Goal: Task Accomplishment & Management: Manage account settings

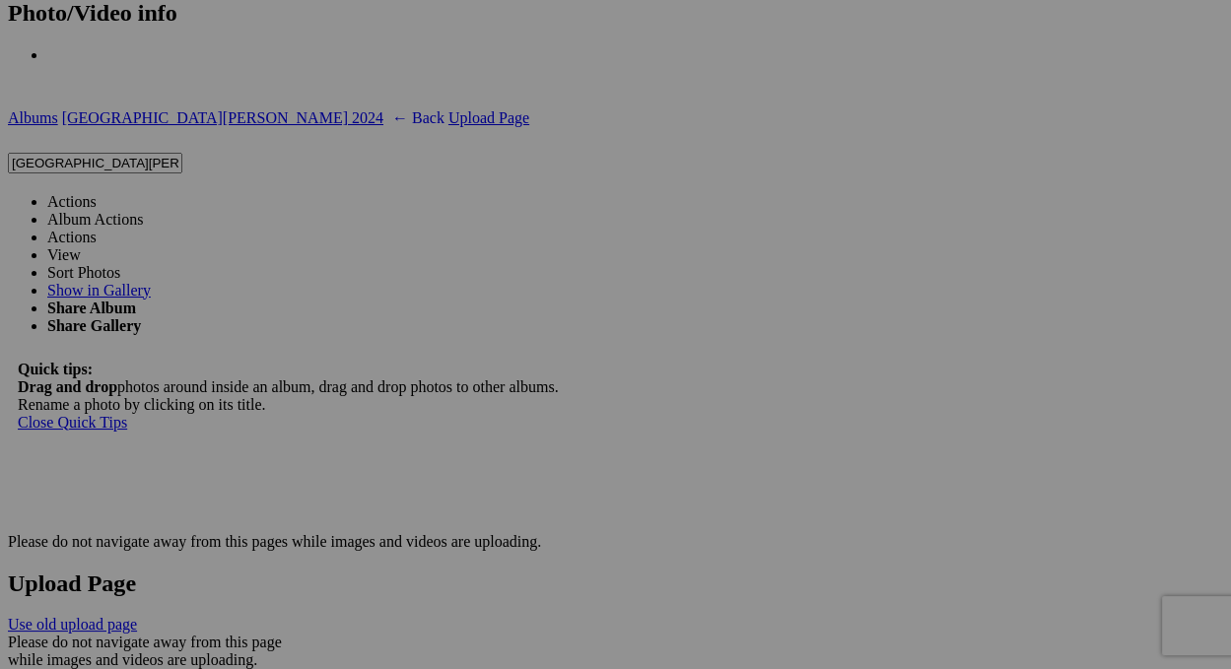
scroll to position [3545, 0]
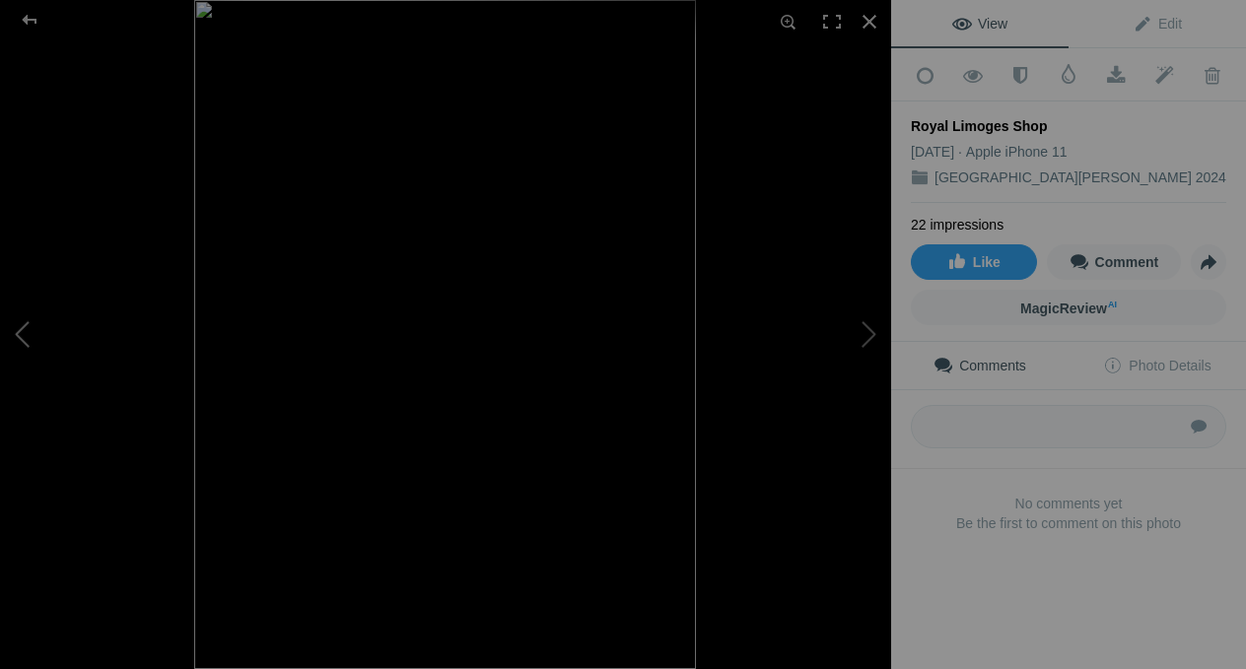
click at [29, 335] on button at bounding box center [74, 334] width 148 height 241
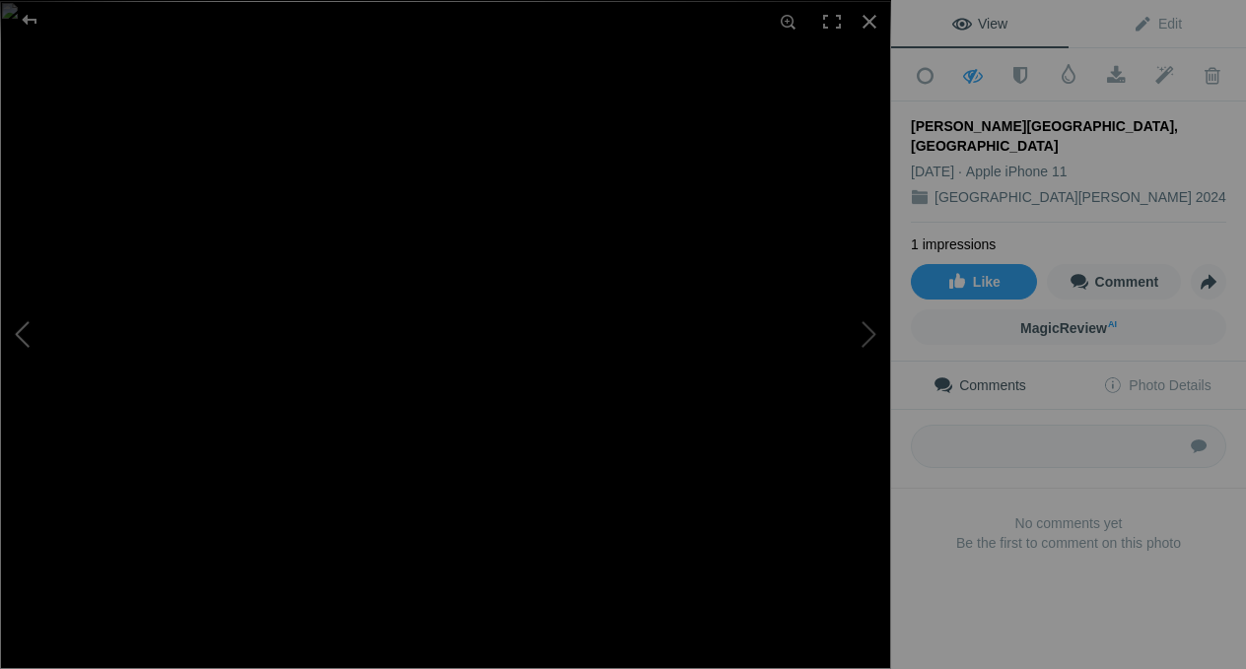
click at [28, 335] on button at bounding box center [74, 334] width 148 height 241
click at [35, 21] on div at bounding box center [29, 19] width 71 height 39
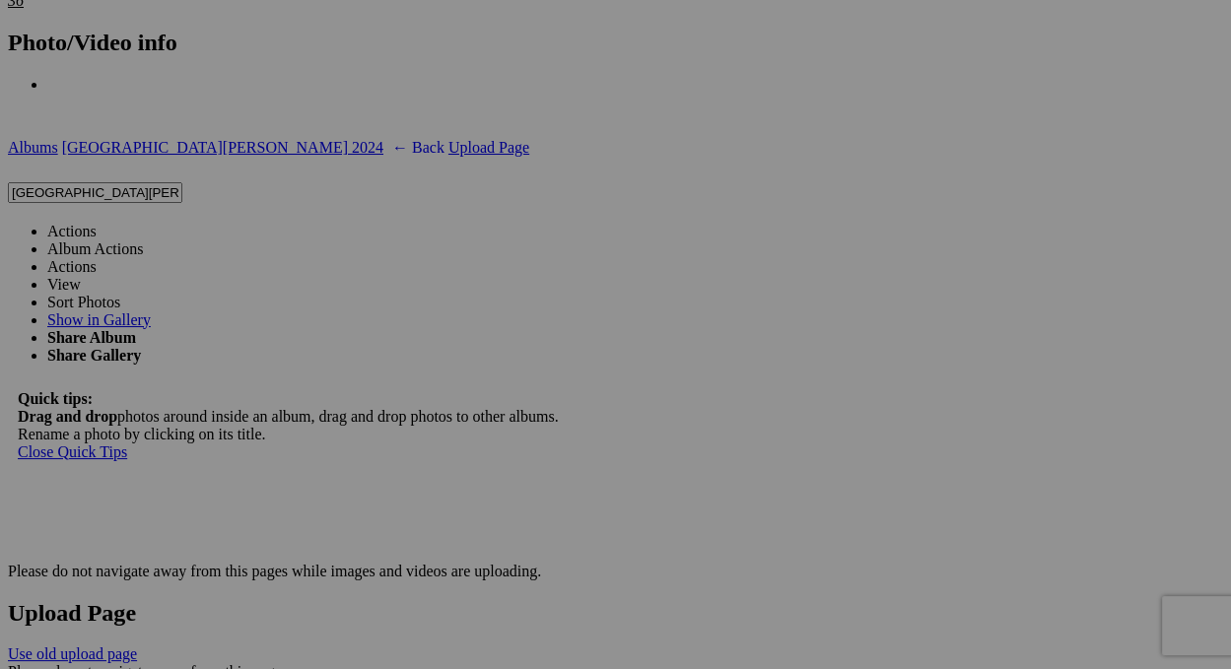
click at [97, 223] on link "Actions" at bounding box center [71, 231] width 49 height 17
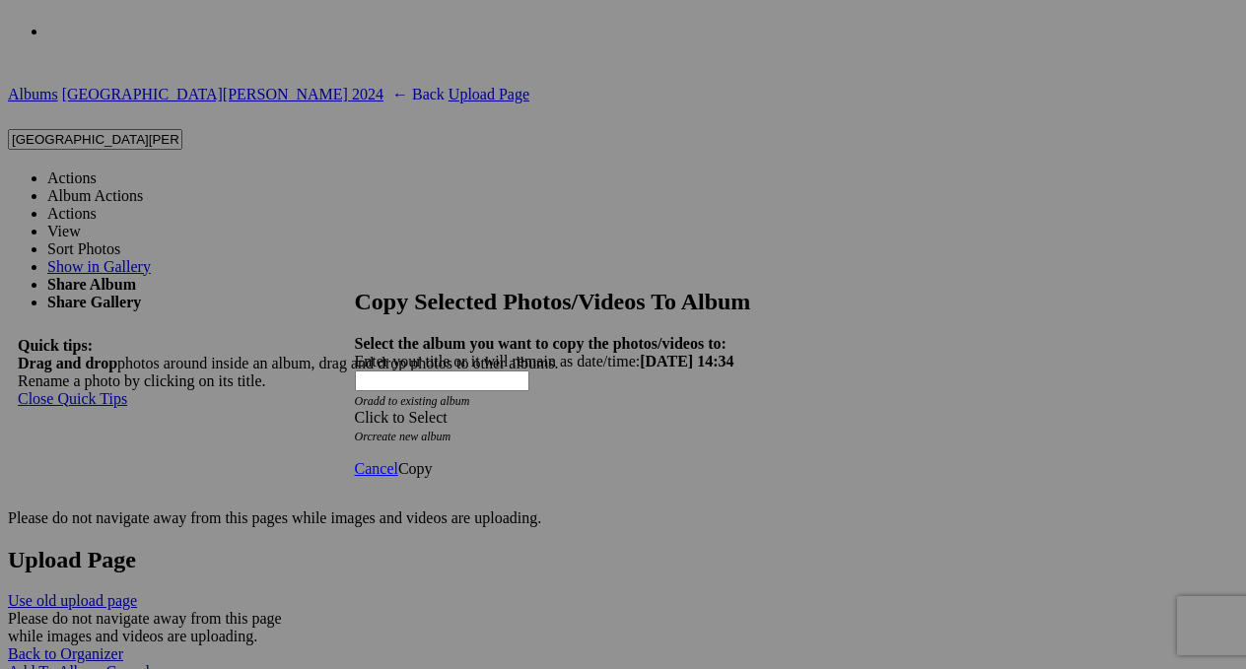
click at [522, 409] on div "Click to Select" at bounding box center [616, 418] width 522 height 18
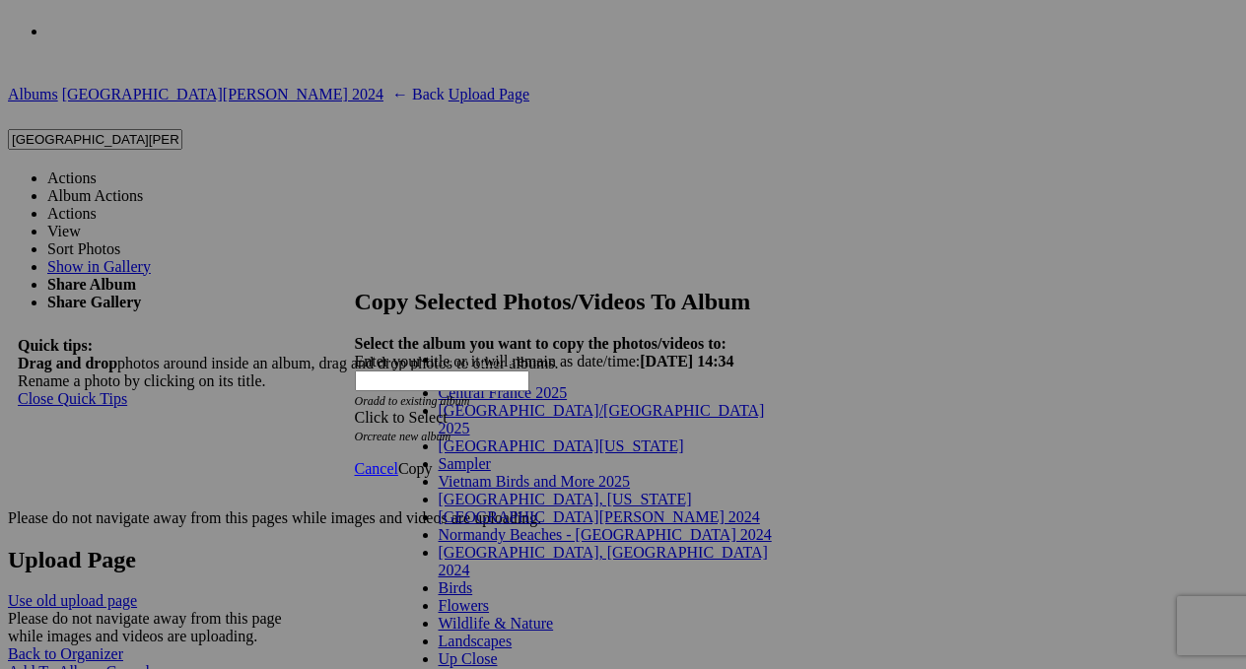
click at [508, 401] on link "Central France 2025" at bounding box center [503, 392] width 129 height 17
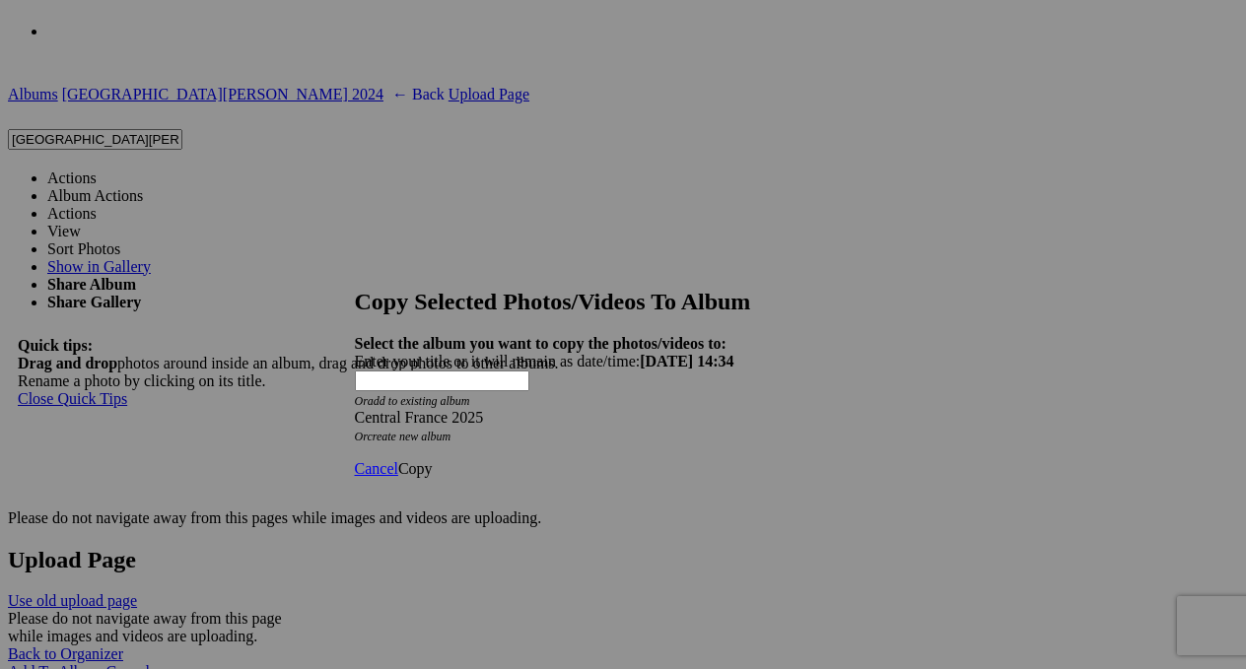
click at [433, 460] on span "Copy" at bounding box center [415, 468] width 35 height 17
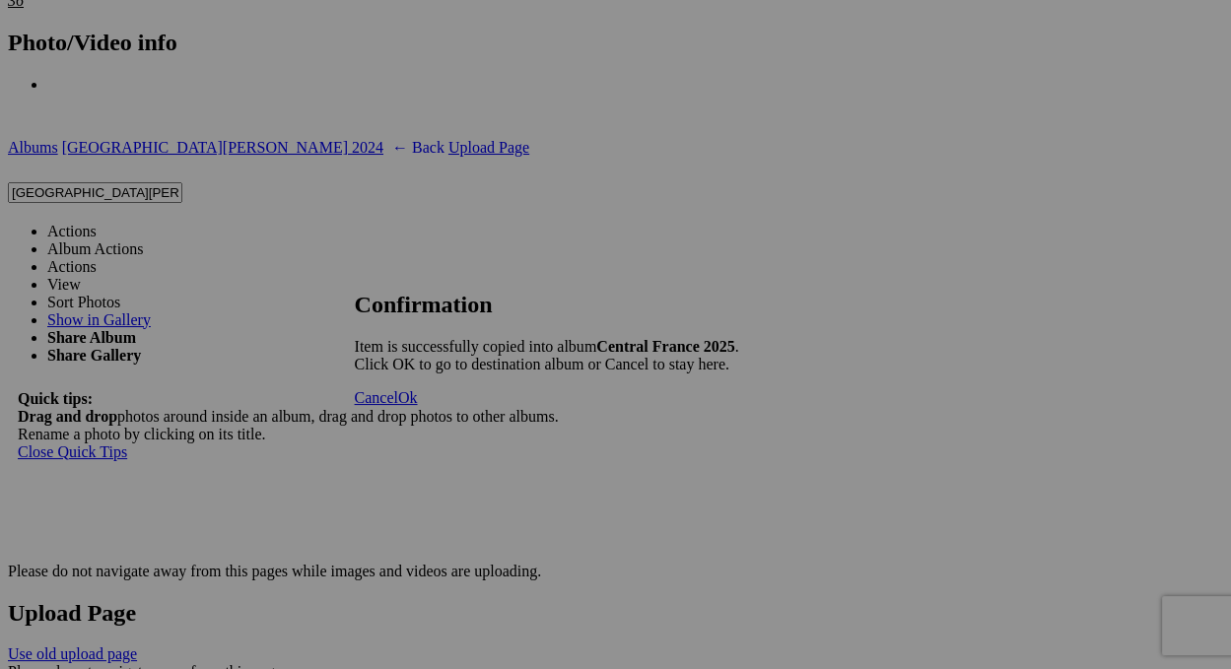
click at [418, 406] on span "Ok" at bounding box center [408, 397] width 20 height 17
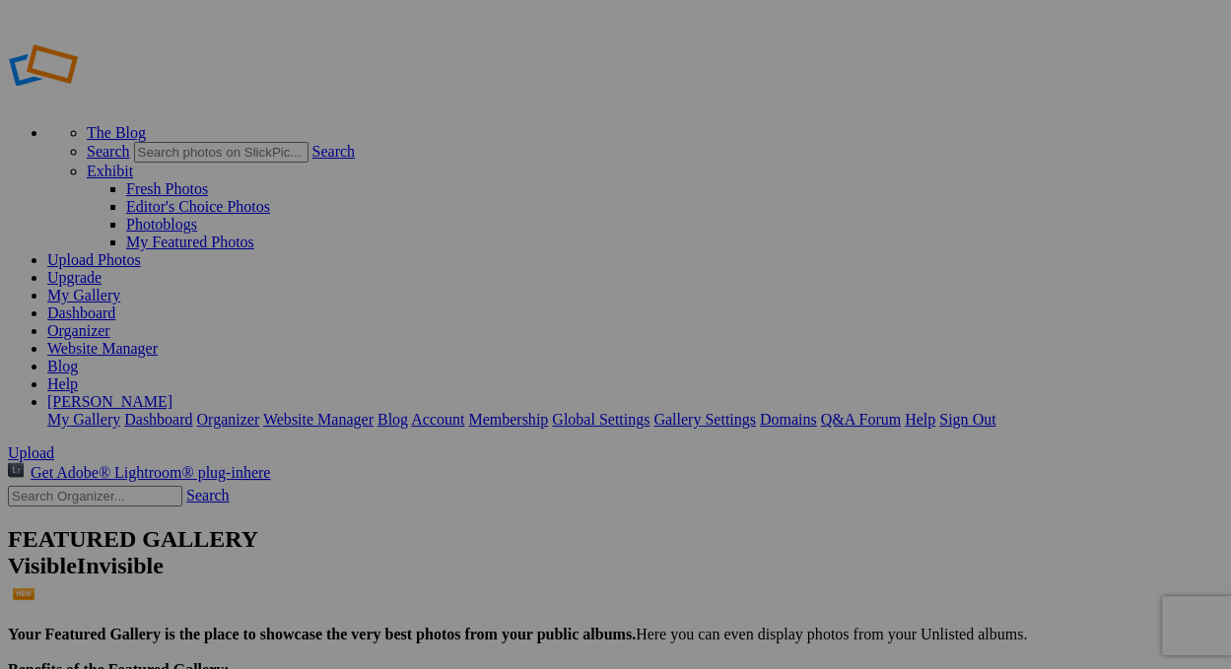
type input "Central France 2025"
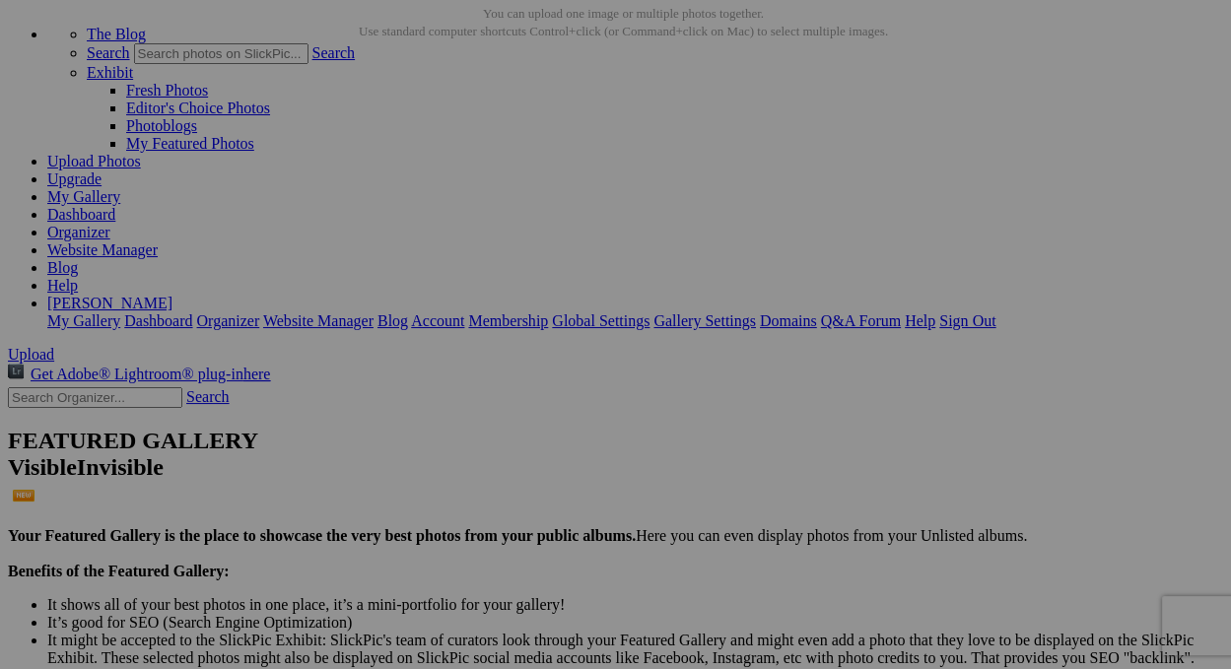
scroll to position [99, 0]
drag, startPoint x: 560, startPoint y: 209, endPoint x: 642, endPoint y: 645, distance: 443.3
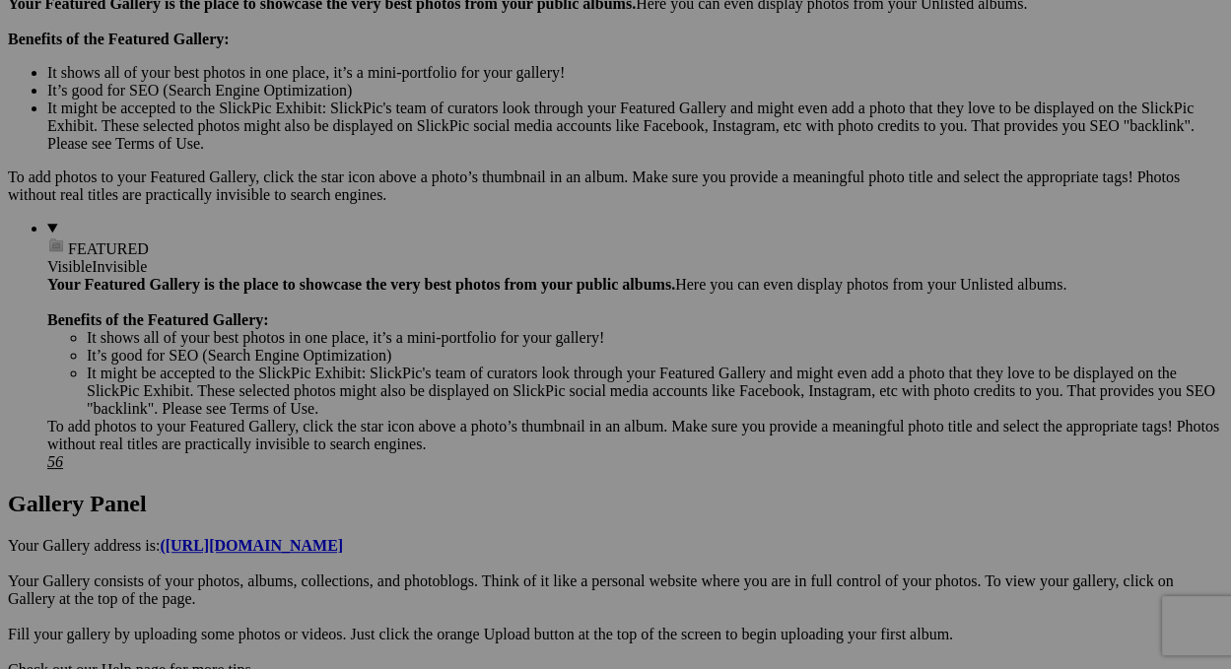
scroll to position [690, 0]
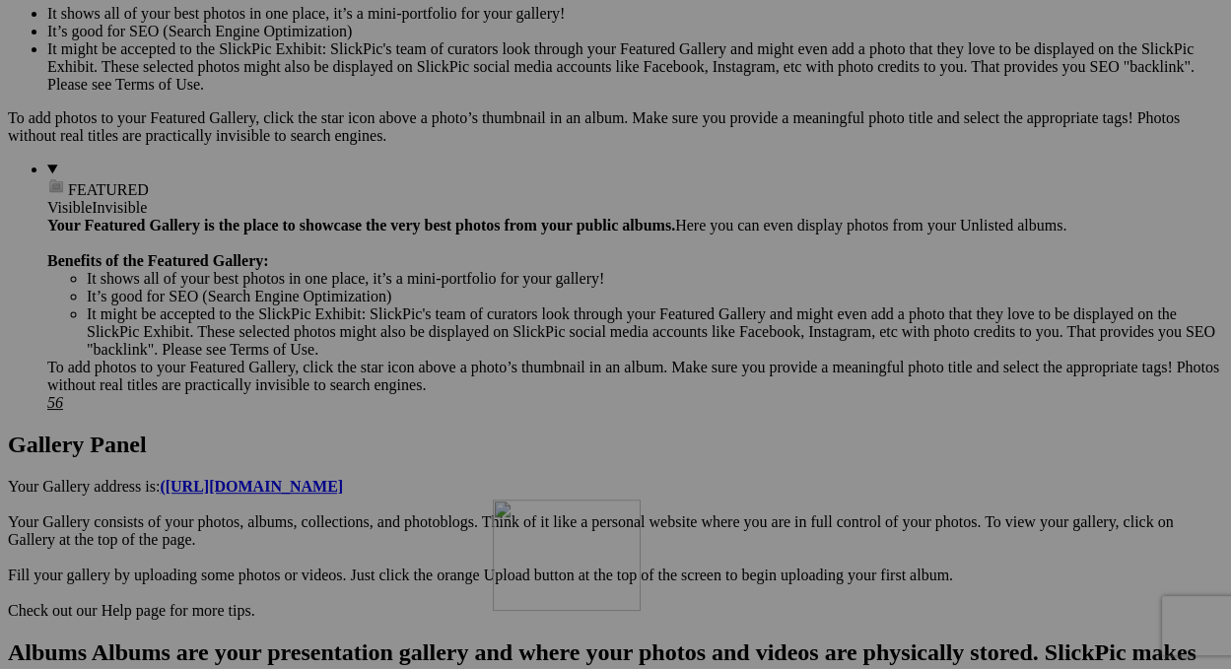
drag, startPoint x: 345, startPoint y: 123, endPoint x: 801, endPoint y: 647, distance: 694.5
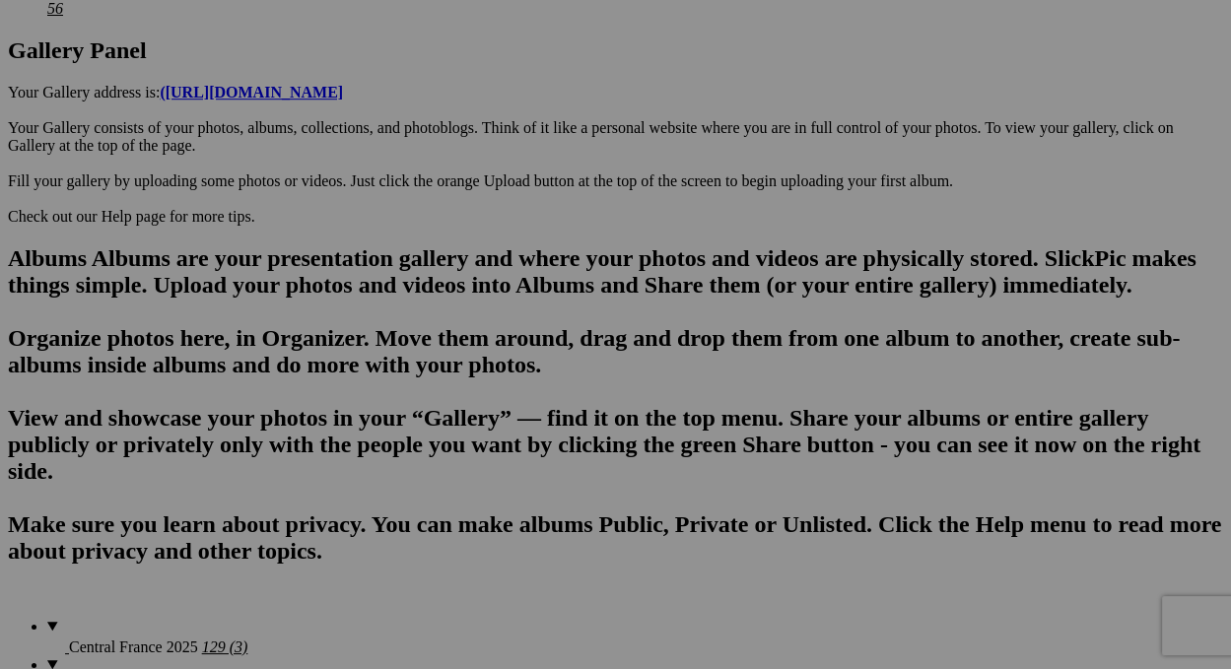
scroll to position [1084, 0]
drag, startPoint x: 780, startPoint y: 236, endPoint x: 735, endPoint y: 728, distance: 493.9
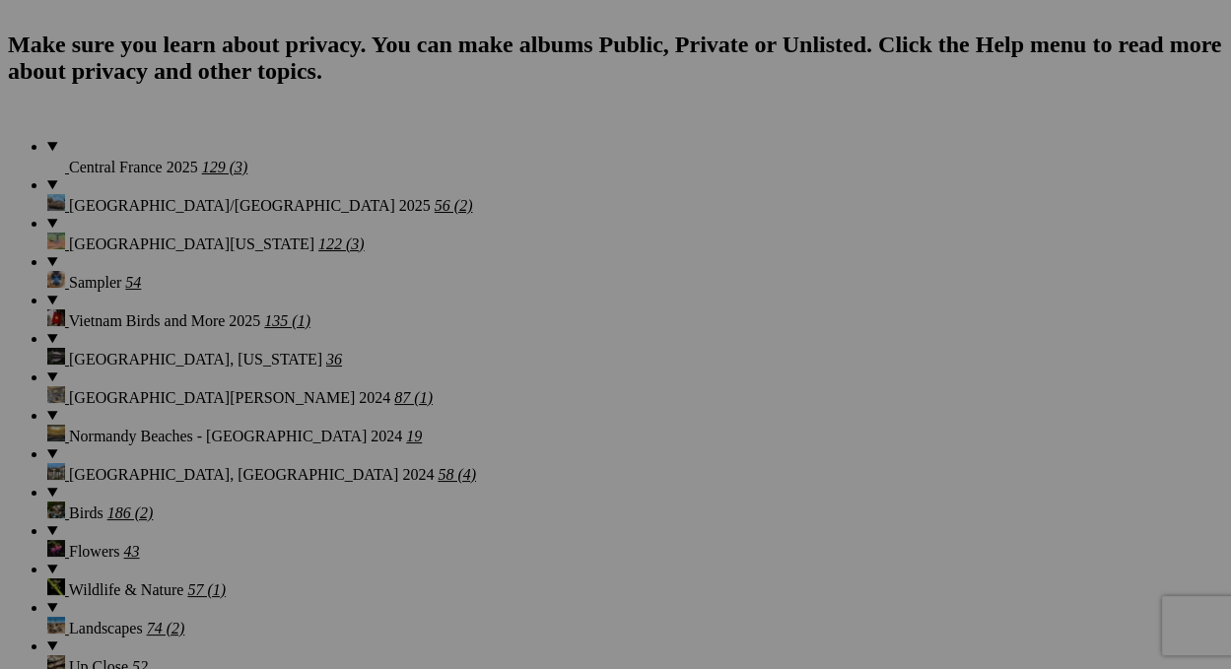
scroll to position [1577, 0]
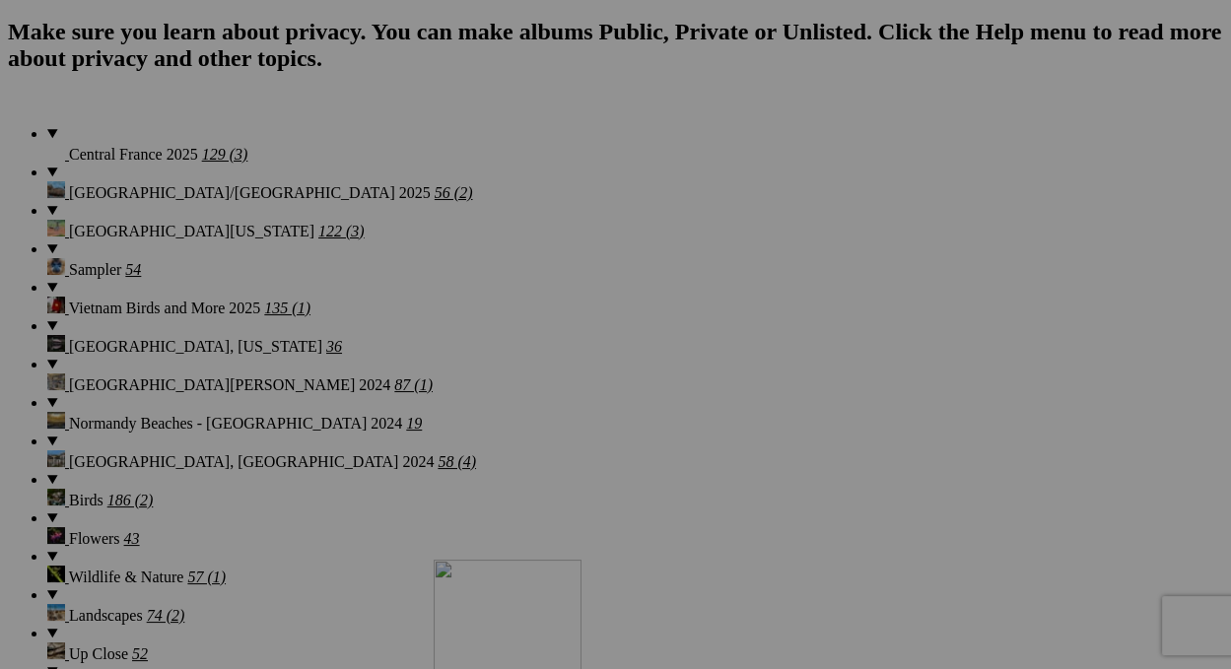
drag, startPoint x: 559, startPoint y: 240, endPoint x: 718, endPoint y: 730, distance: 515.9
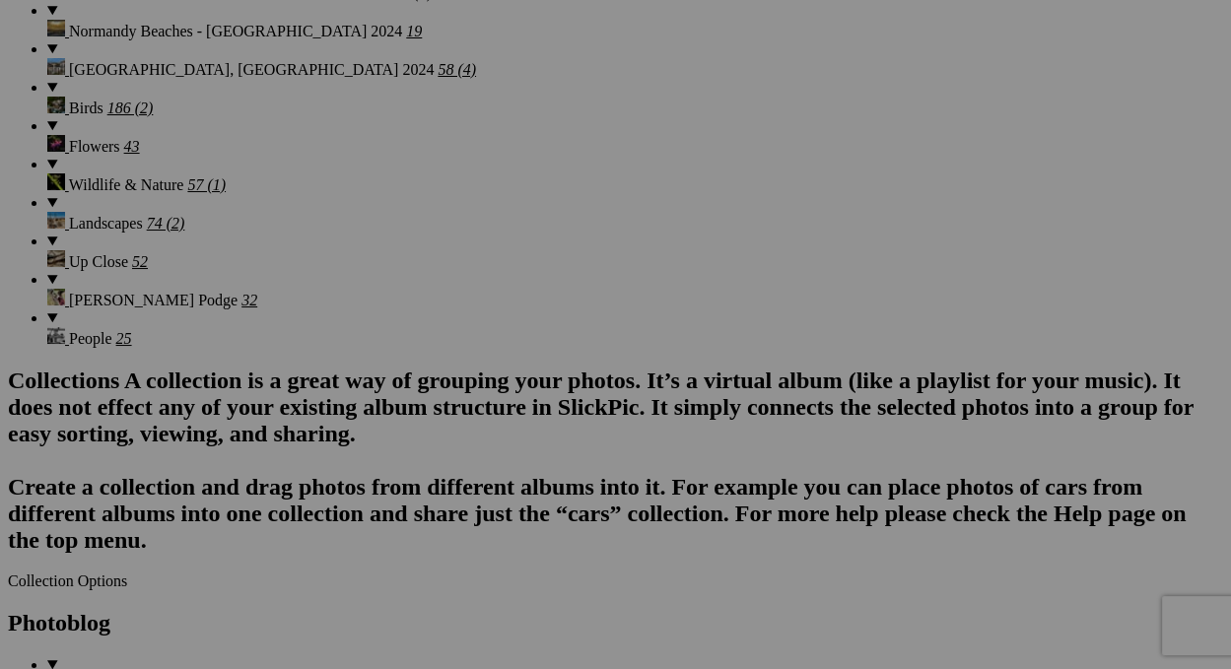
scroll to position [1972, 0]
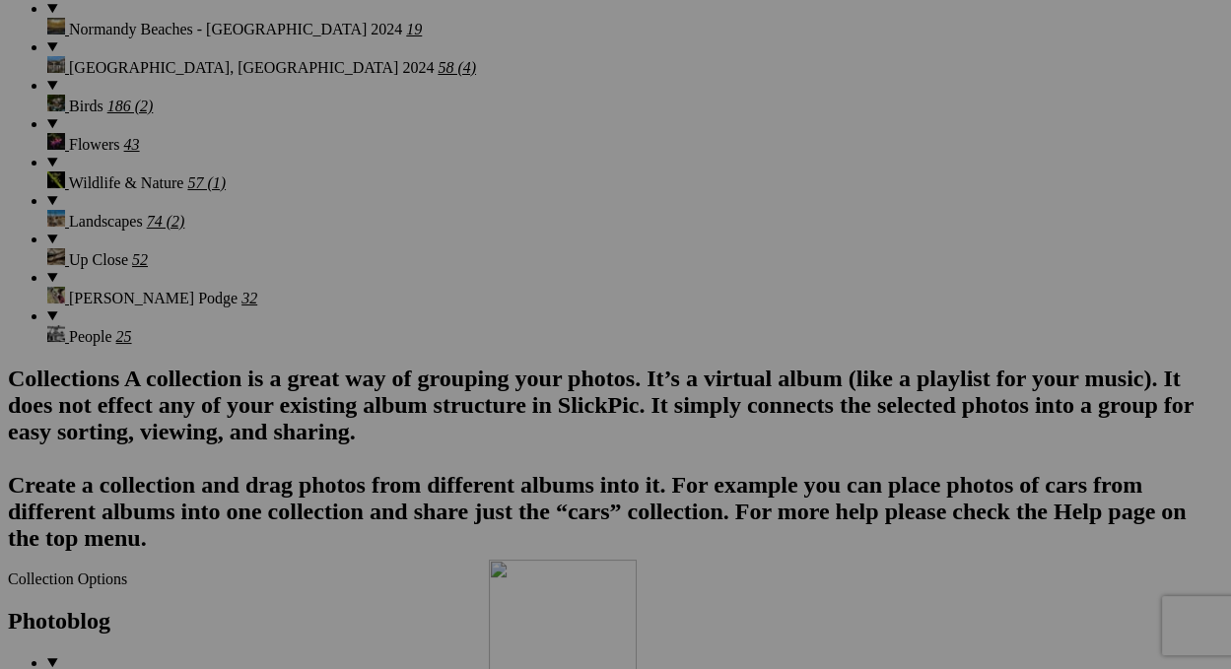
drag, startPoint x: 541, startPoint y: 352, endPoint x: 778, endPoint y: 631, distance: 365.8
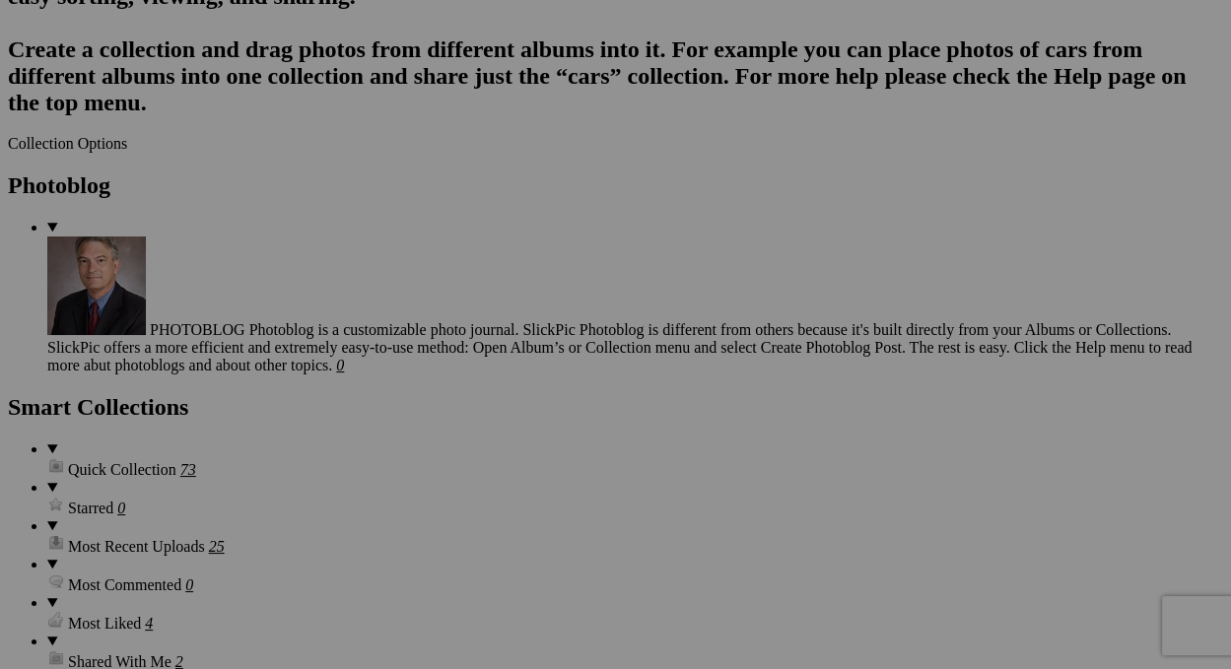
scroll to position [2464, 0]
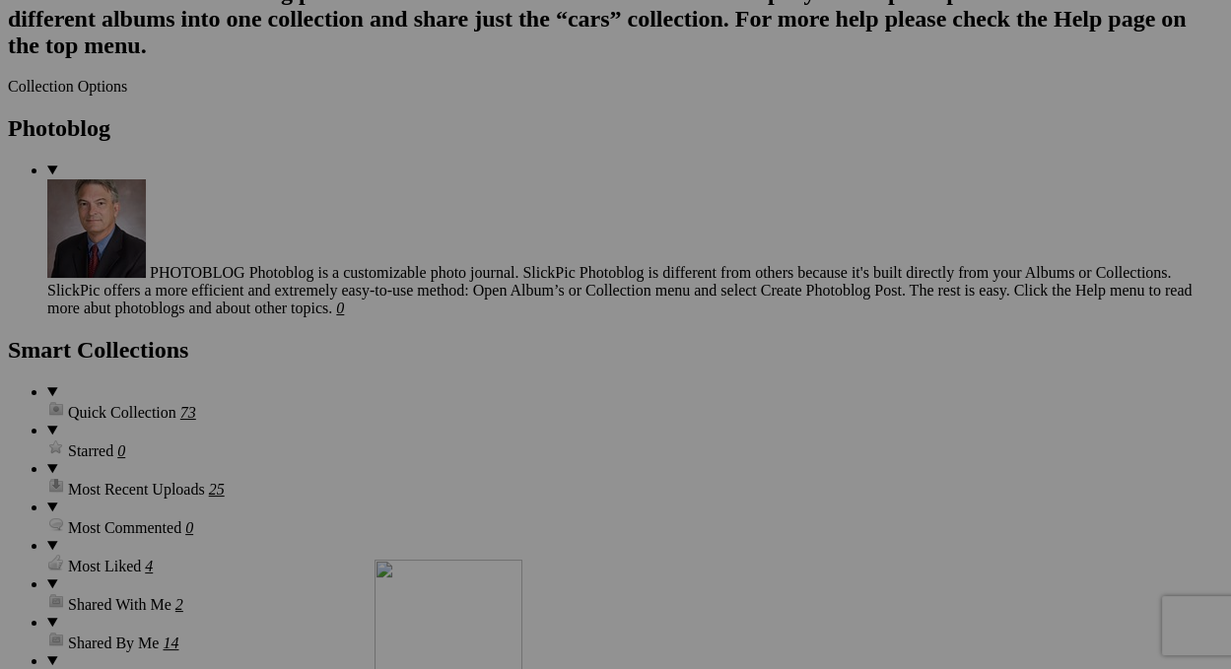
drag, startPoint x: 751, startPoint y: 133, endPoint x: 659, endPoint y: 729, distance: 603.6
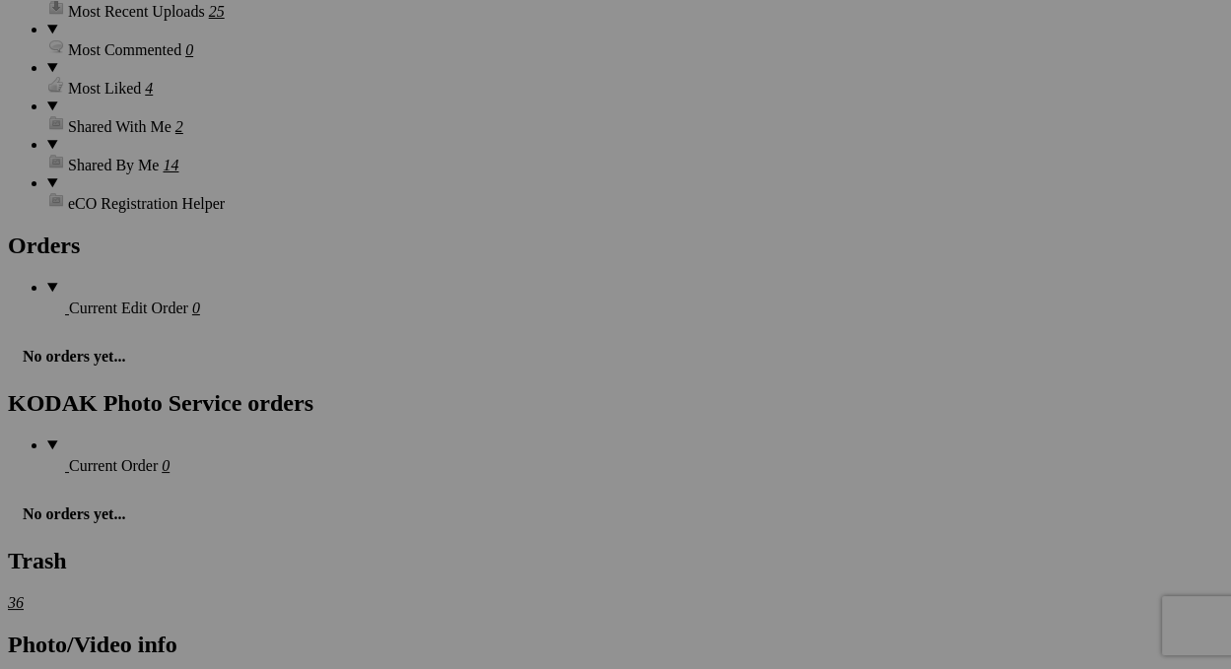
scroll to position [2957, 0]
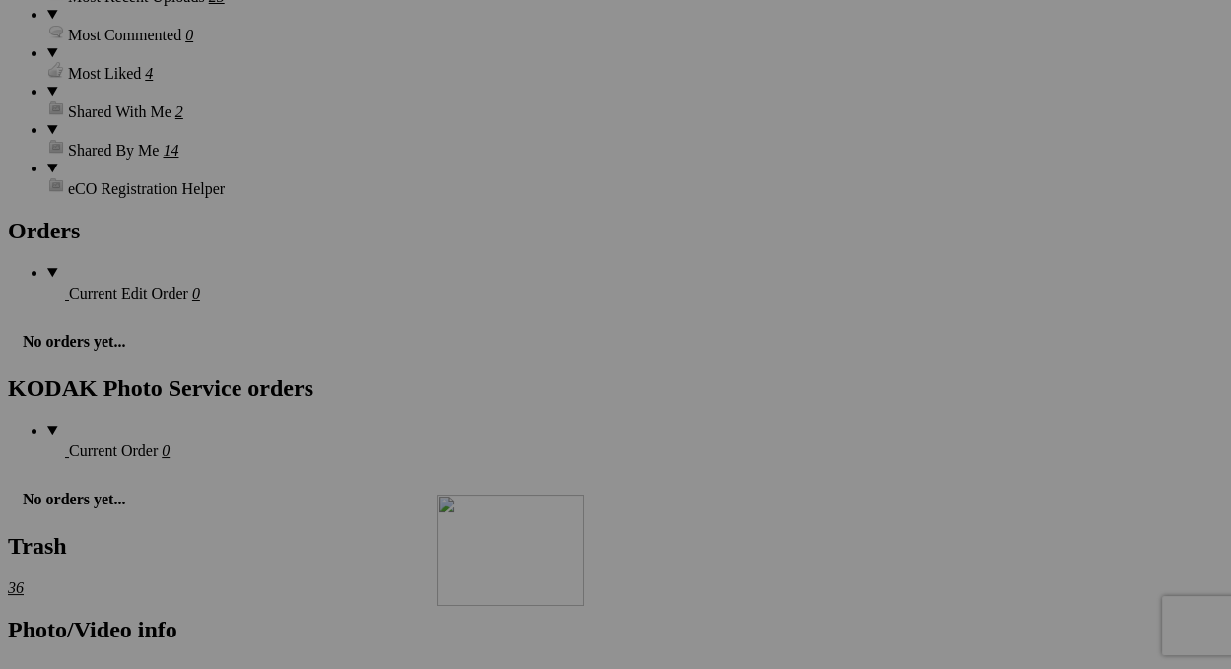
drag, startPoint x: 753, startPoint y: 113, endPoint x: 720, endPoint y: 661, distance: 549.1
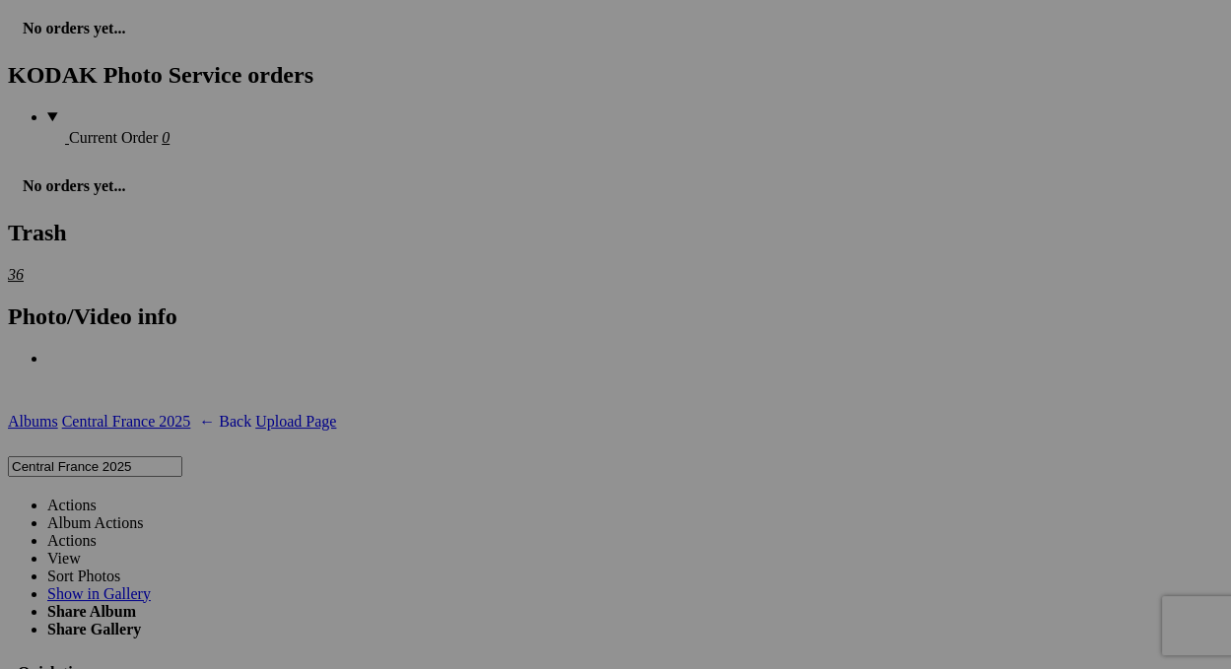
scroll to position [3450, 0]
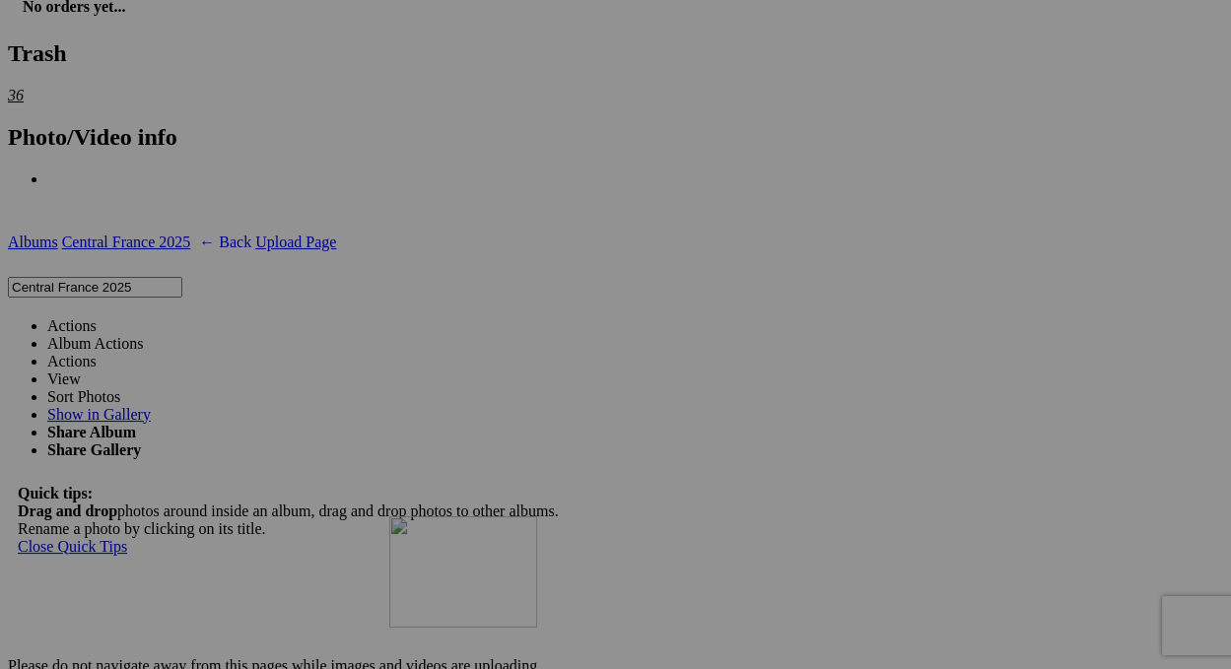
drag, startPoint x: 785, startPoint y: 120, endPoint x: 674, endPoint y: 687, distance: 577.5
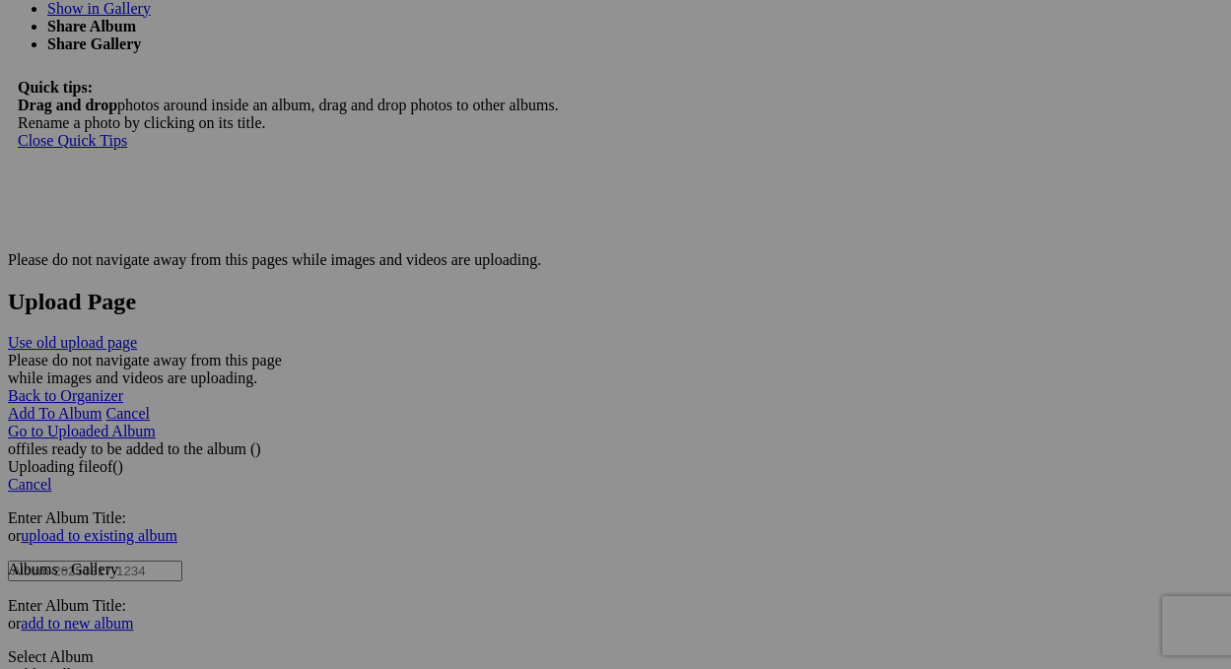
scroll to position [3943, 0]
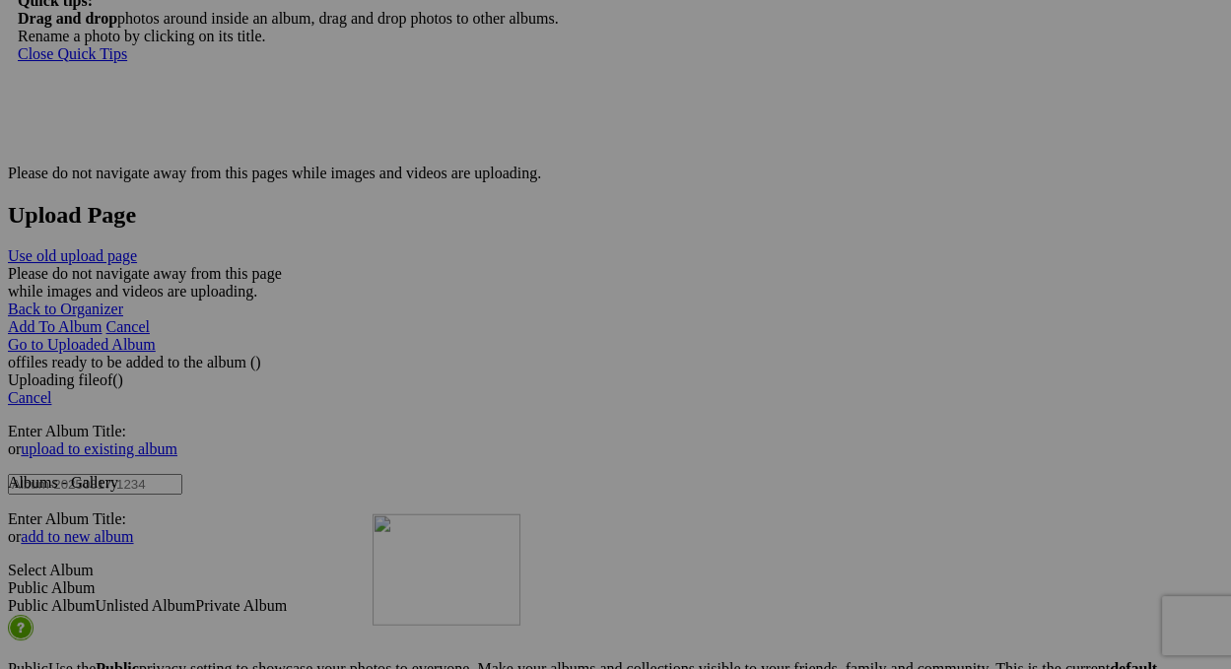
drag, startPoint x: 739, startPoint y: 139, endPoint x: 657, endPoint y: 686, distance: 553.3
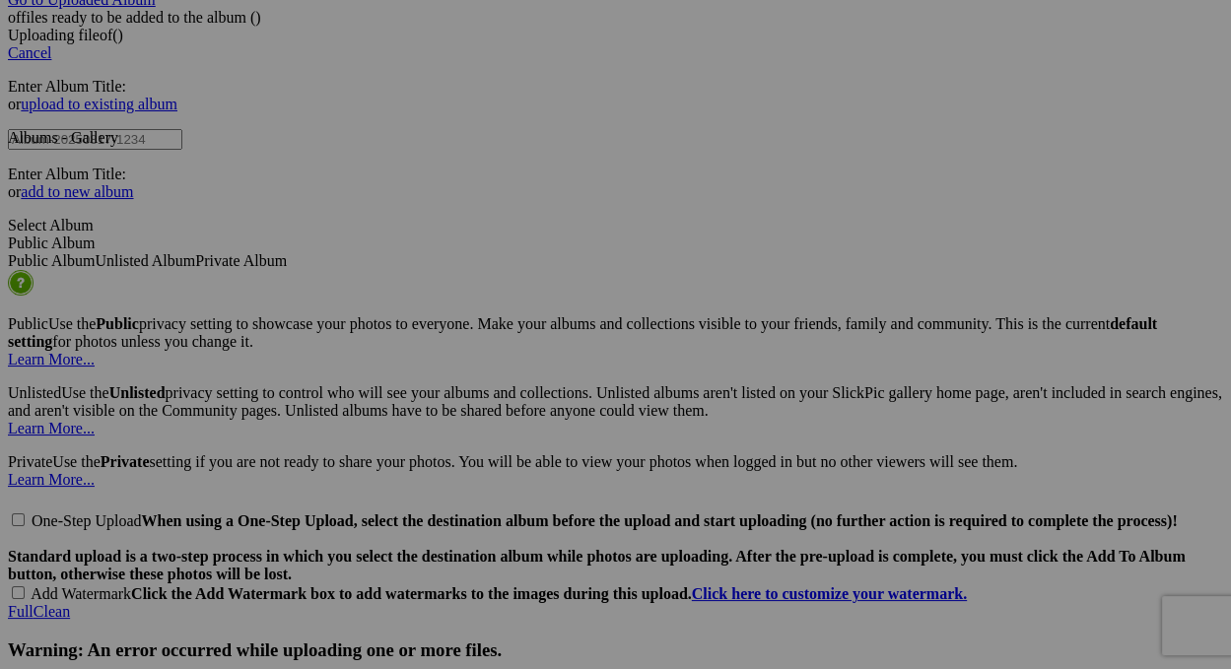
scroll to position [4337, 0]
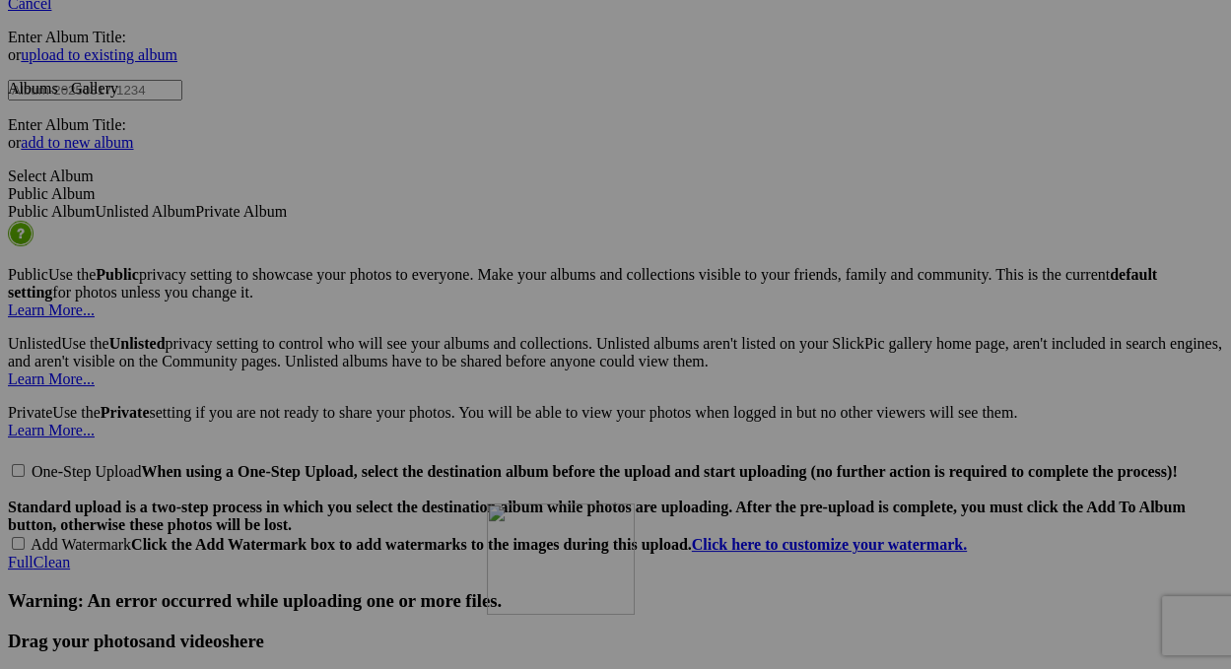
drag, startPoint x: 773, startPoint y: 243, endPoint x: 771, endPoint y: 675, distance: 431.8
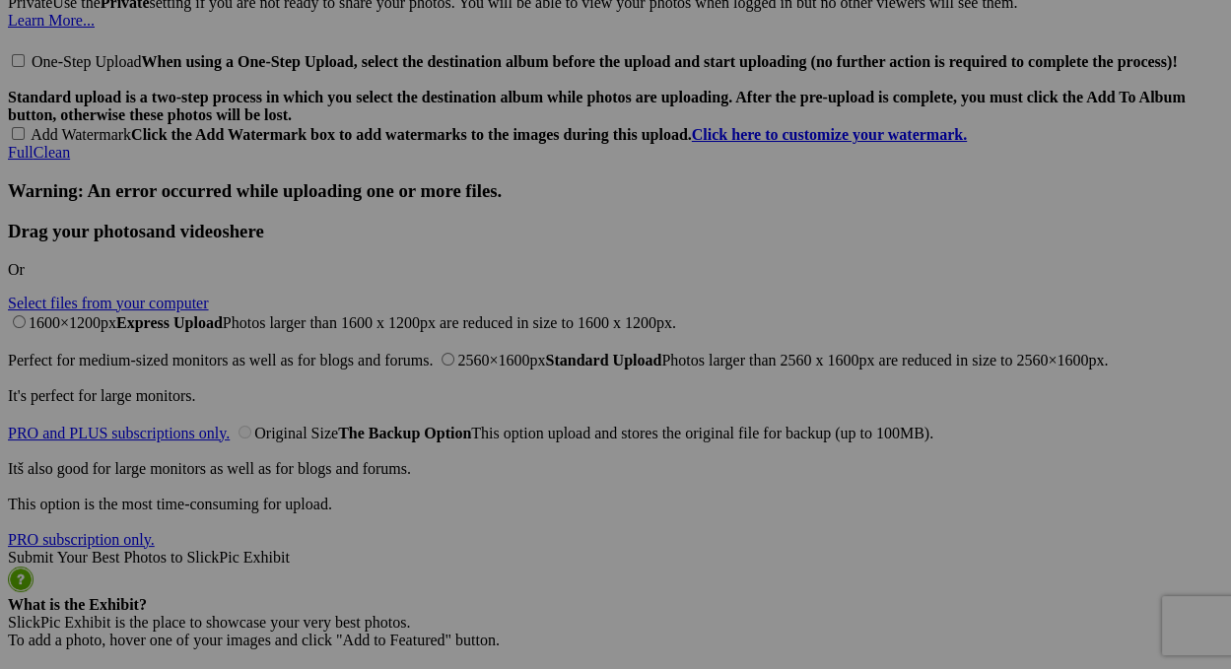
scroll to position [4732, 0]
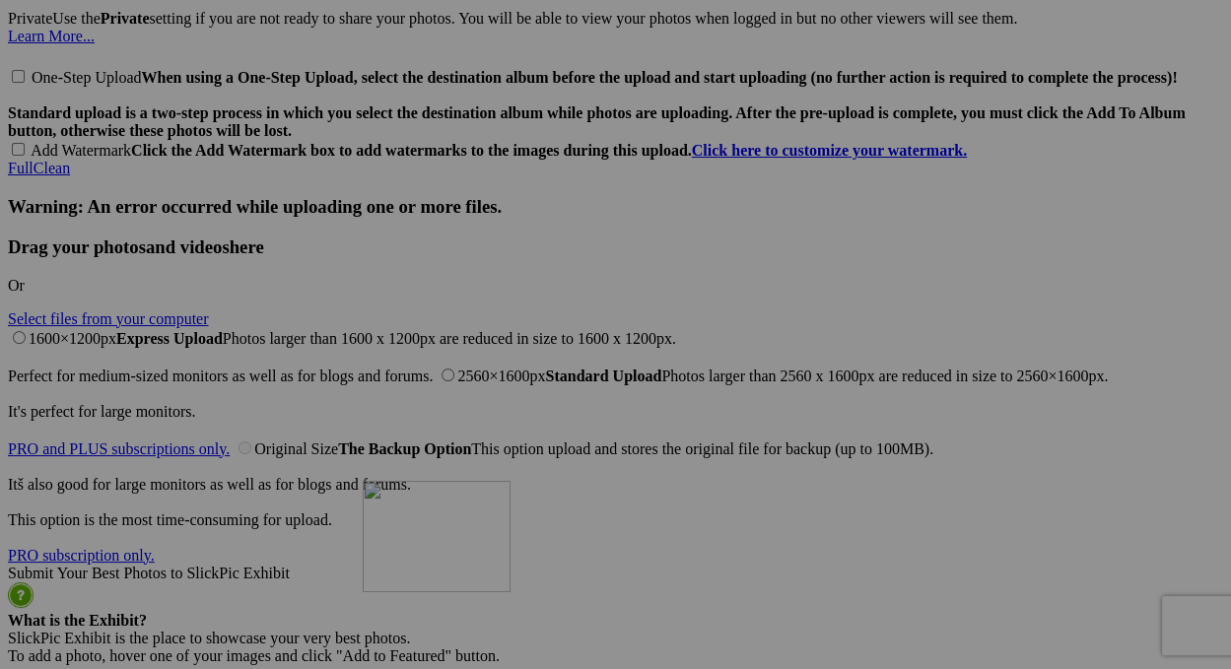
drag, startPoint x: 732, startPoint y: 134, endPoint x: 647, endPoint y: 654, distance: 526.5
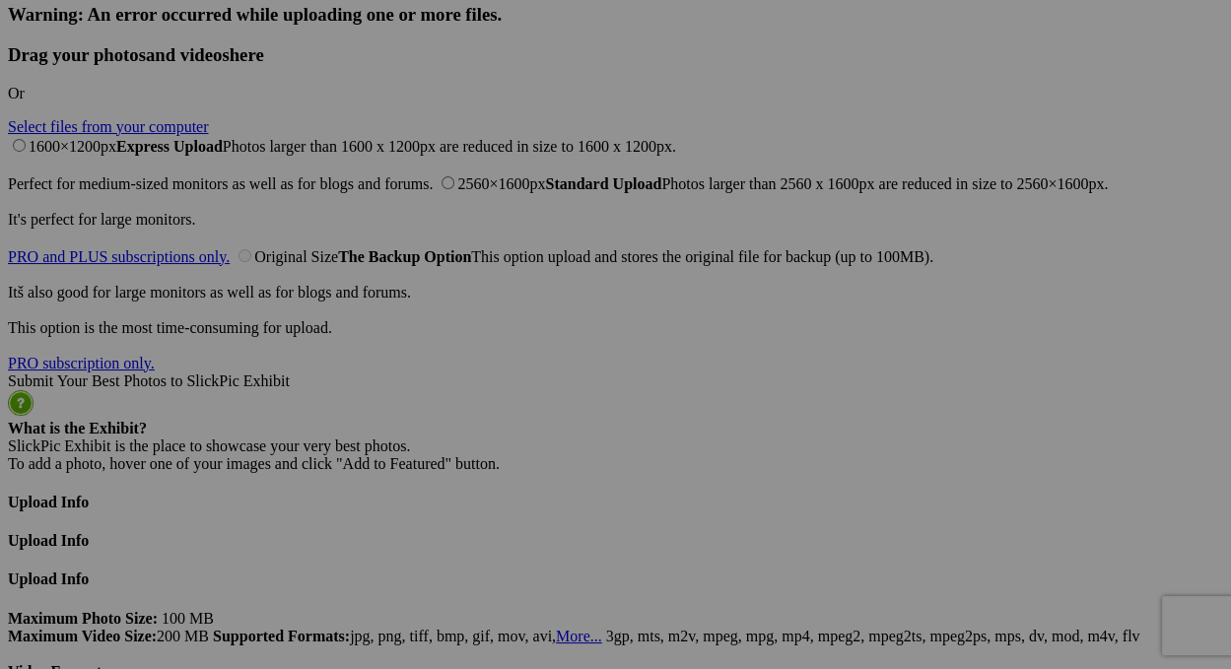
scroll to position [4929, 0]
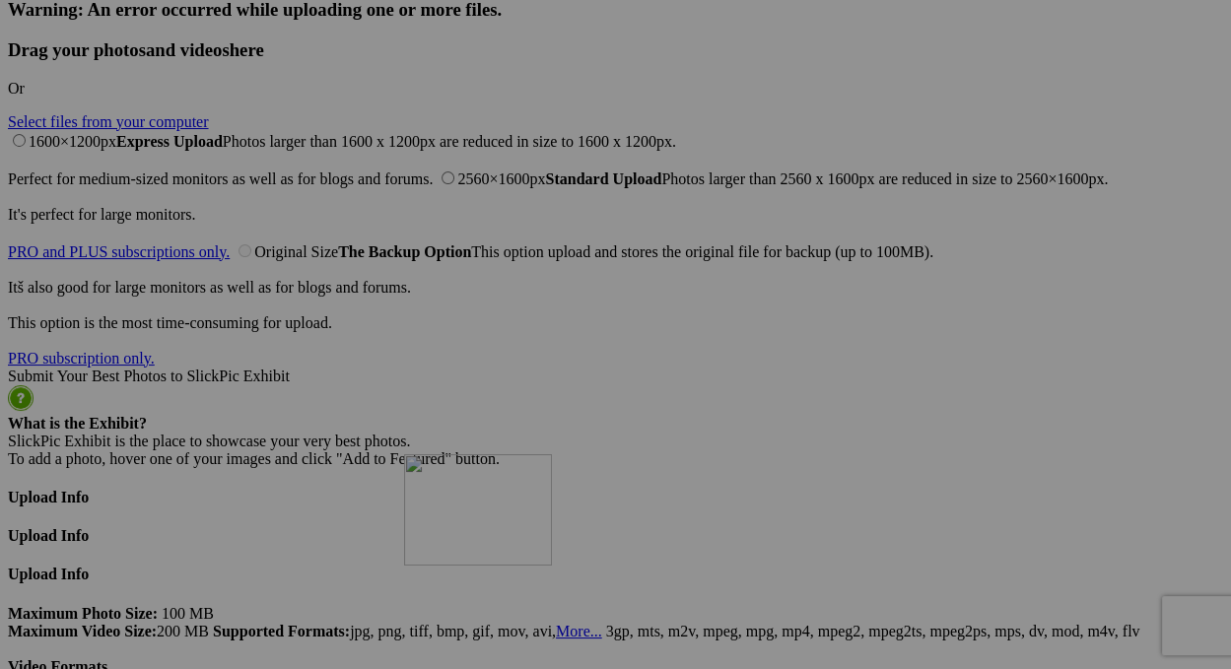
drag, startPoint x: 731, startPoint y: 403, endPoint x: 688, endPoint y: 625, distance: 226.0
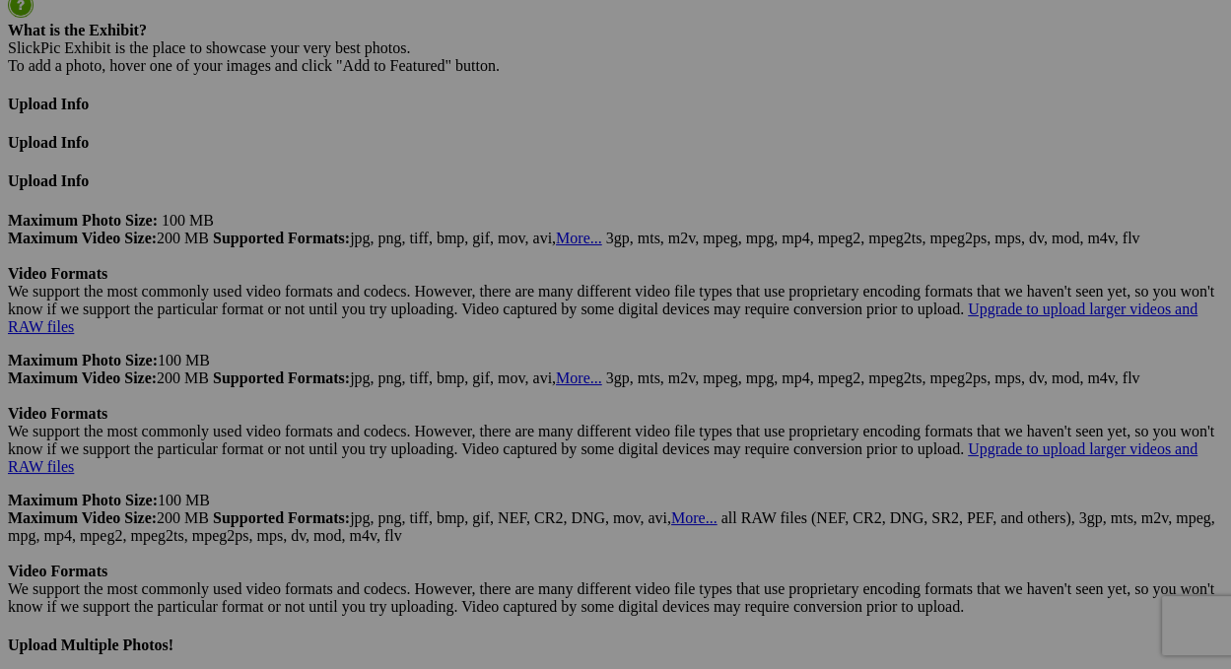
scroll to position [5323, 0]
drag, startPoint x: 775, startPoint y: 244, endPoint x: 776, endPoint y: 693, distance: 448.5
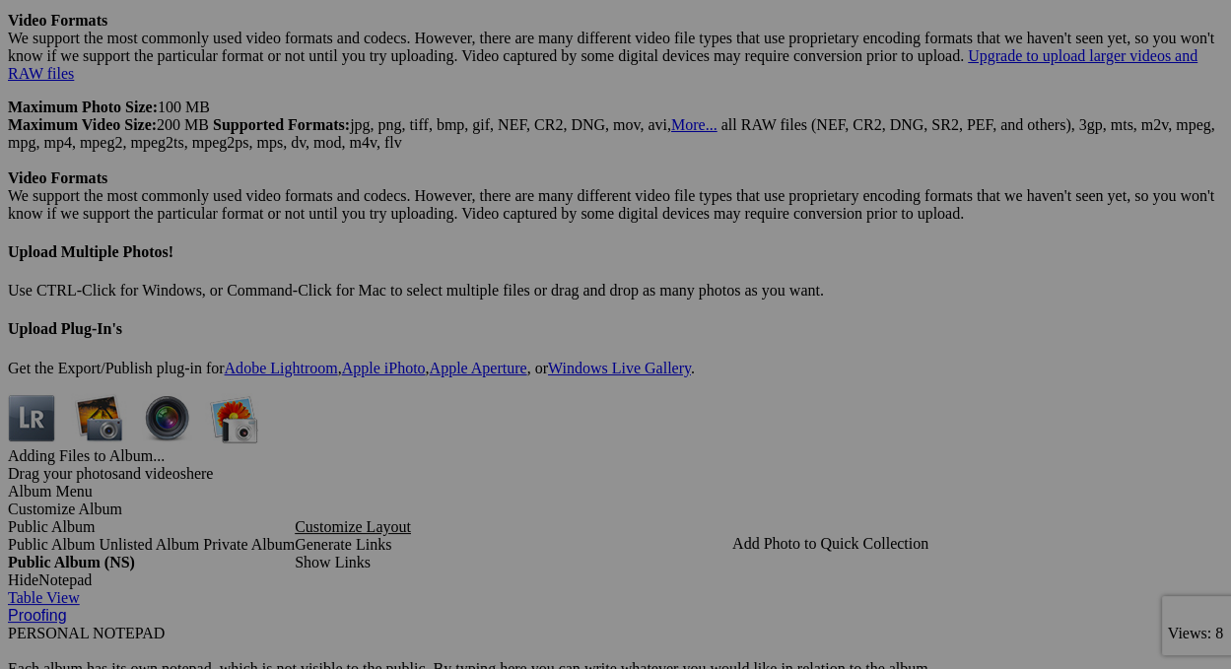
scroll to position [5718, 0]
drag, startPoint x: 757, startPoint y: 367, endPoint x: 716, endPoint y: 593, distance: 230.5
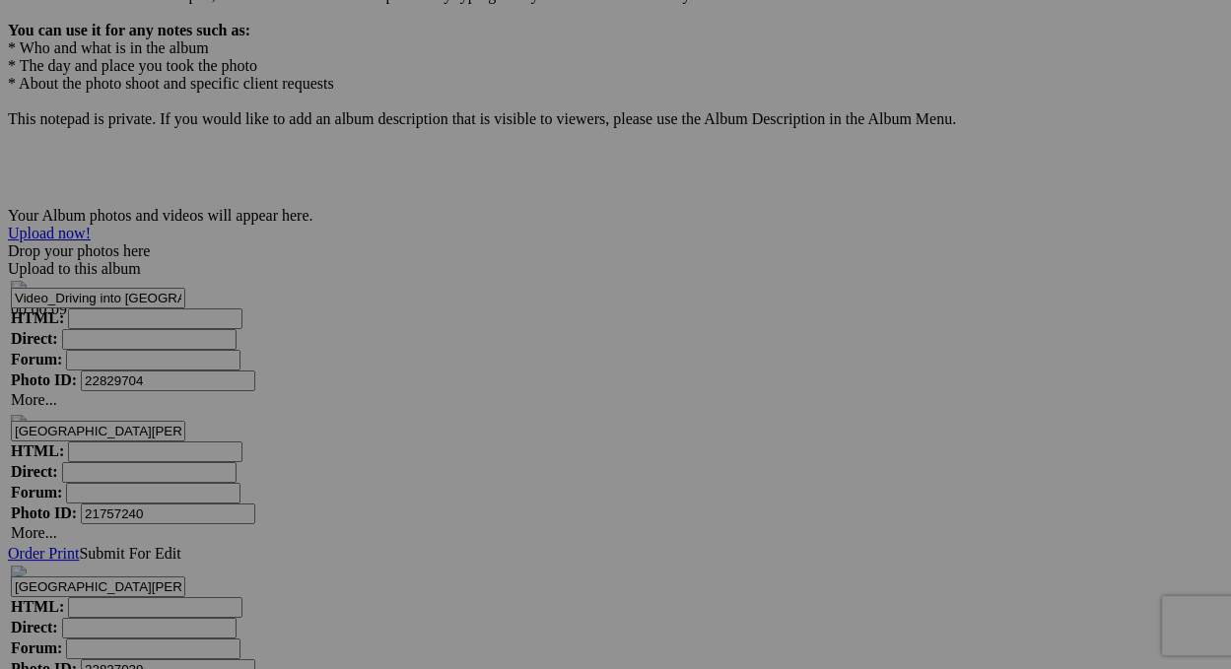
scroll to position [5996, 0]
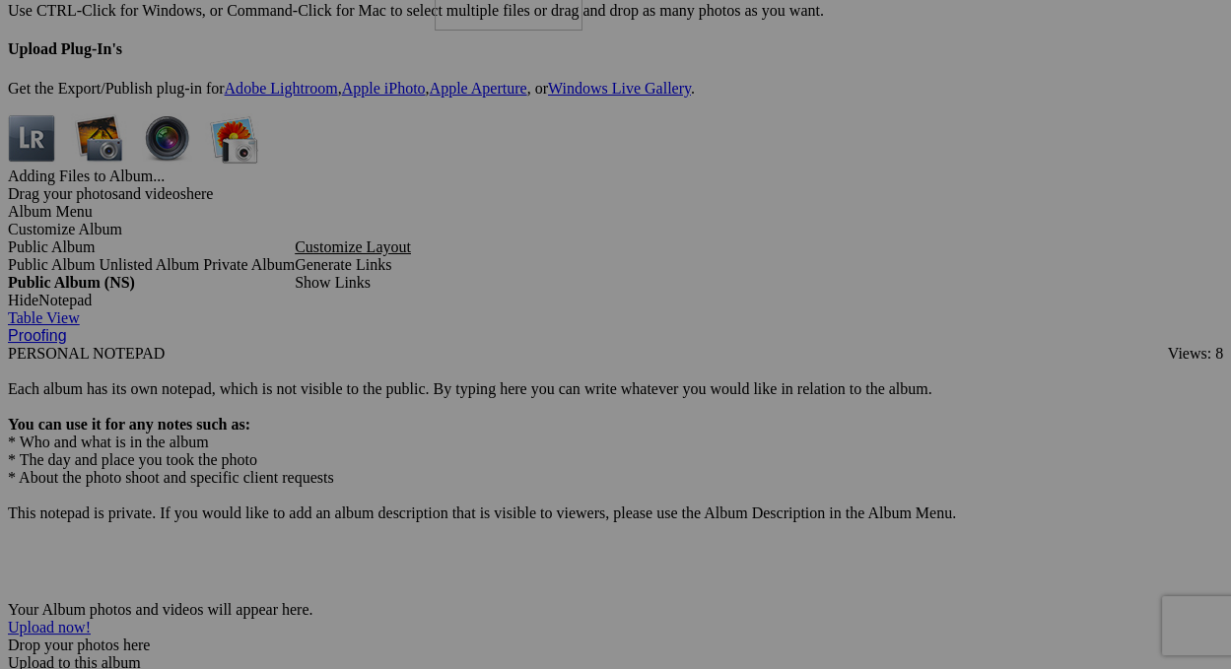
drag, startPoint x: 760, startPoint y: 375, endPoint x: 719, endPoint y: 90, distance: 287.9
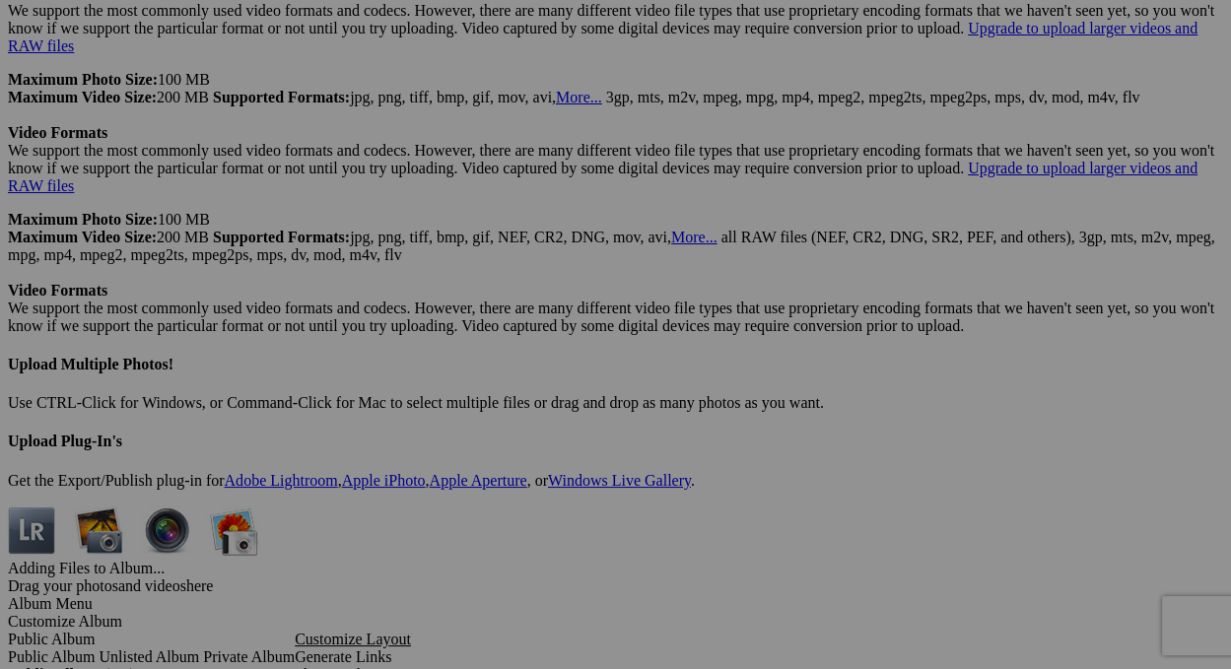
scroll to position [5601, 0]
drag, startPoint x: 753, startPoint y: 500, endPoint x: 715, endPoint y: 33, distance: 468.8
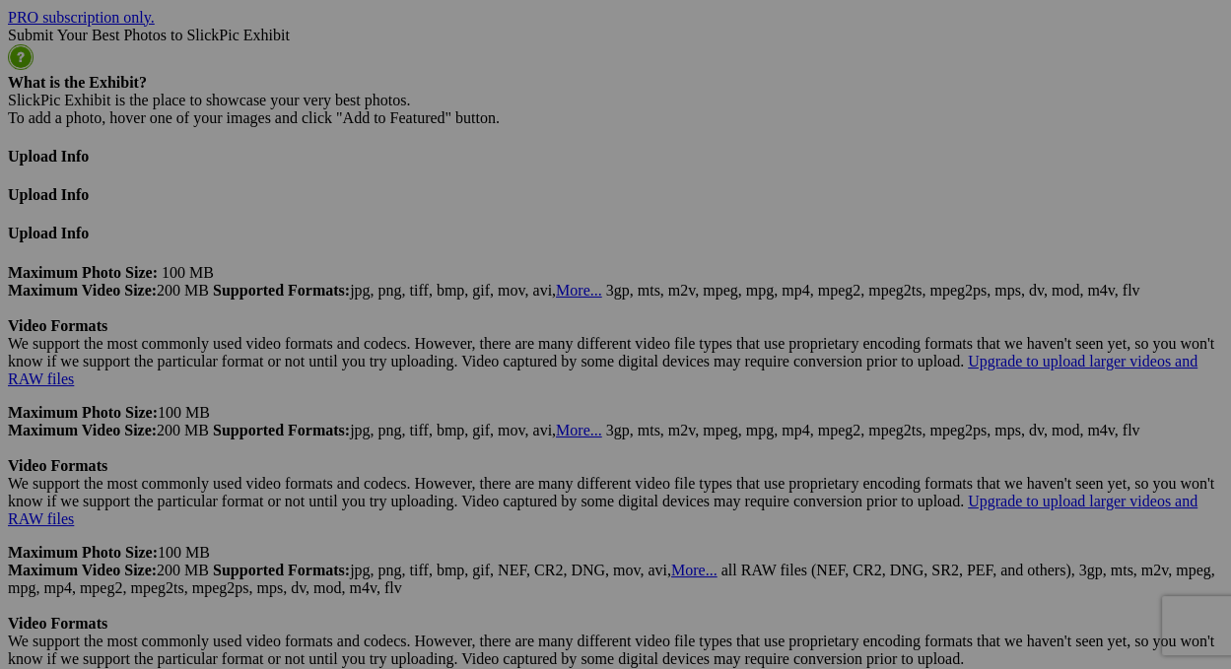
scroll to position [5207, 0]
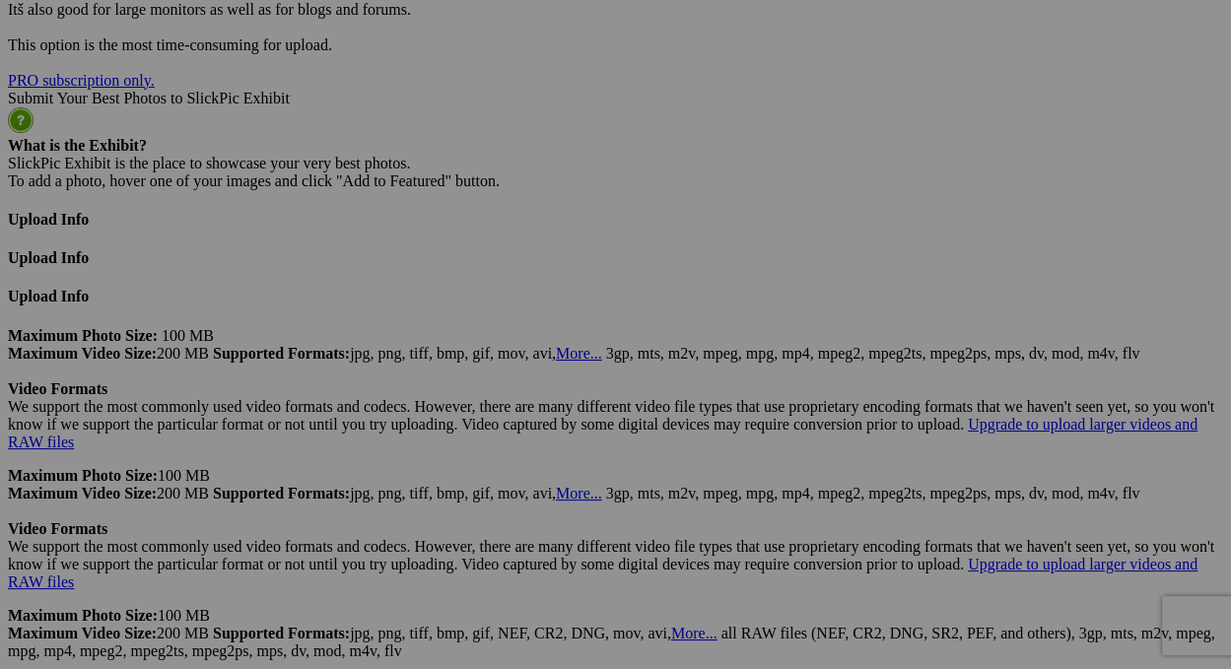
drag, startPoint x: 759, startPoint y: 624, endPoint x: 729, endPoint y: 45, distance: 579.4
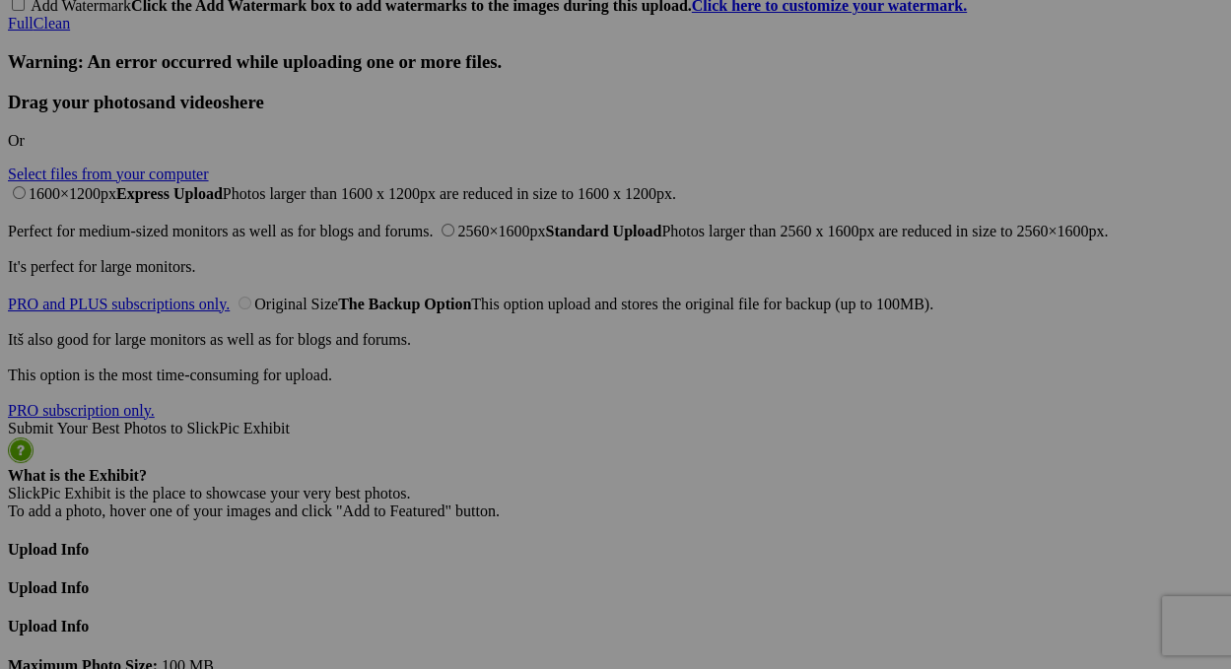
scroll to position [4813, 0]
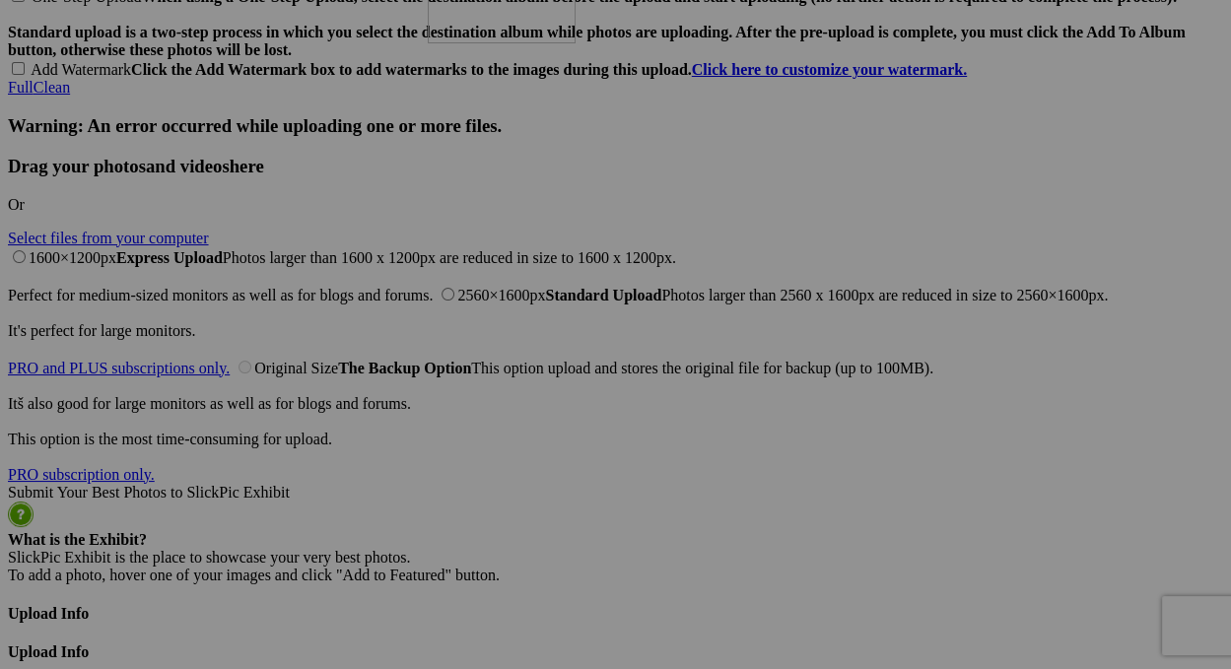
drag, startPoint x: 794, startPoint y: 502, endPoint x: 712, endPoint y: 104, distance: 406.6
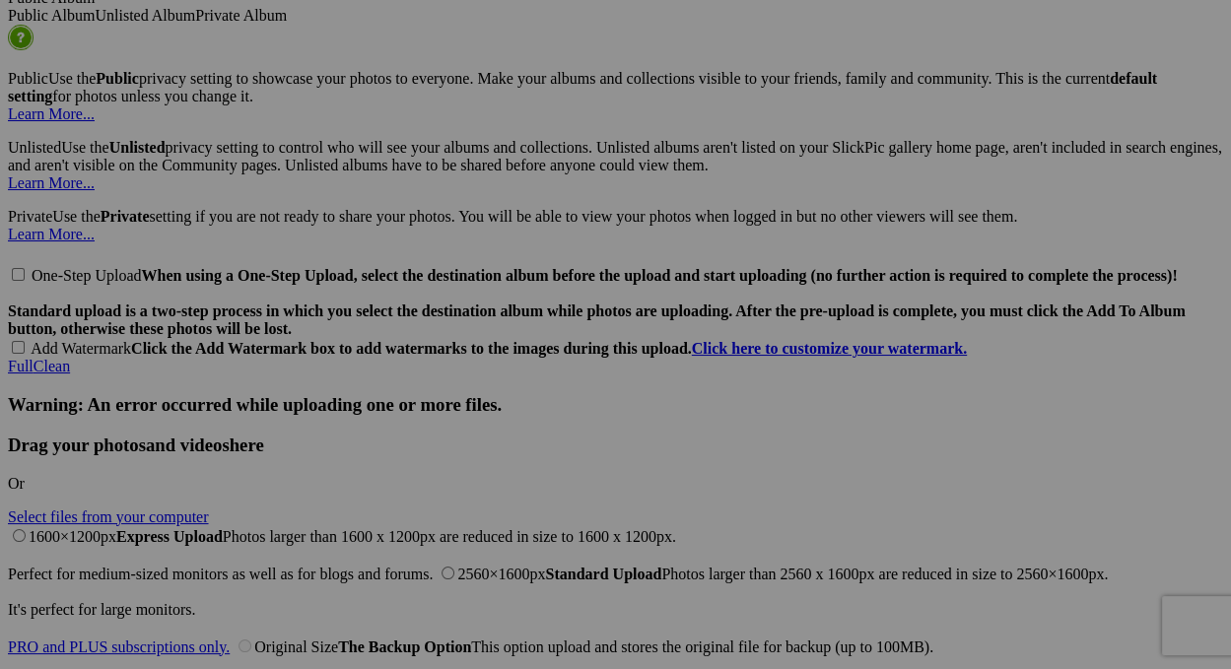
scroll to position [4517, 0]
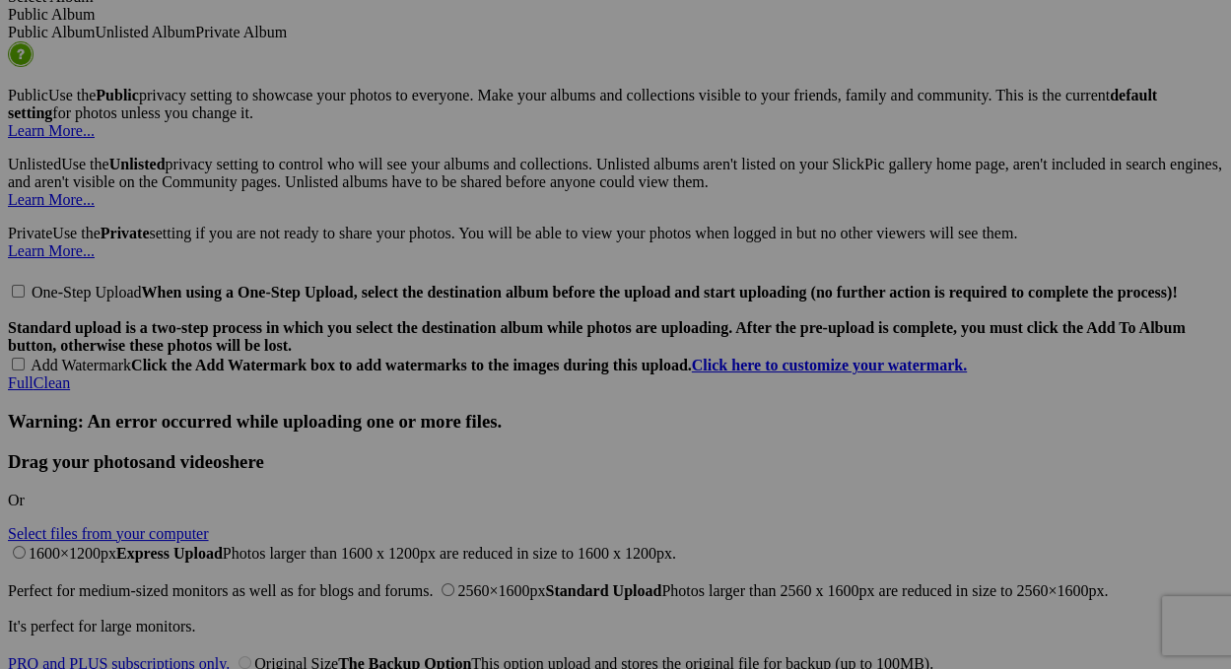
drag, startPoint x: 746, startPoint y: 581, endPoint x: 695, endPoint y: 17, distance: 566.2
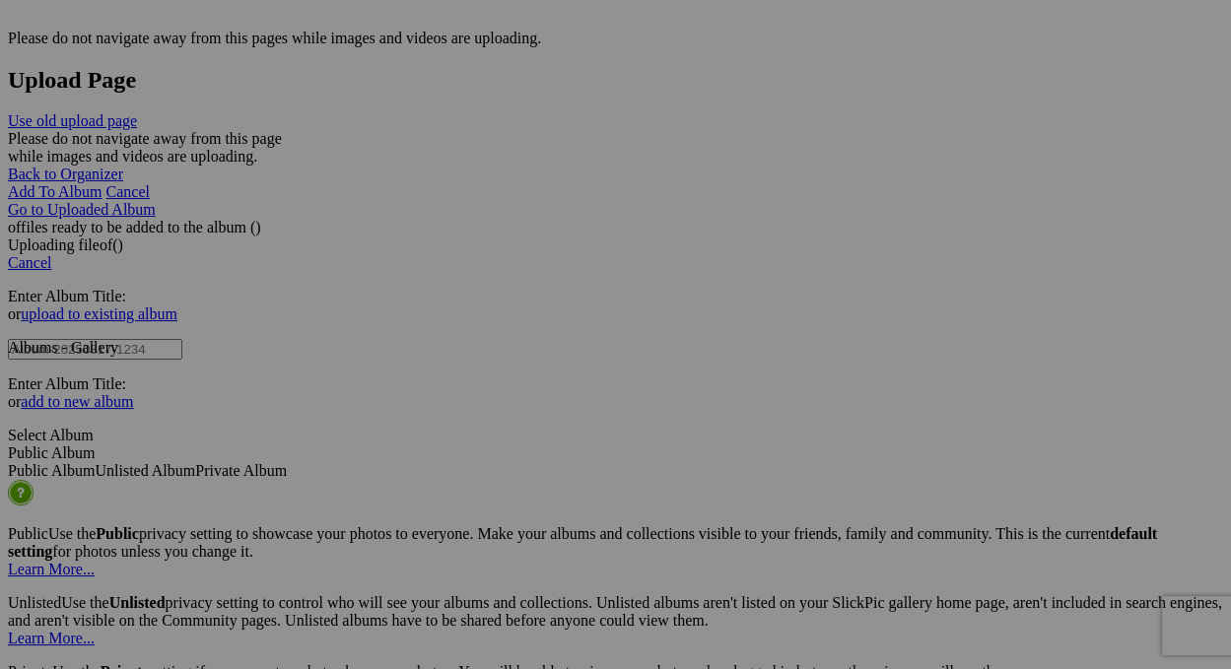
scroll to position [4024, 0]
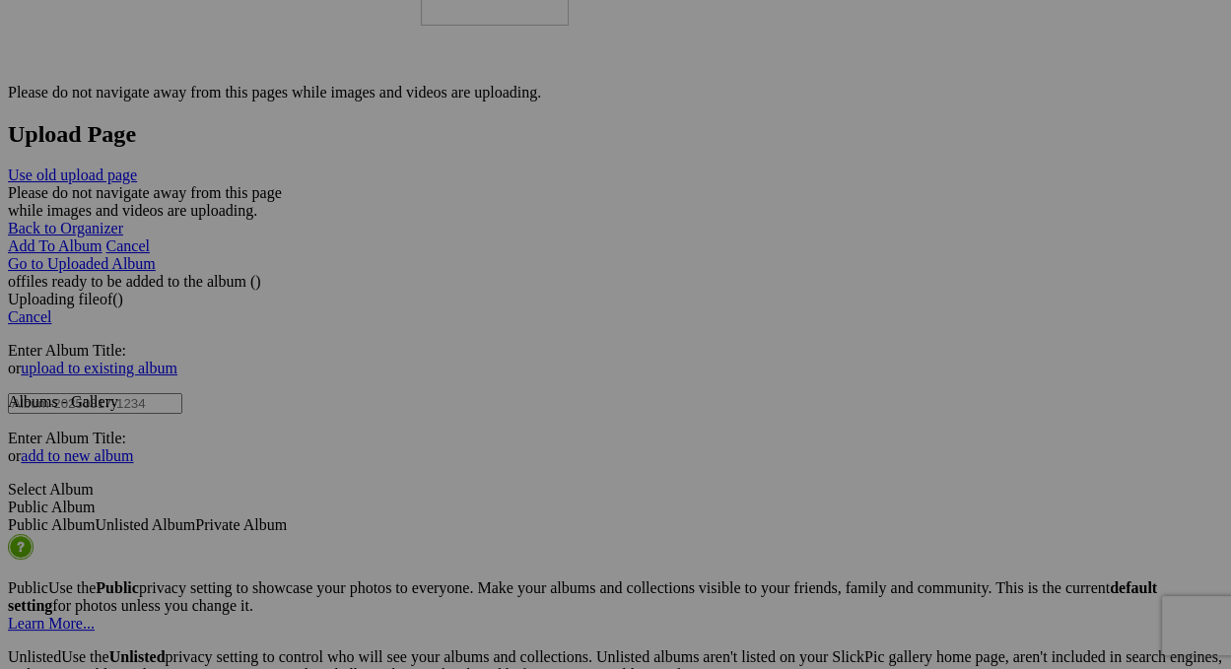
drag, startPoint x: 743, startPoint y: 583, endPoint x: 705, endPoint y: 86, distance: 498.3
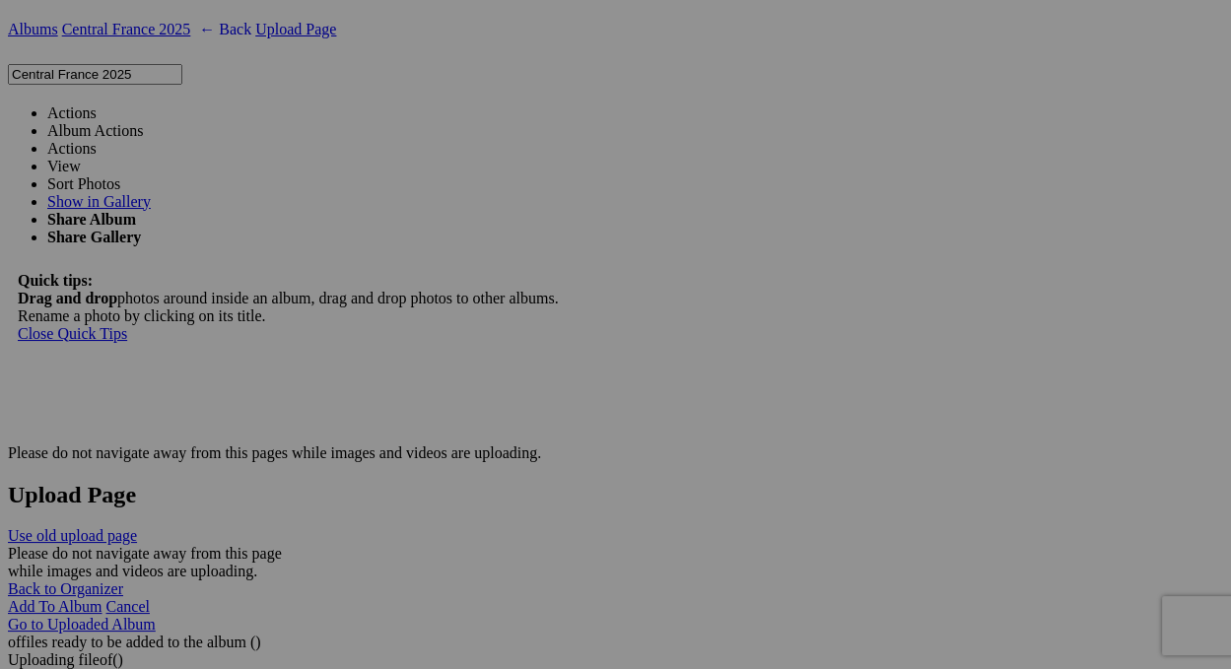
scroll to position [3531, 0]
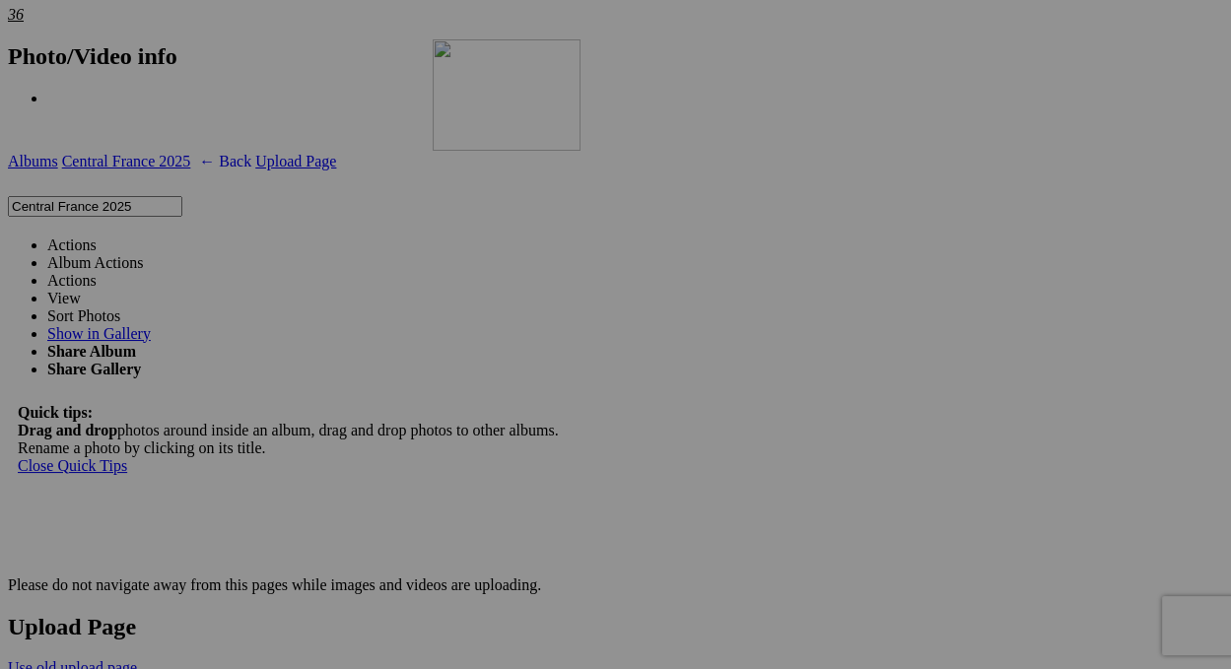
drag, startPoint x: 772, startPoint y: 564, endPoint x: 717, endPoint y: 211, distance: 357.2
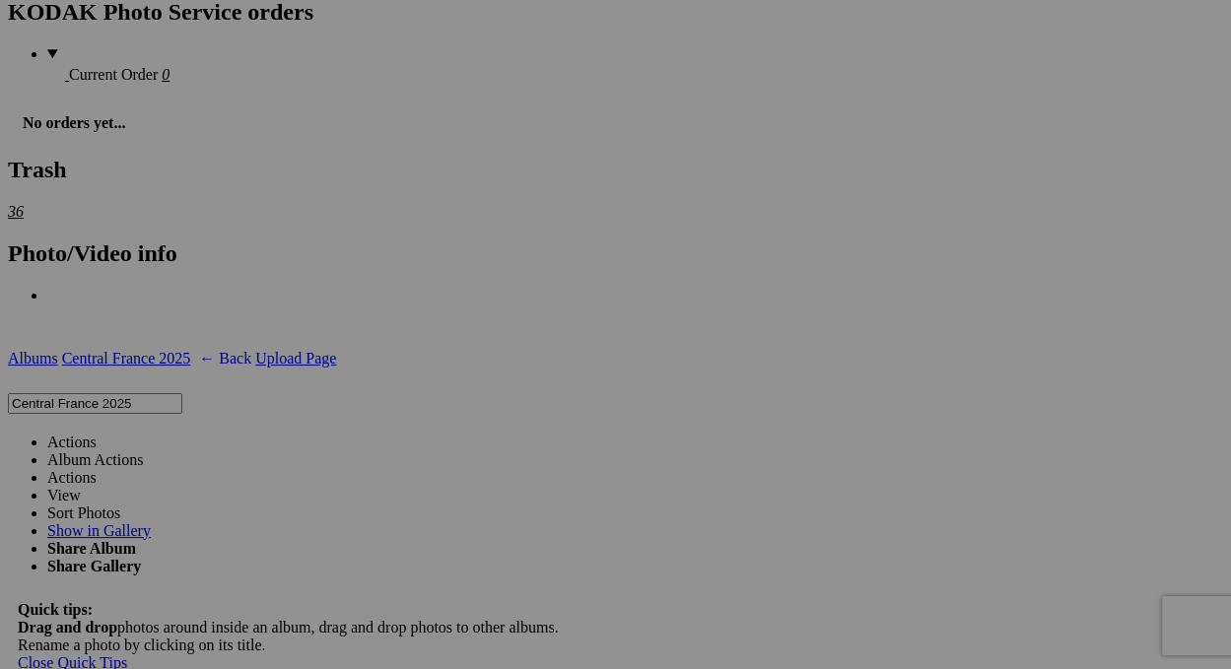
drag, startPoint x: 723, startPoint y: 446, endPoint x: 685, endPoint y: 98, distance: 350.0
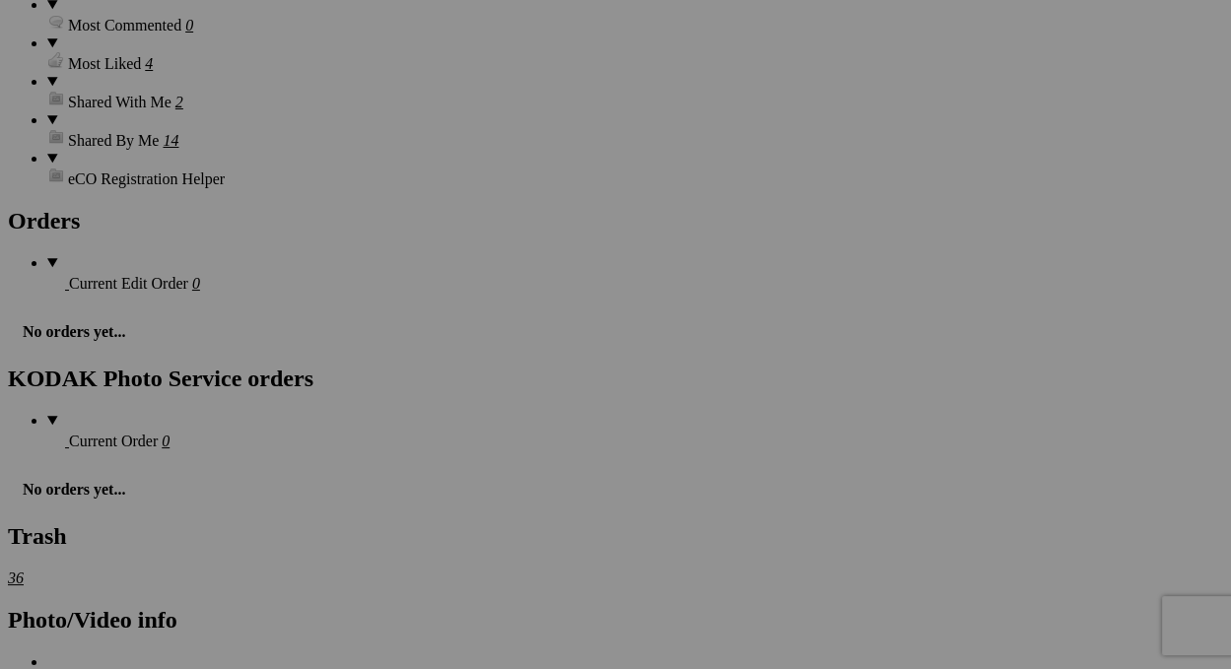
scroll to position [2940, 0]
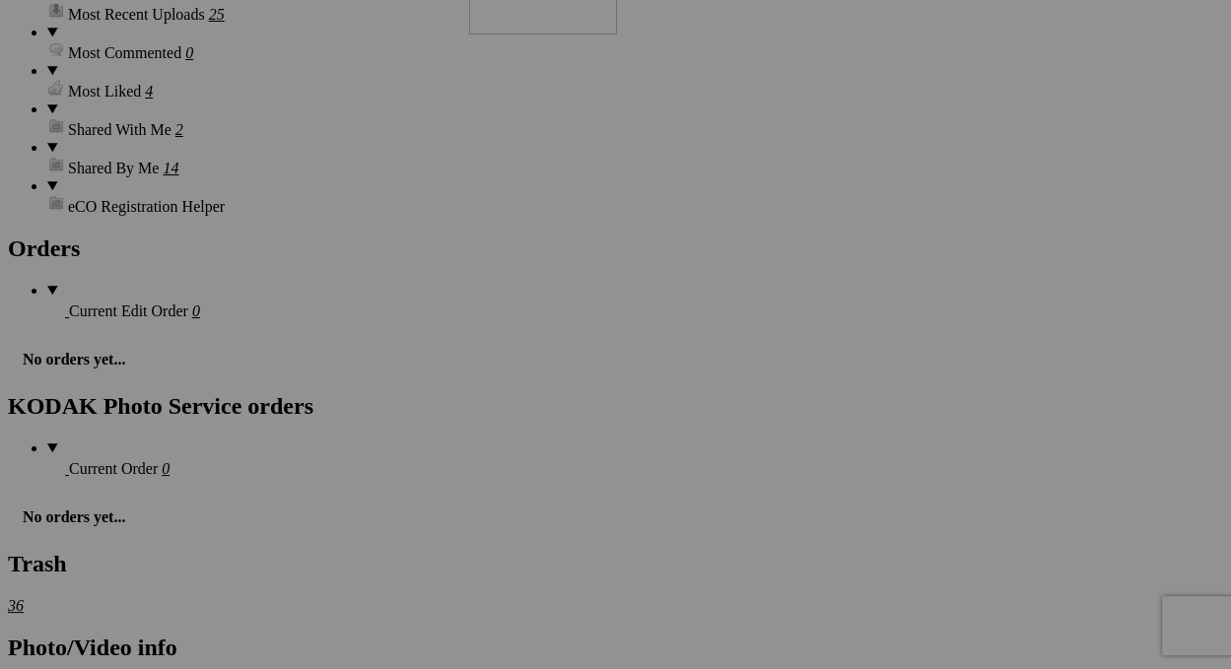
drag, startPoint x: 762, startPoint y: 373, endPoint x: 753, endPoint y: 95, distance: 278.1
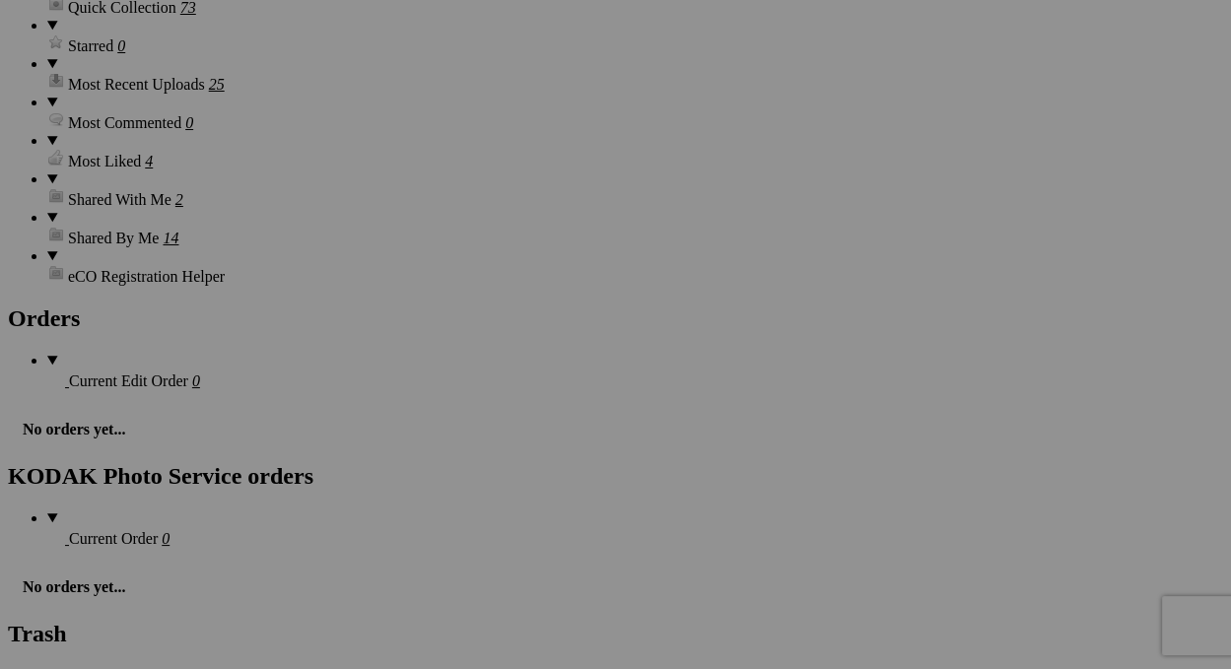
scroll to position [2841, 0]
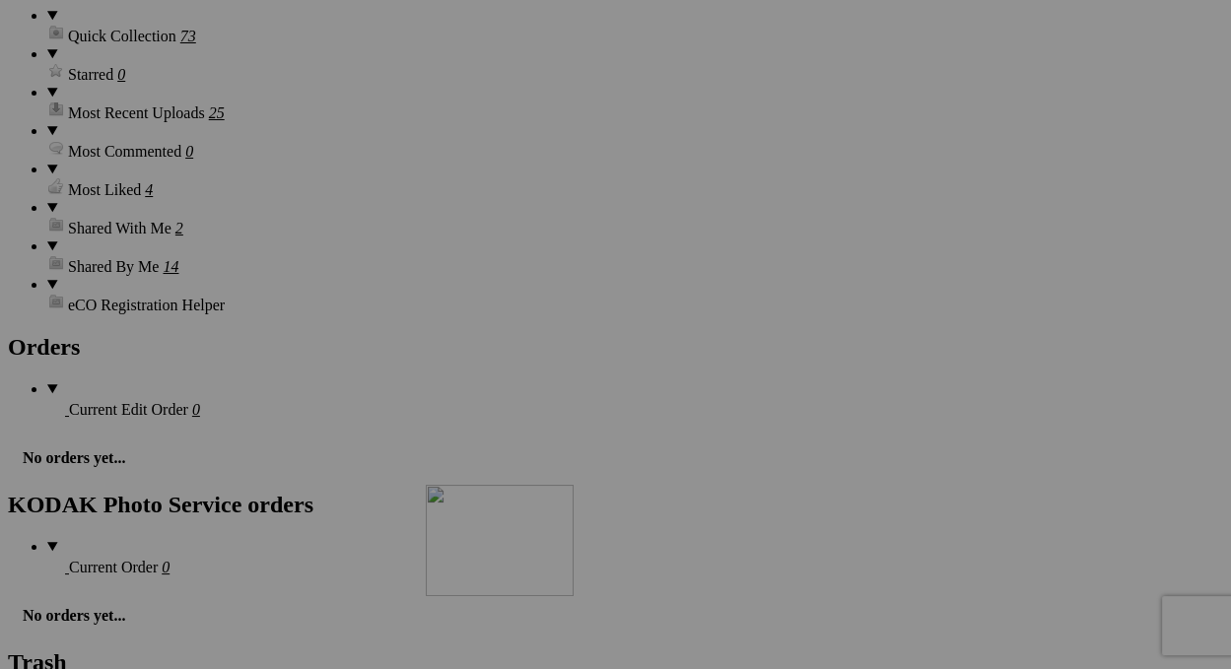
drag, startPoint x: 757, startPoint y: 221, endPoint x: 711, endPoint y: 636, distance: 417.6
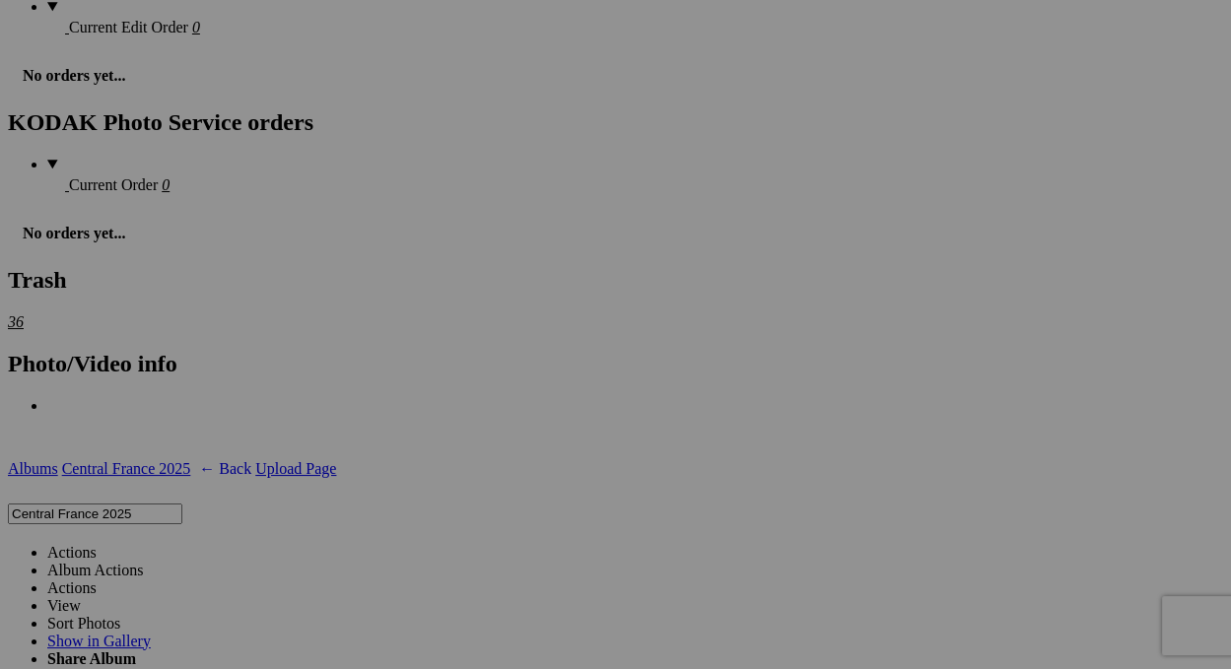
scroll to position [3235, 0]
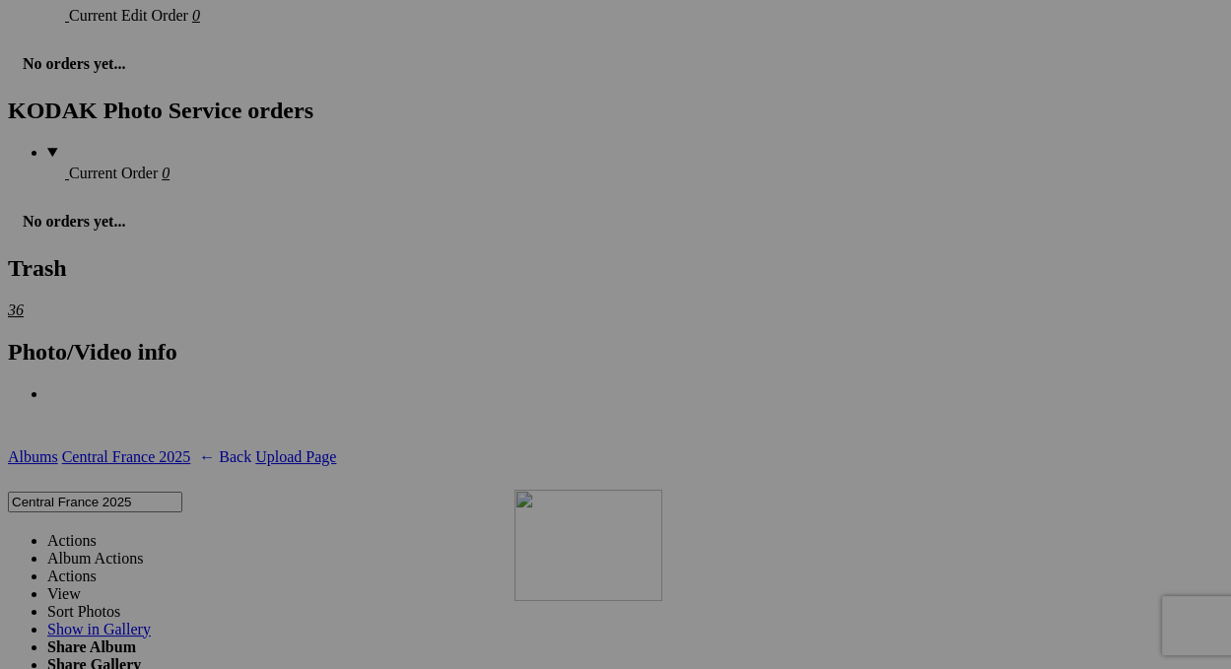
drag, startPoint x: 802, startPoint y: 349, endPoint x: 795, endPoint y: 648, distance: 298.8
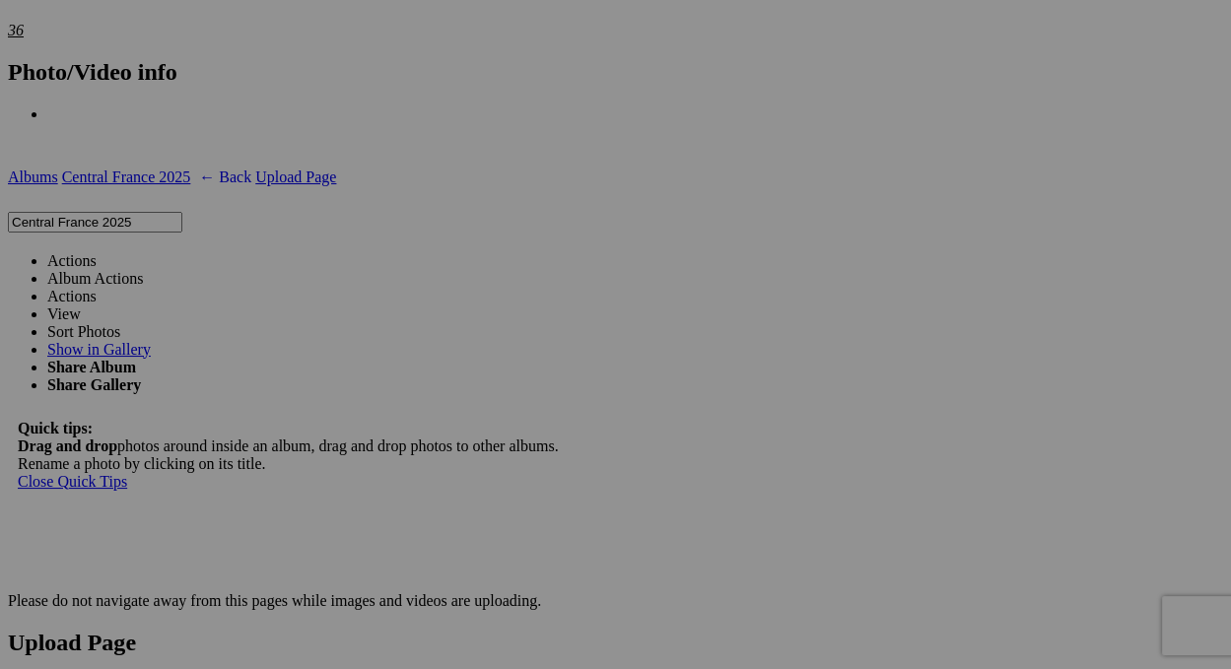
scroll to position [3630, 0]
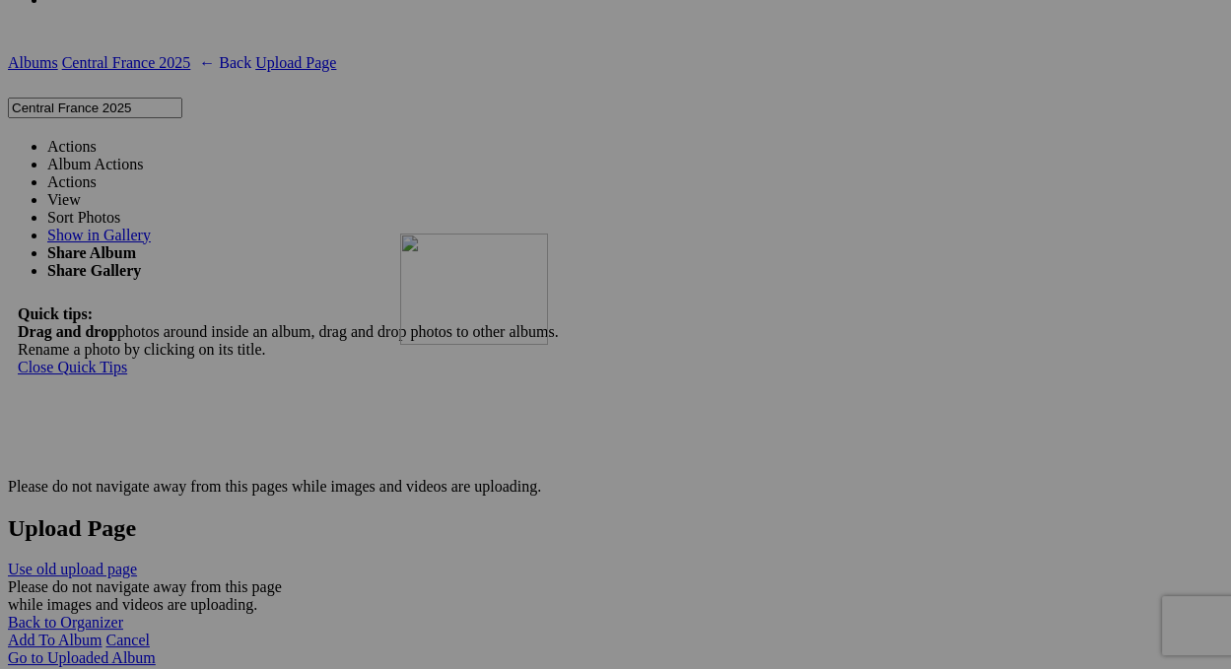
drag, startPoint x: 757, startPoint y: 182, endPoint x: 684, endPoint y: 405, distance: 234.4
drag, startPoint x: 684, startPoint y: 523, endPoint x: 765, endPoint y: 530, distance: 81.1
drag, startPoint x: 798, startPoint y: 518, endPoint x: 782, endPoint y: 526, distance: 19.0
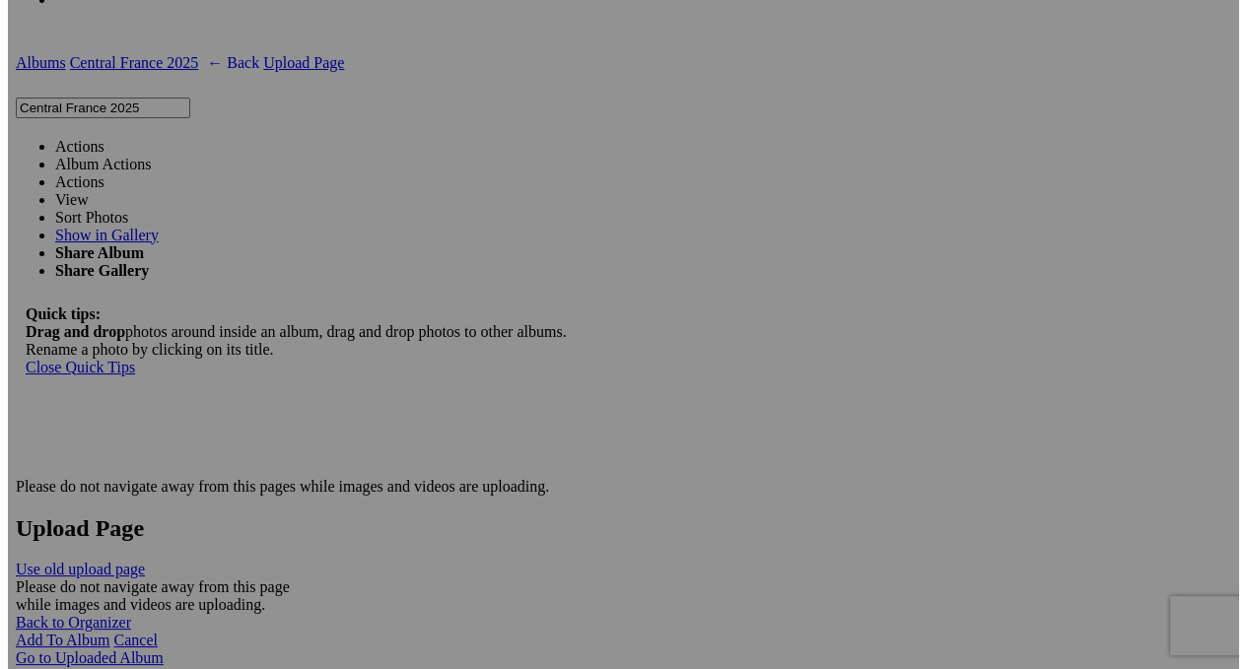
scroll to position [0, 97]
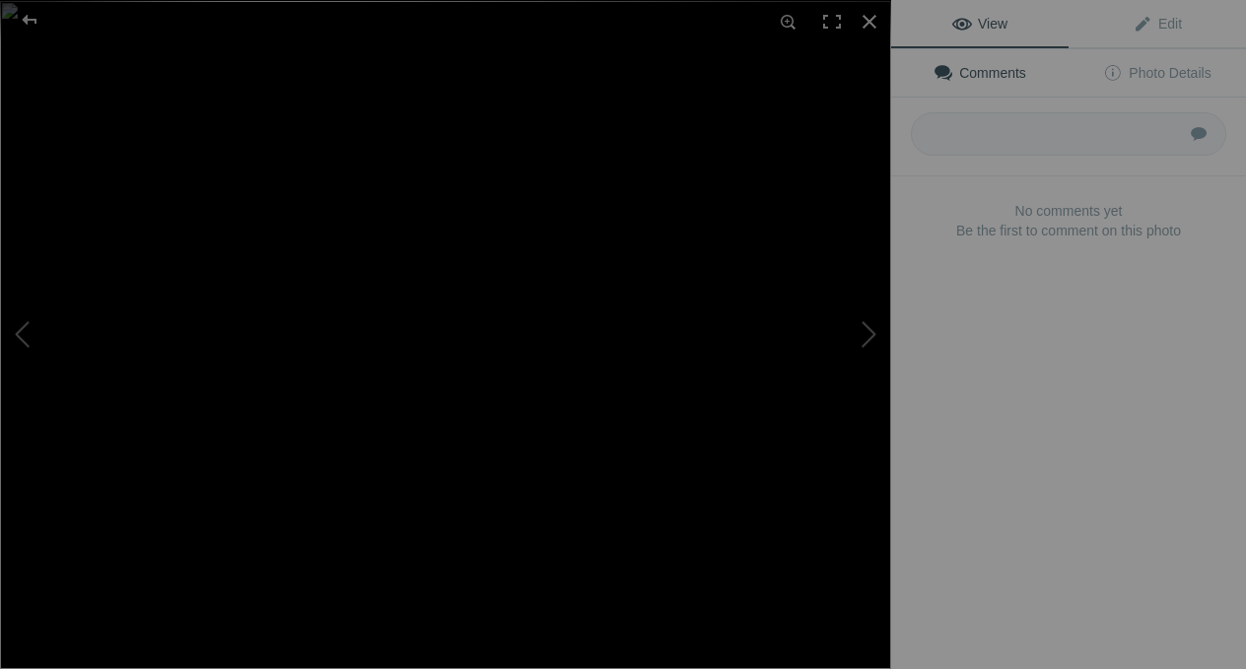
type input "Porcelain heaven factory outlet shops in Limoges,"
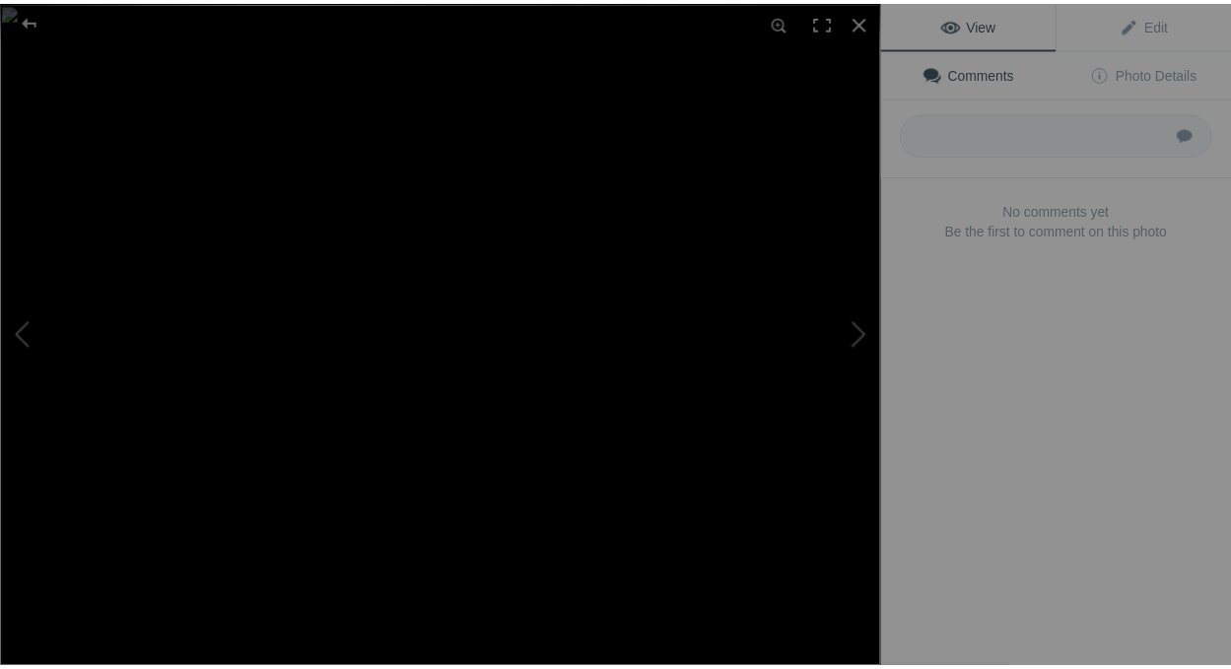
scroll to position [0, 0]
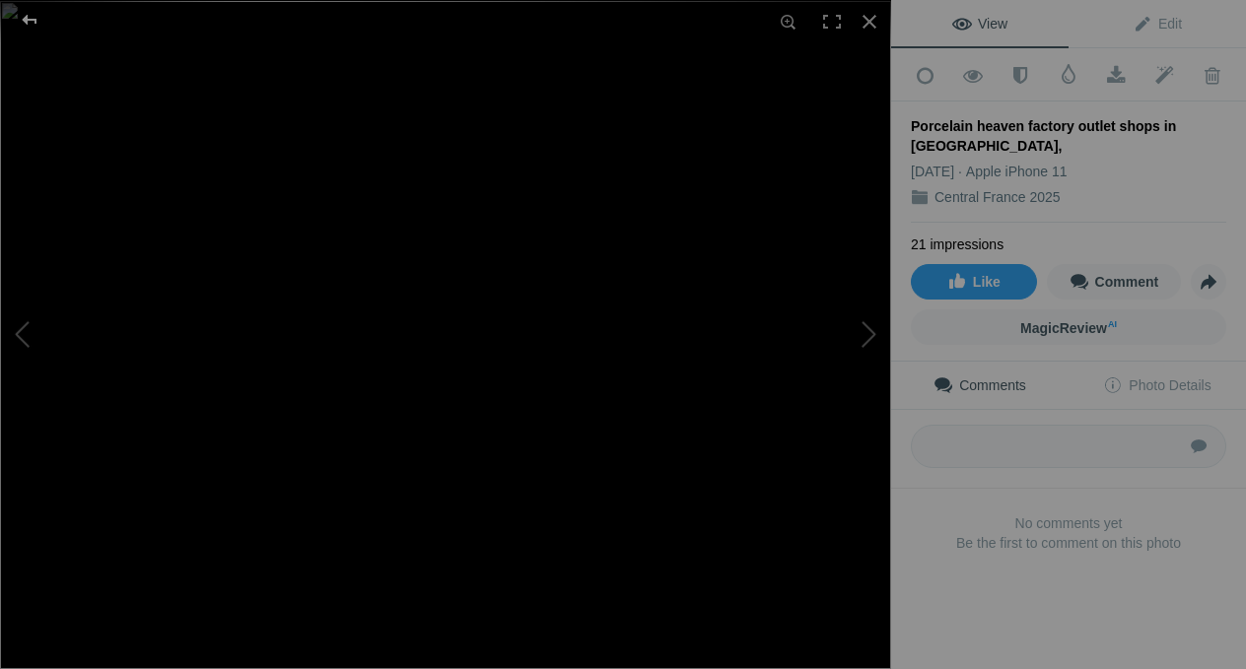
click at [23, 24] on div at bounding box center [29, 19] width 71 height 39
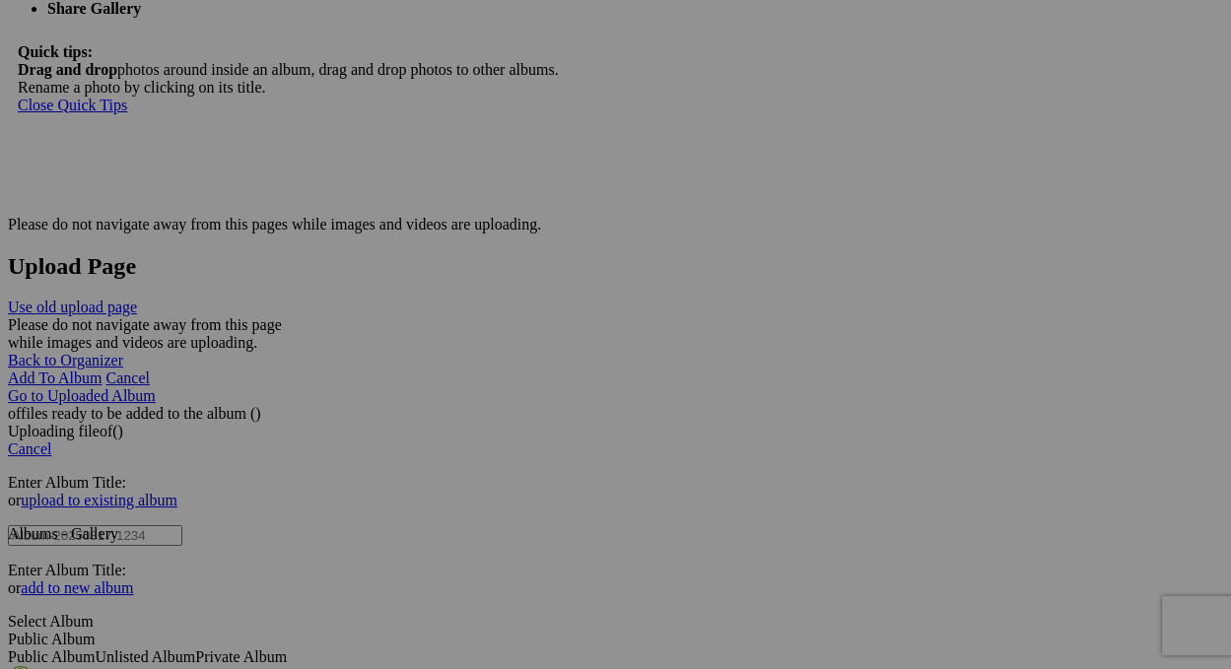
scroll to position [3925, 0]
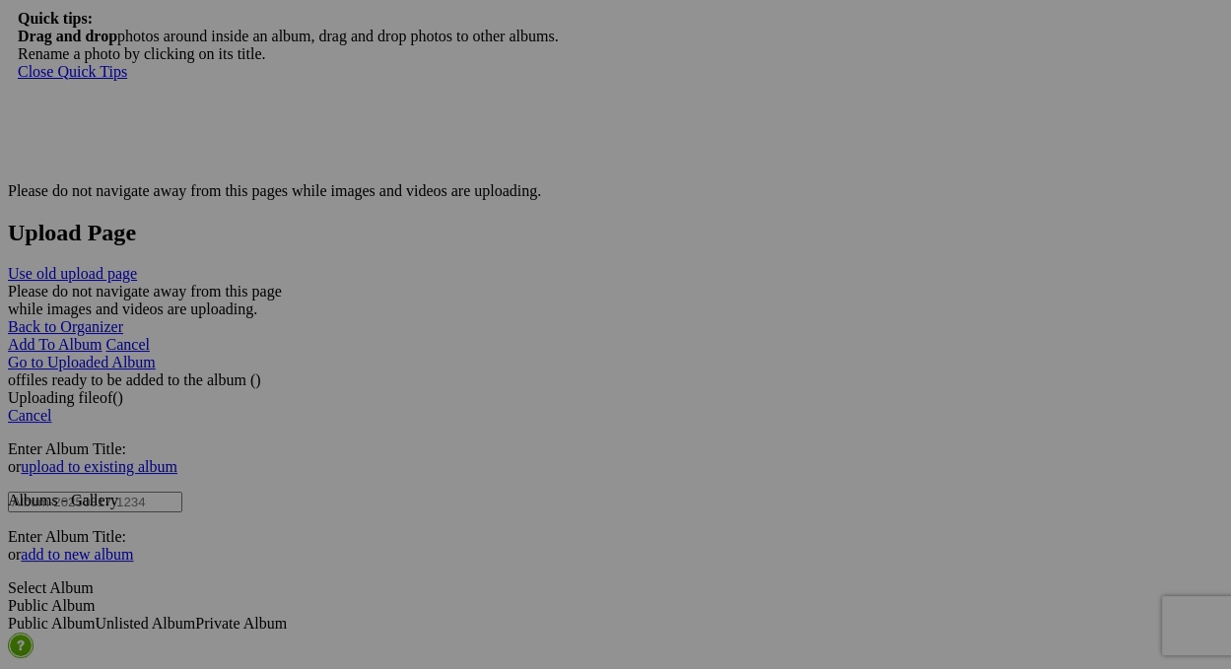
type input "Great Blue Heron - Parc de l'Aurence - [GEOGRAPHIC_DATA], [GEOGRAPHIC_DATA]"
drag, startPoint x: 870, startPoint y: 468, endPoint x: 900, endPoint y: 469, distance: 29.6
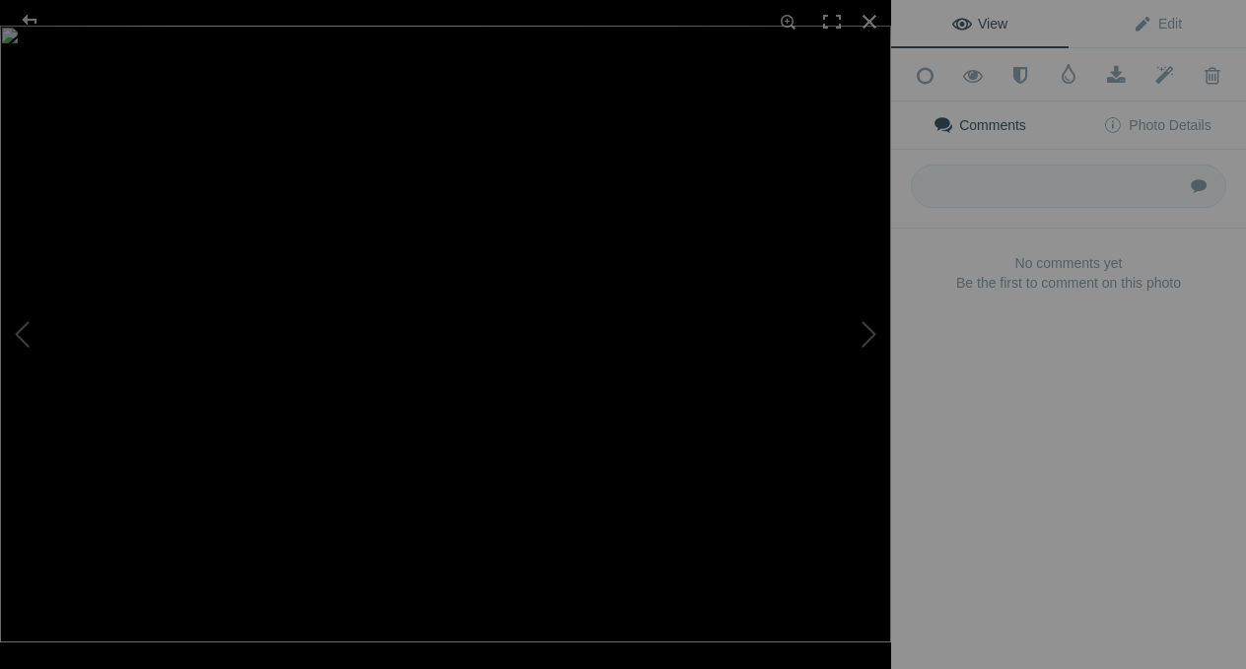
type input "Great Blue Heron - Mainsat, [GEOGRAPHIC_DATA]"
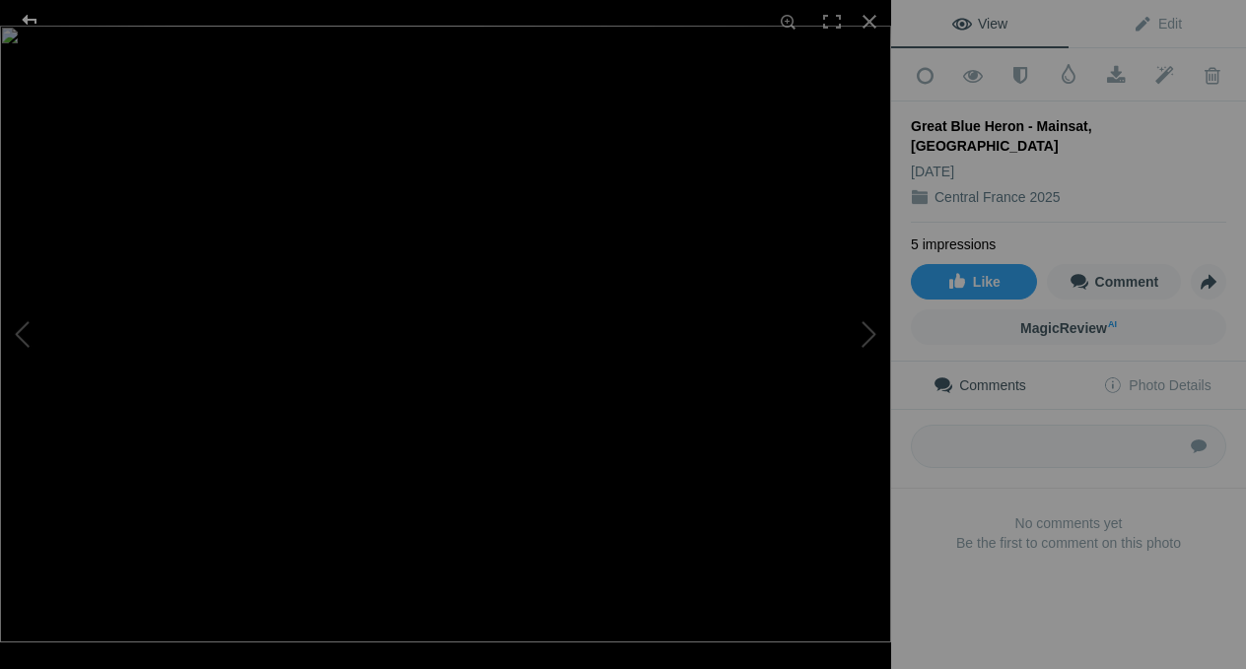
click at [27, 17] on div at bounding box center [29, 19] width 71 height 39
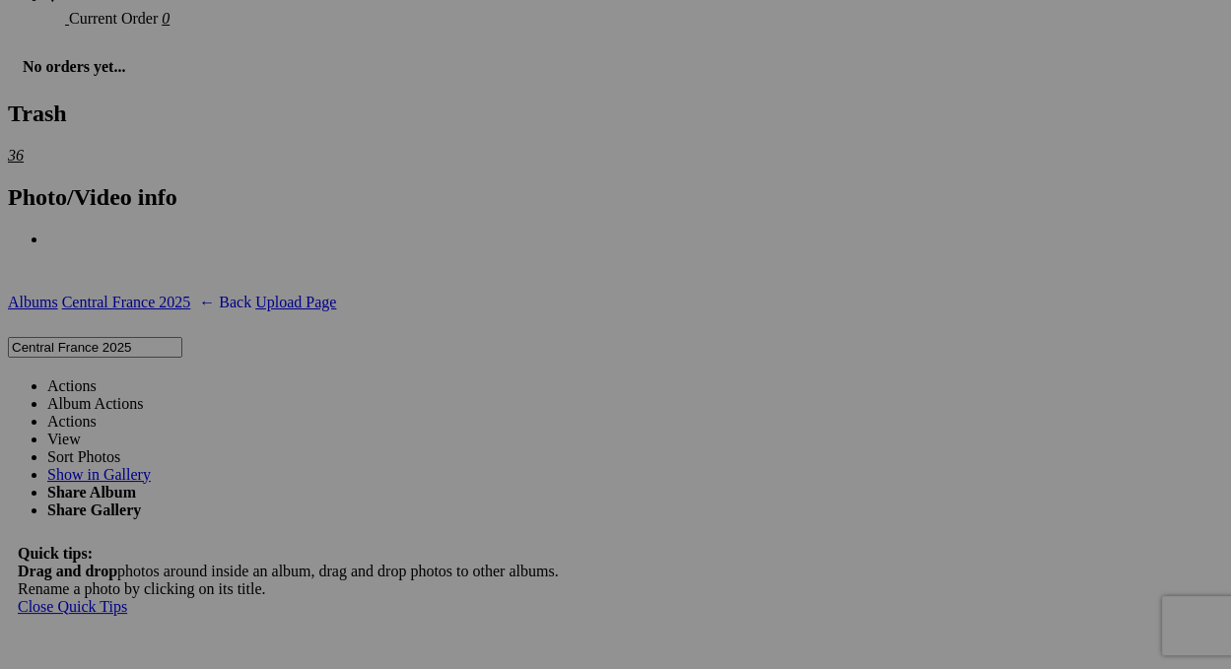
scroll to position [3334, 0]
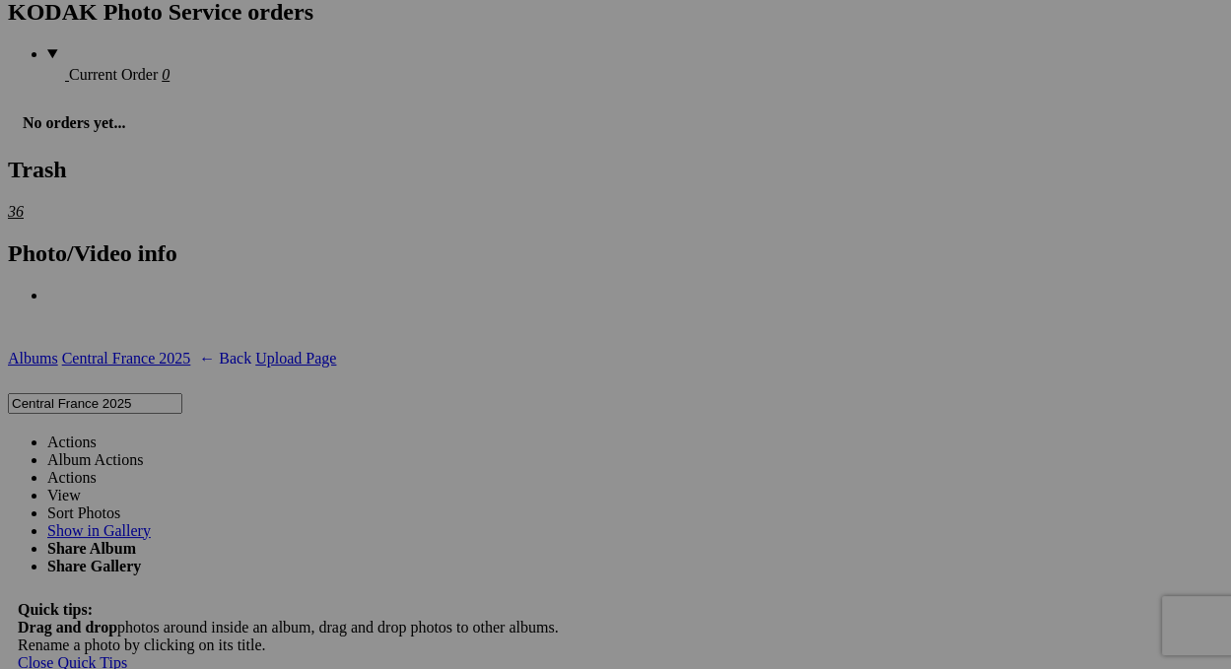
drag, startPoint x: 1110, startPoint y: 333, endPoint x: 1120, endPoint y: 310, distance: 25.6
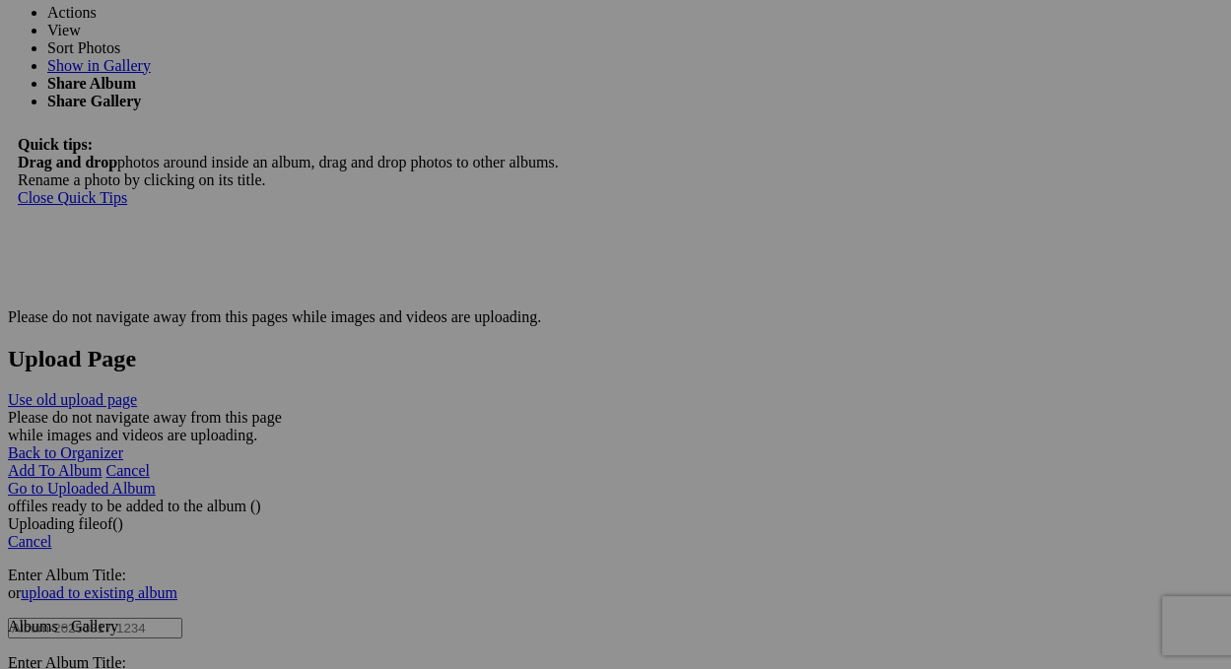
scroll to position [3827, 0]
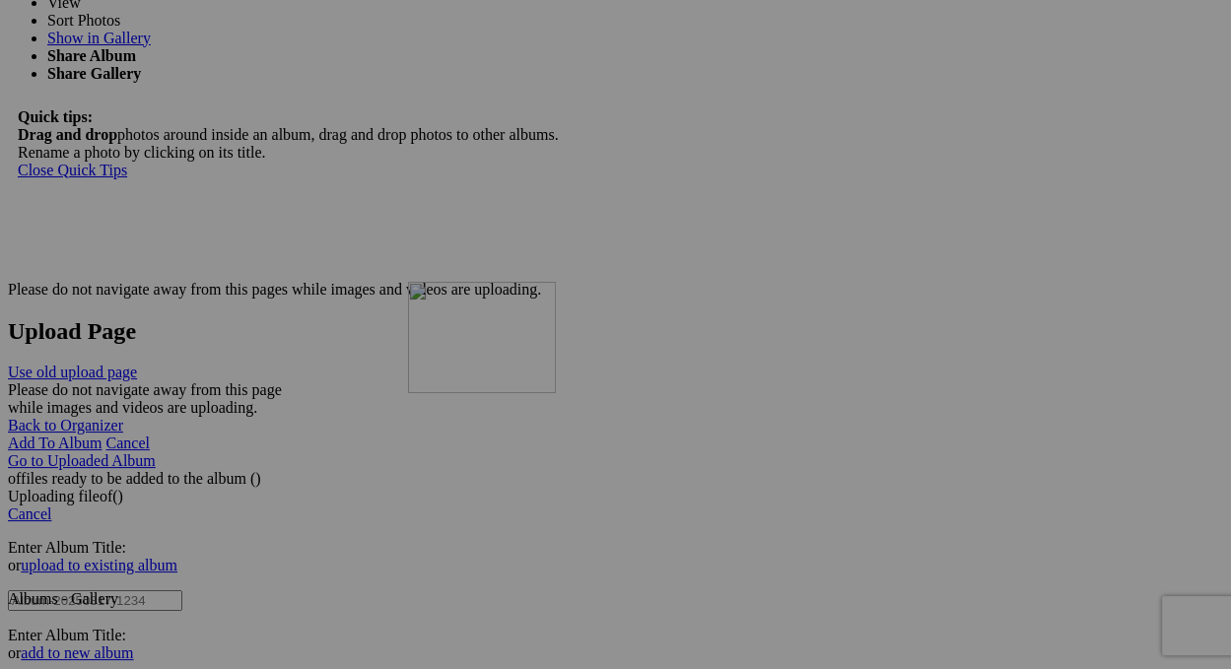
drag, startPoint x: 757, startPoint y: 252, endPoint x: 692, endPoint y: 453, distance: 211.4
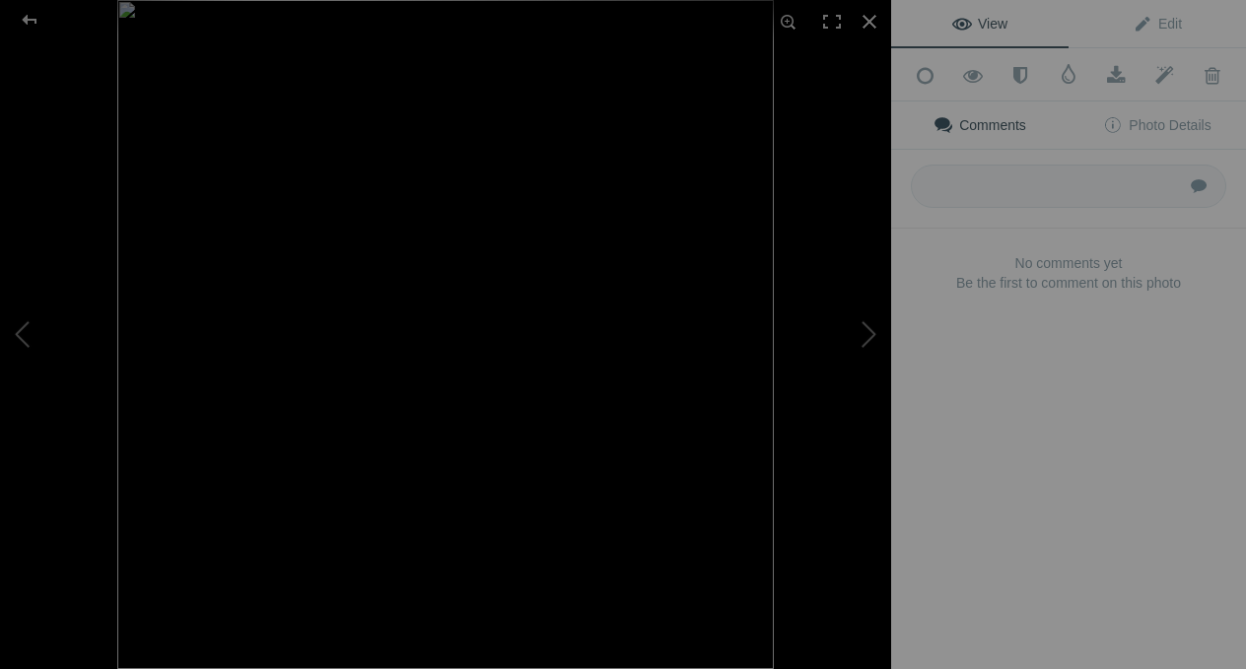
type input "Great Egret catching dinner - Parc Naturel Regional de [GEOGRAPHIC_DATA], [GEOG…"
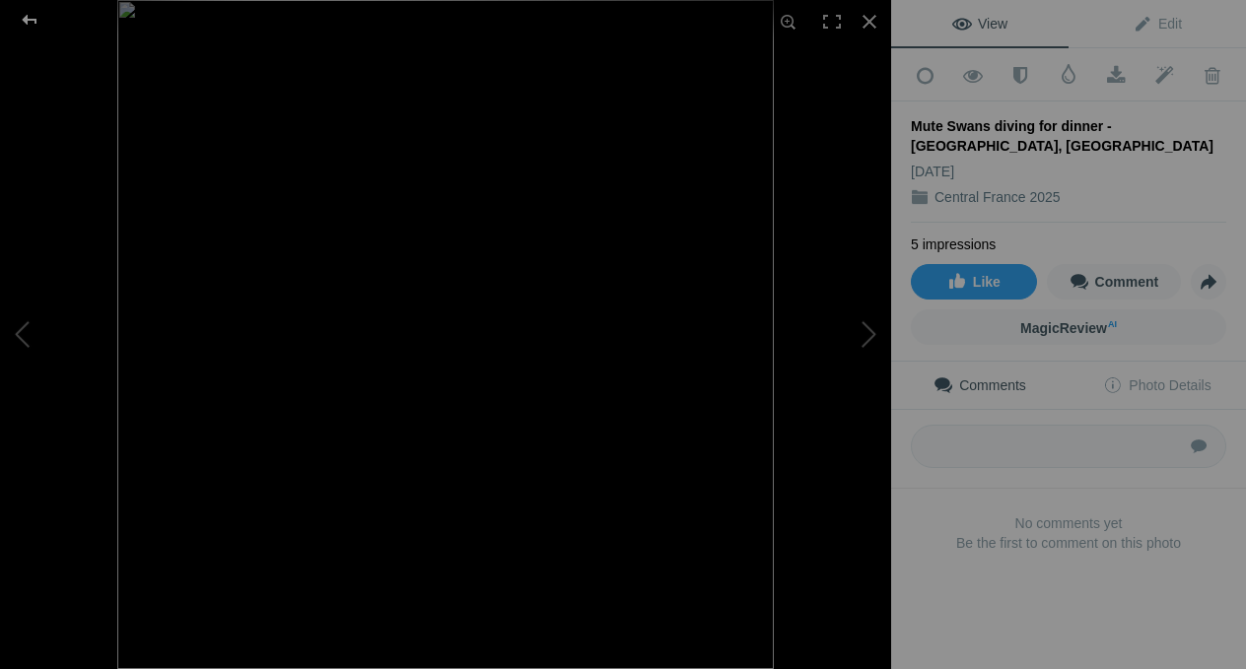
click at [28, 18] on div at bounding box center [29, 19] width 71 height 39
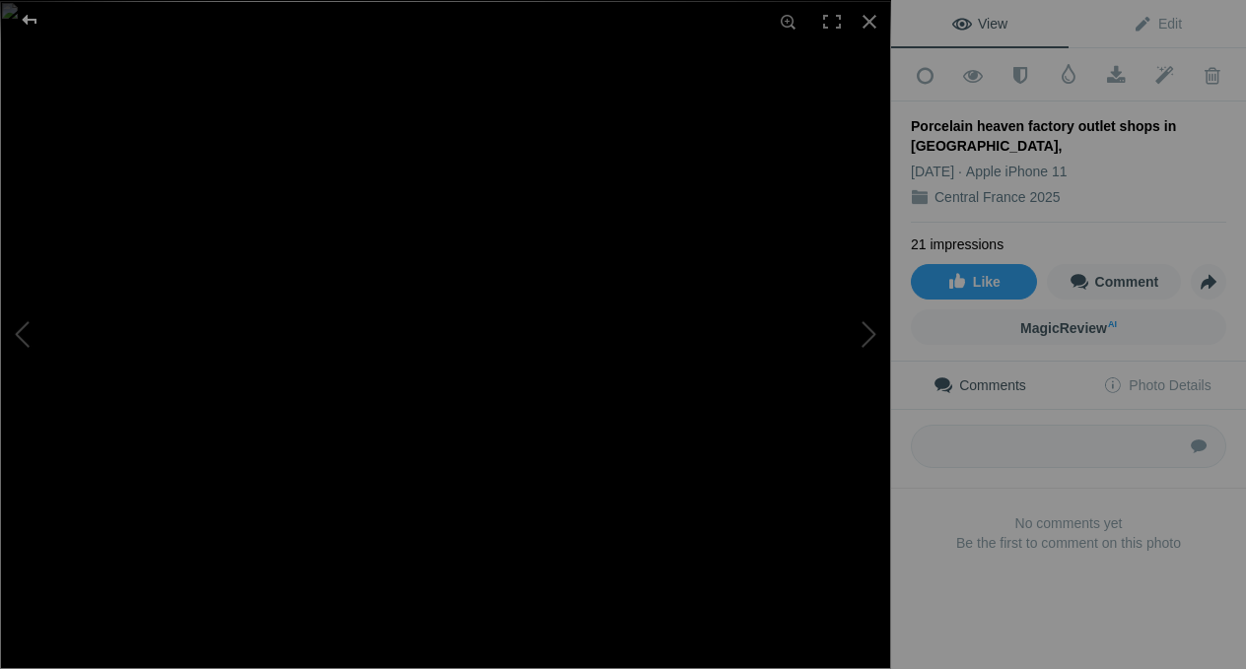
click at [39, 25] on div at bounding box center [29, 19] width 71 height 39
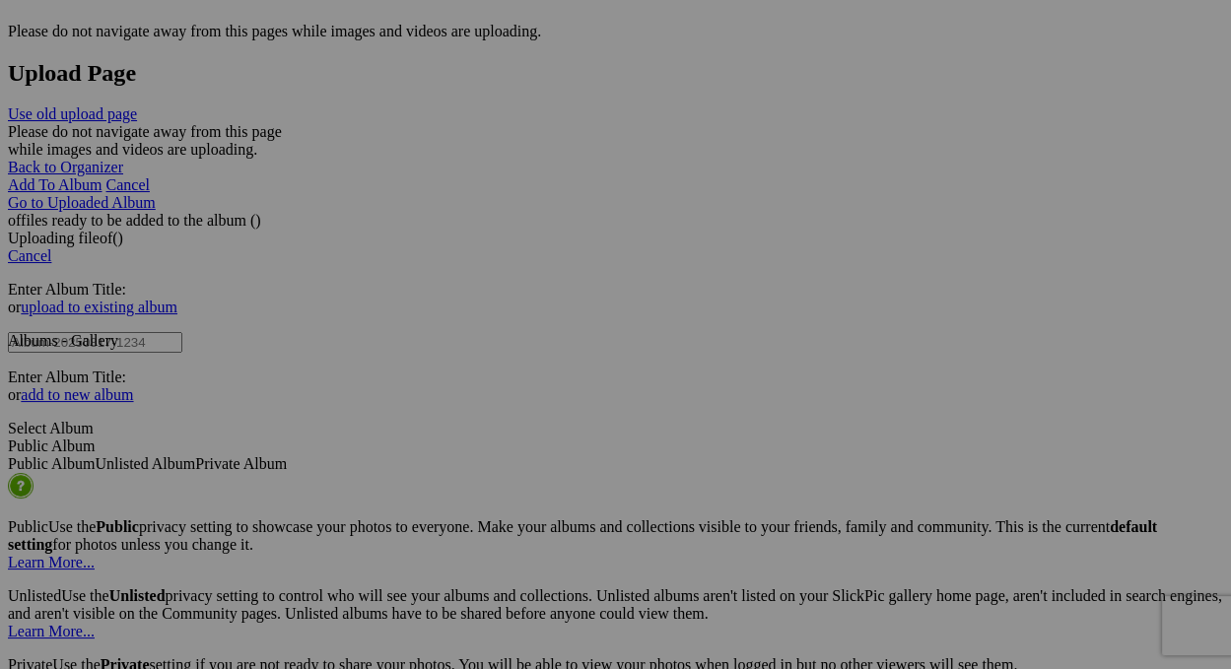
scroll to position [4123, 0]
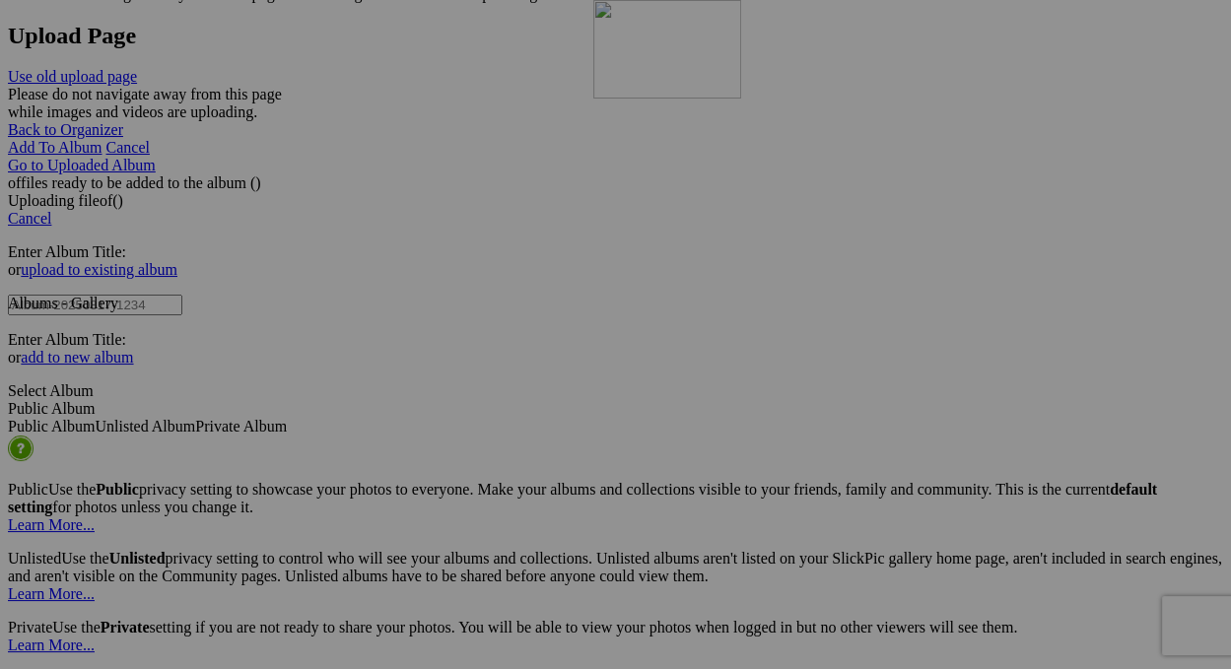
drag, startPoint x: 1133, startPoint y: 206, endPoint x: 899, endPoint y: 178, distance: 235.3
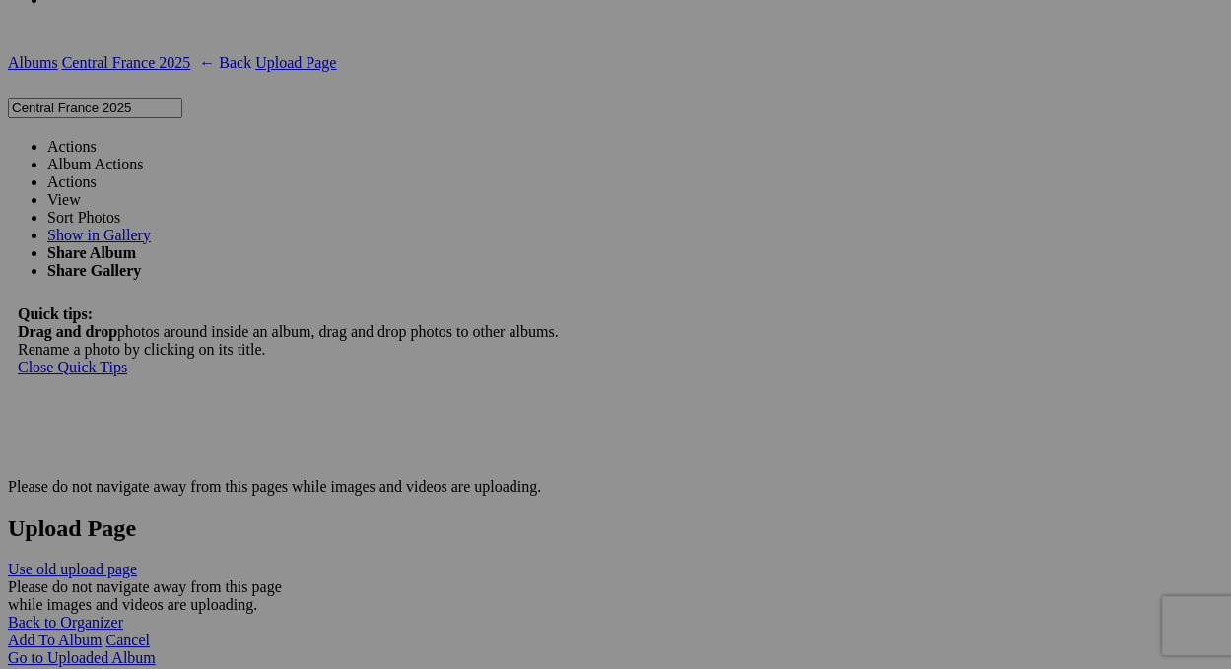
scroll to position [3728, 0]
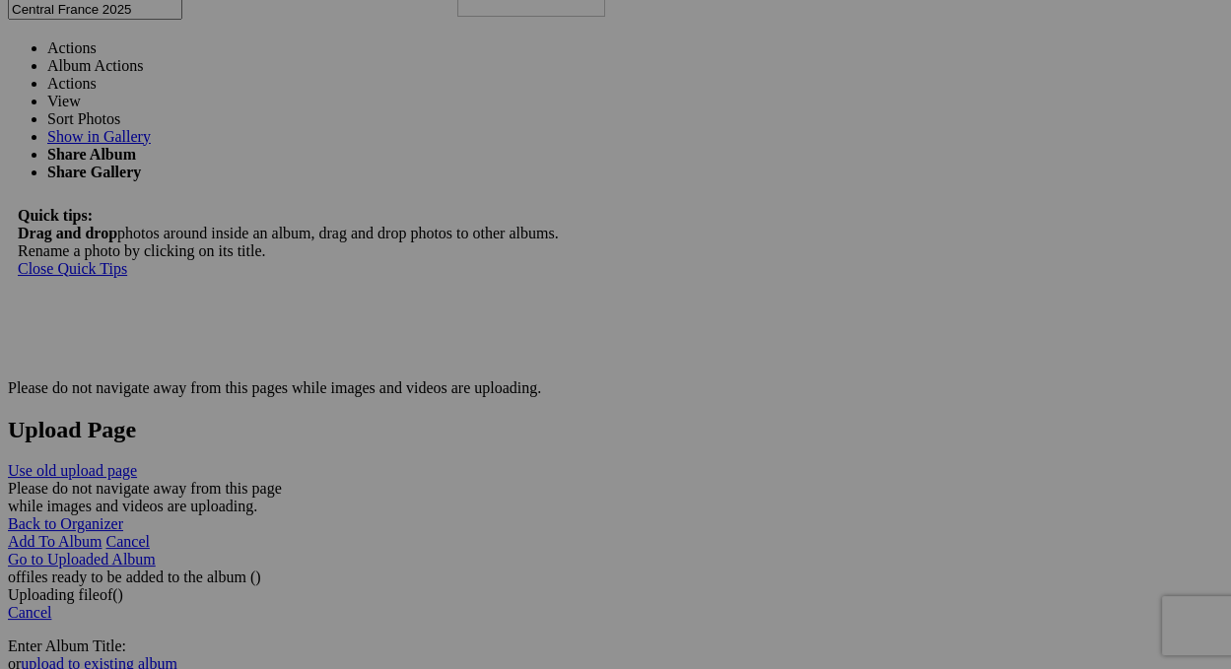
drag, startPoint x: 1111, startPoint y: 575, endPoint x: 749, endPoint y: 92, distance: 603.5
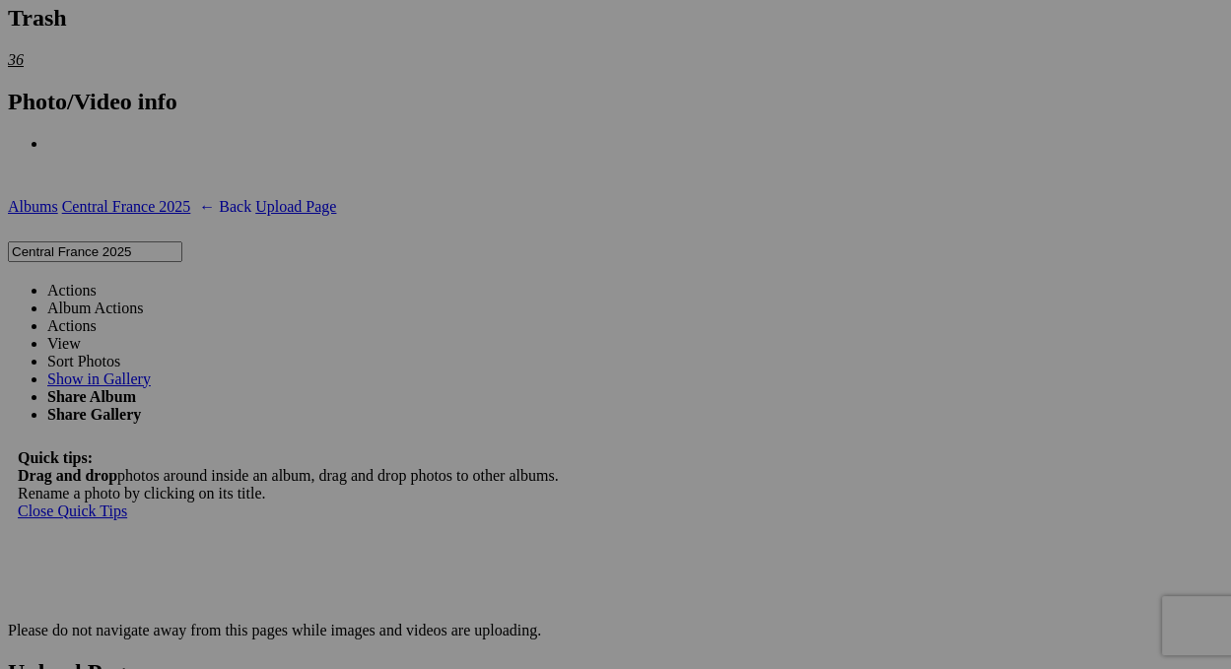
scroll to position [3433, 0]
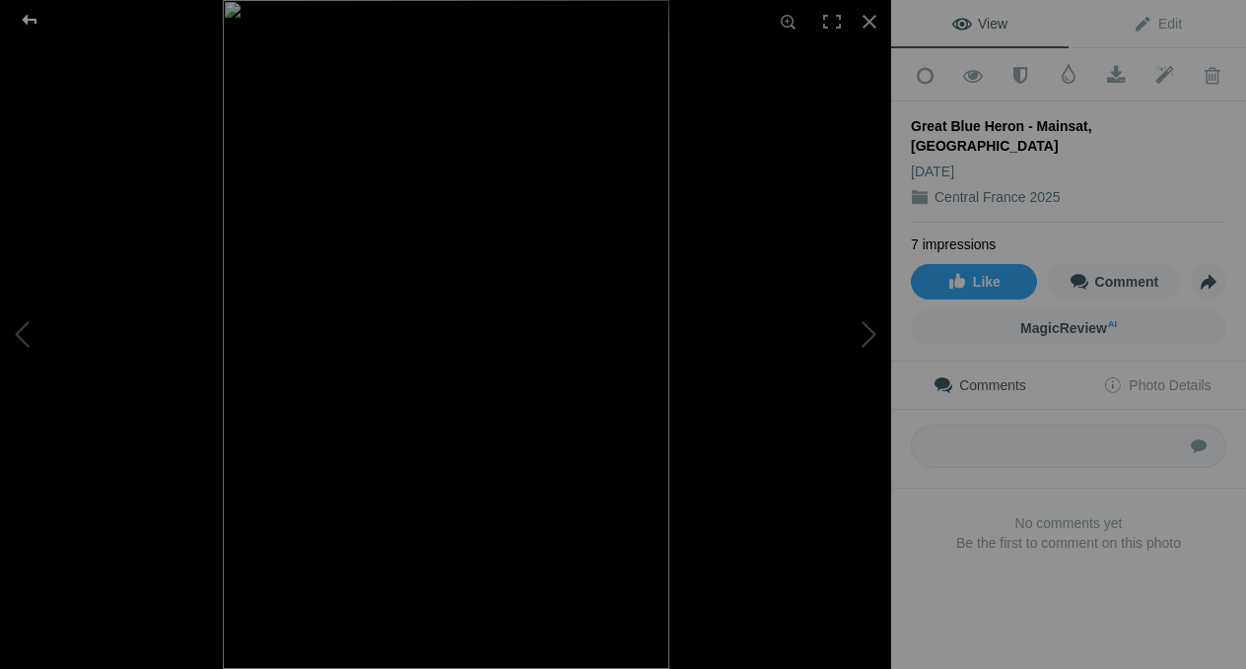
click at [24, 20] on div at bounding box center [29, 19] width 71 height 39
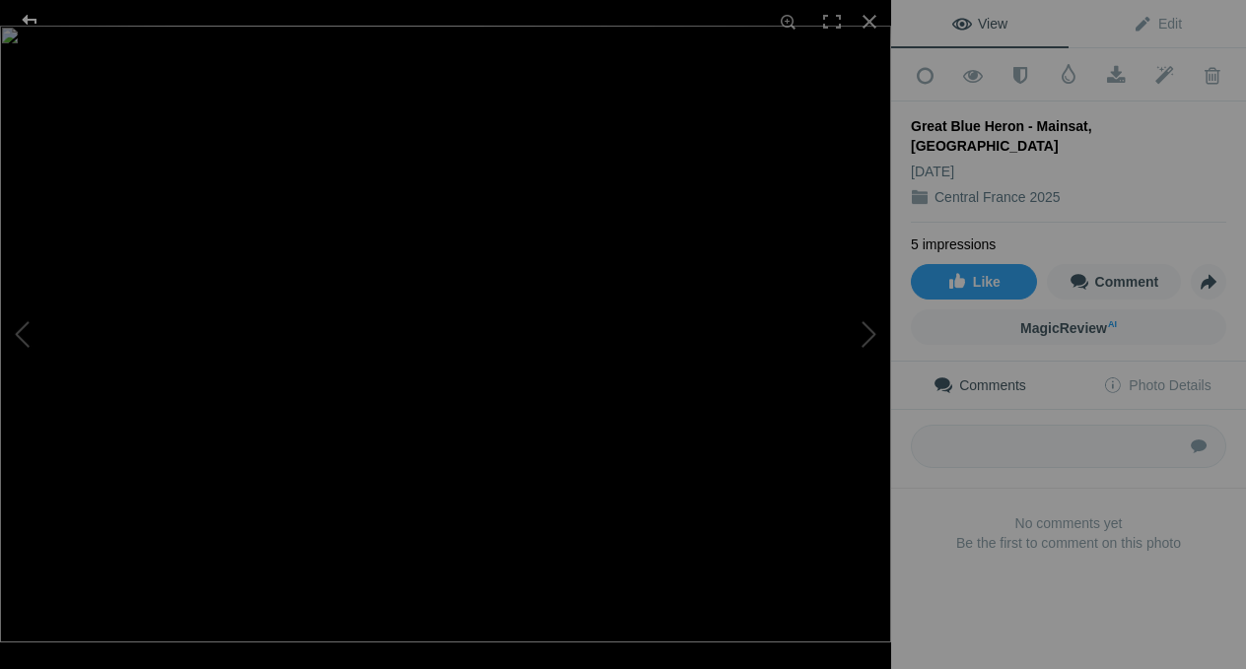
click at [30, 21] on div at bounding box center [29, 19] width 71 height 39
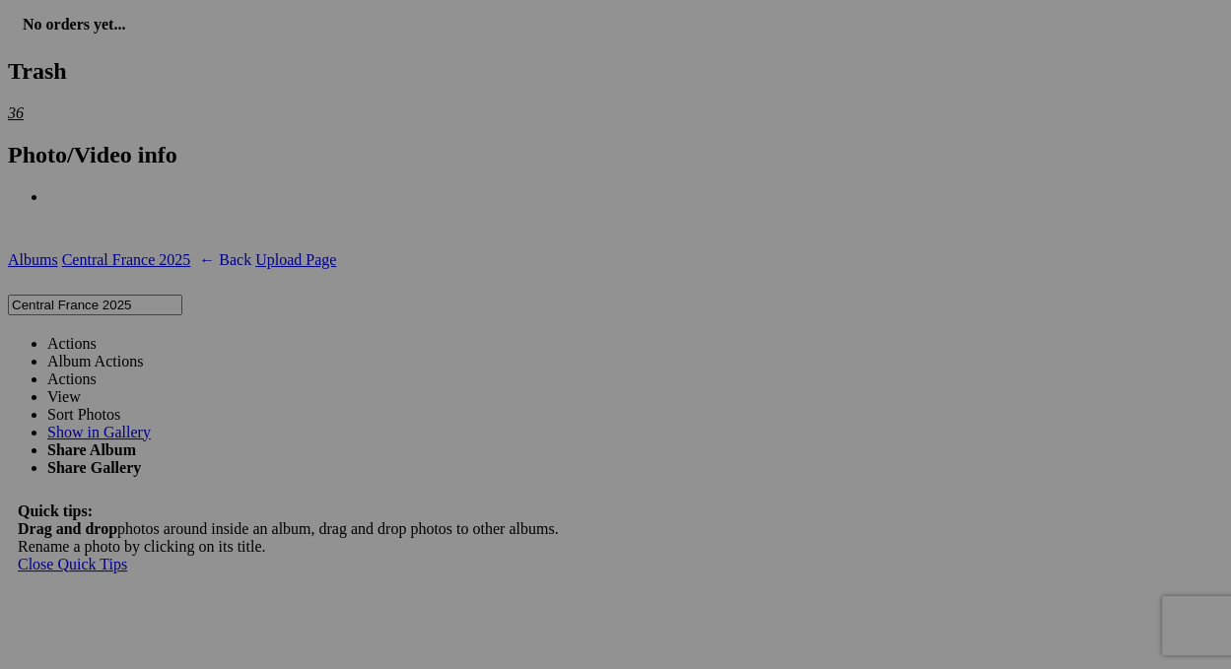
click at [97, 335] on link "Actions" at bounding box center [71, 343] width 49 height 17
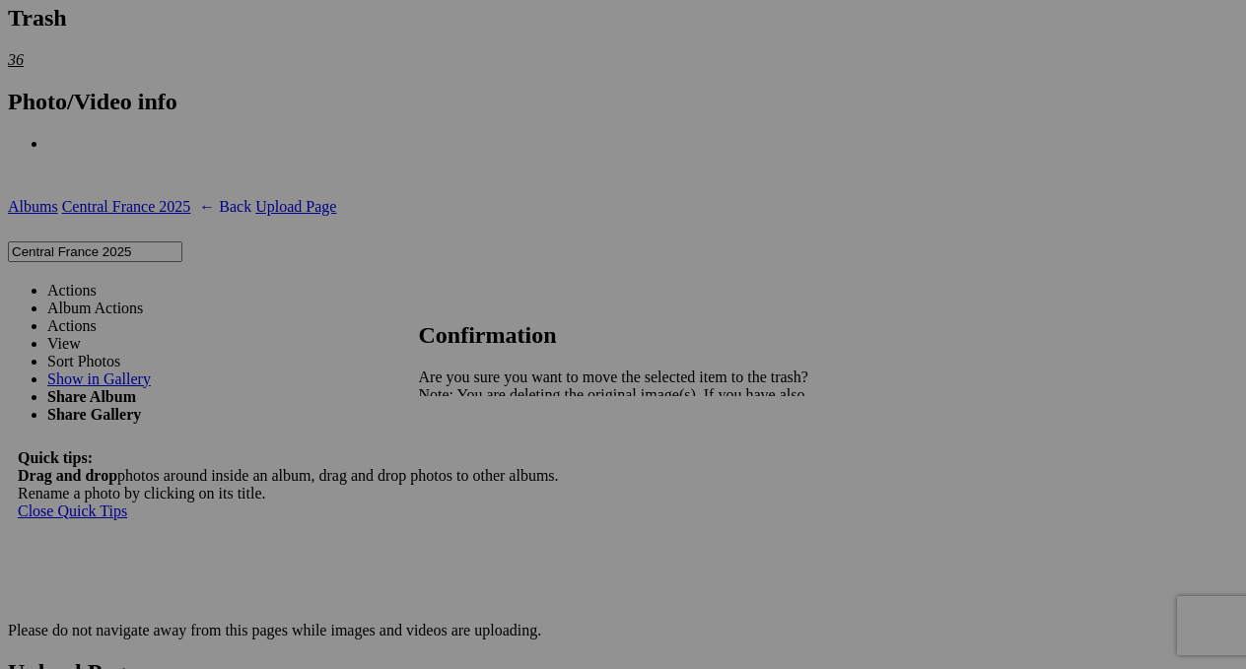
click at [485, 470] on span "Yes" at bounding box center [473, 463] width 23 height 17
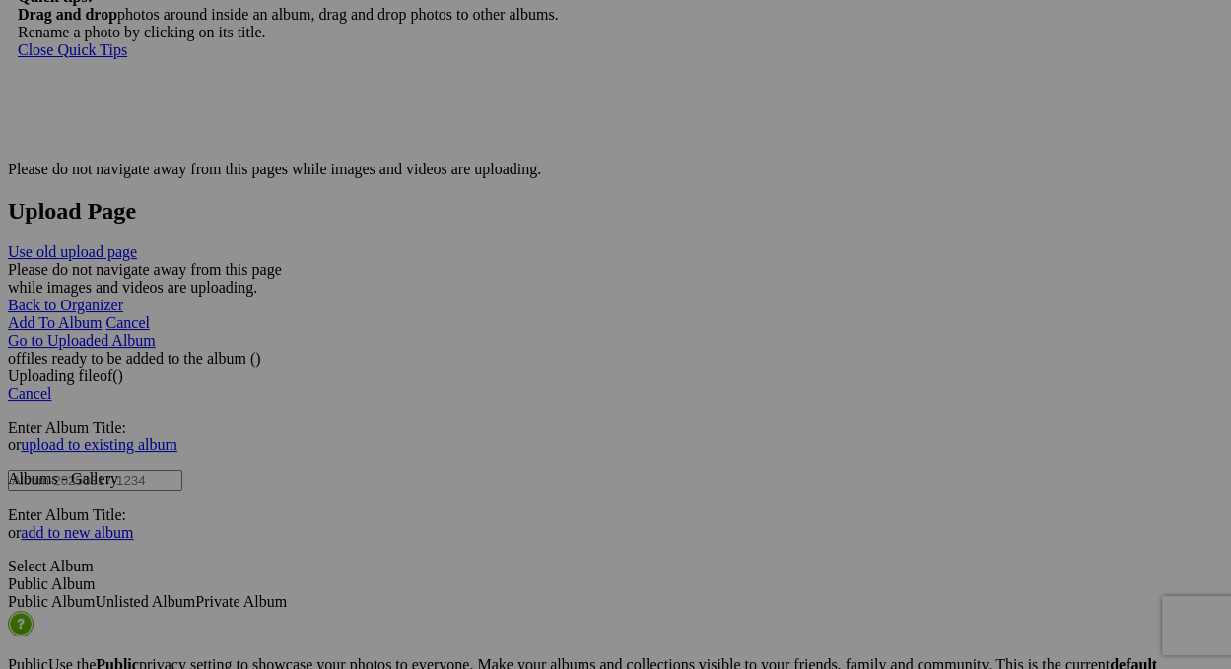
scroll to position [4024, 0]
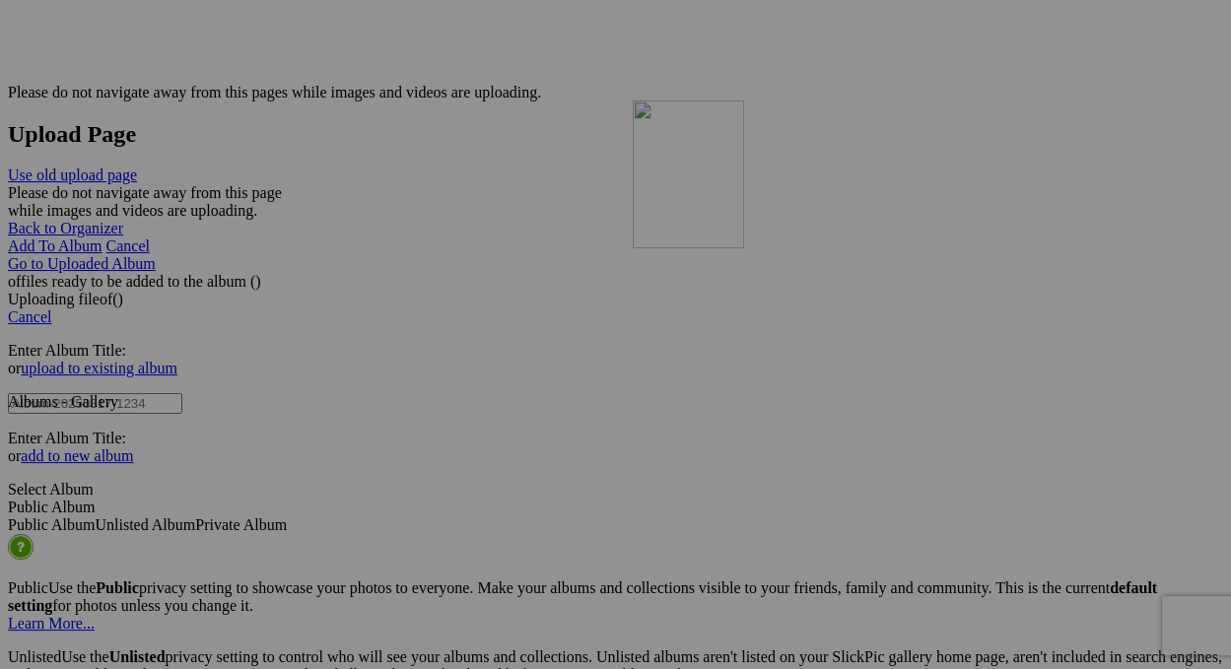
drag, startPoint x: 1115, startPoint y: 301, endPoint x: 911, endPoint y: 257, distance: 208.6
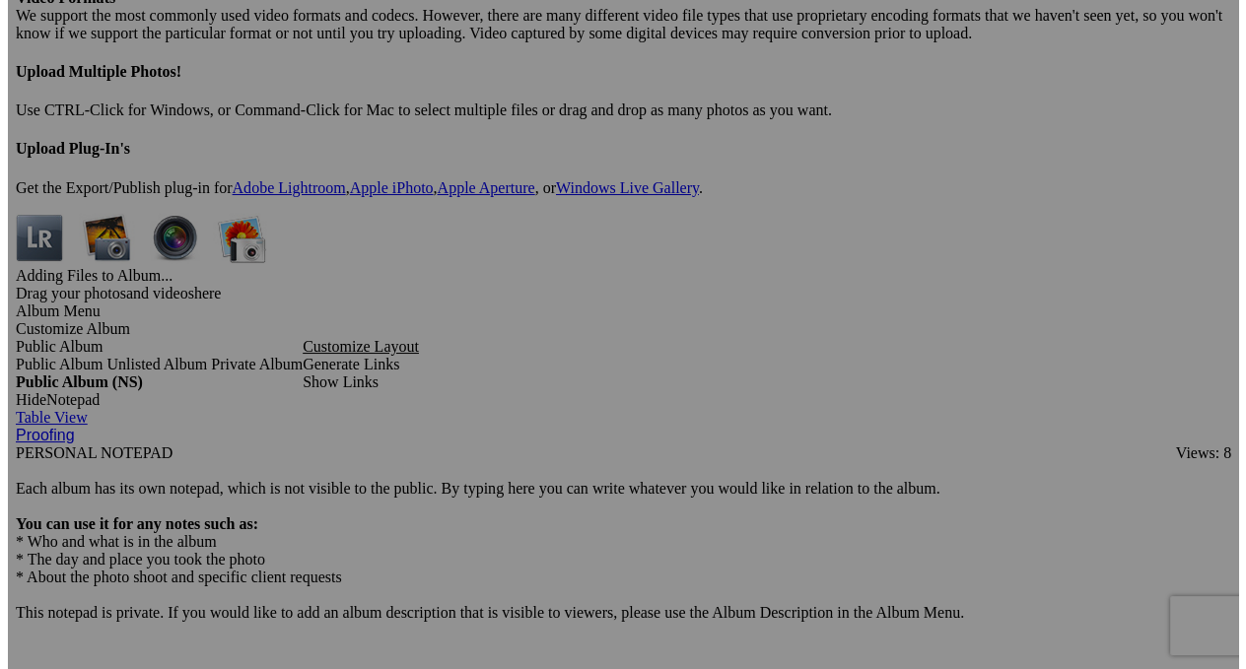
scroll to position [5897, 0]
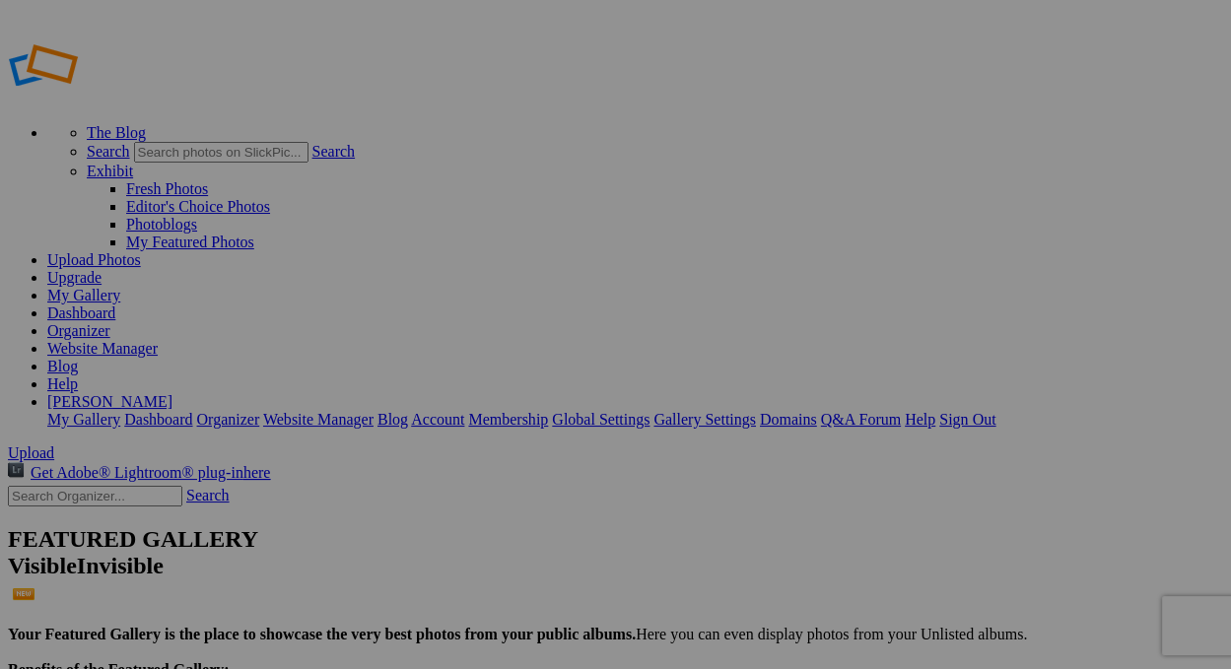
scroll to position [126, 0]
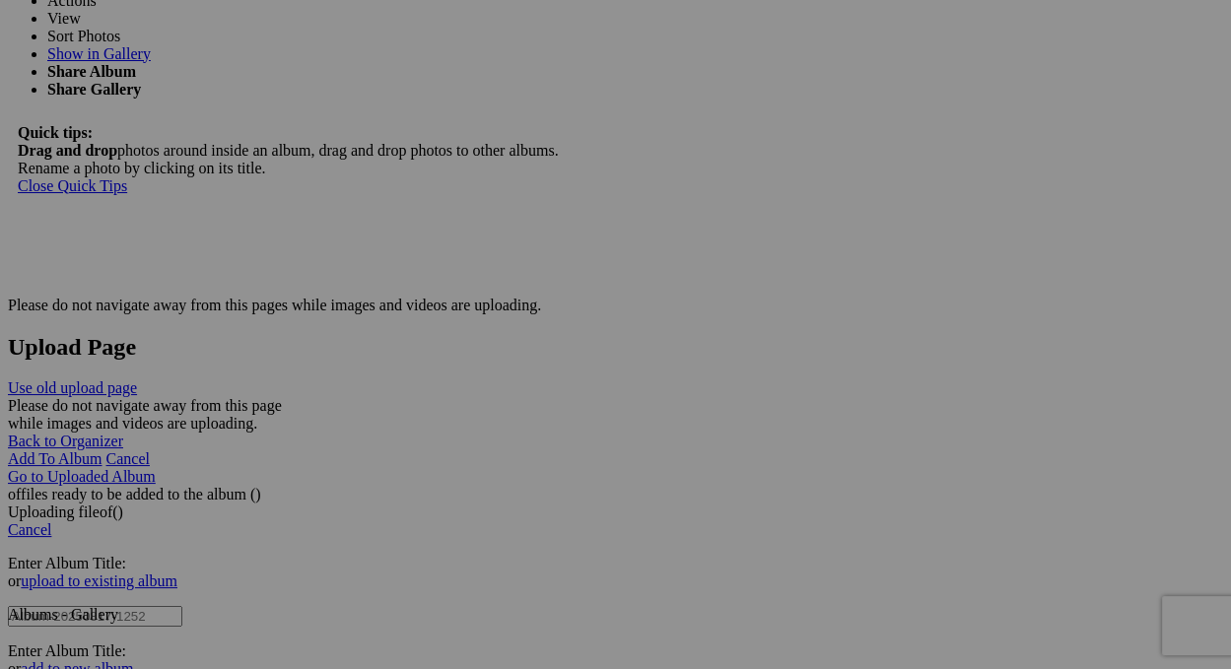
scroll to position [3943, 0]
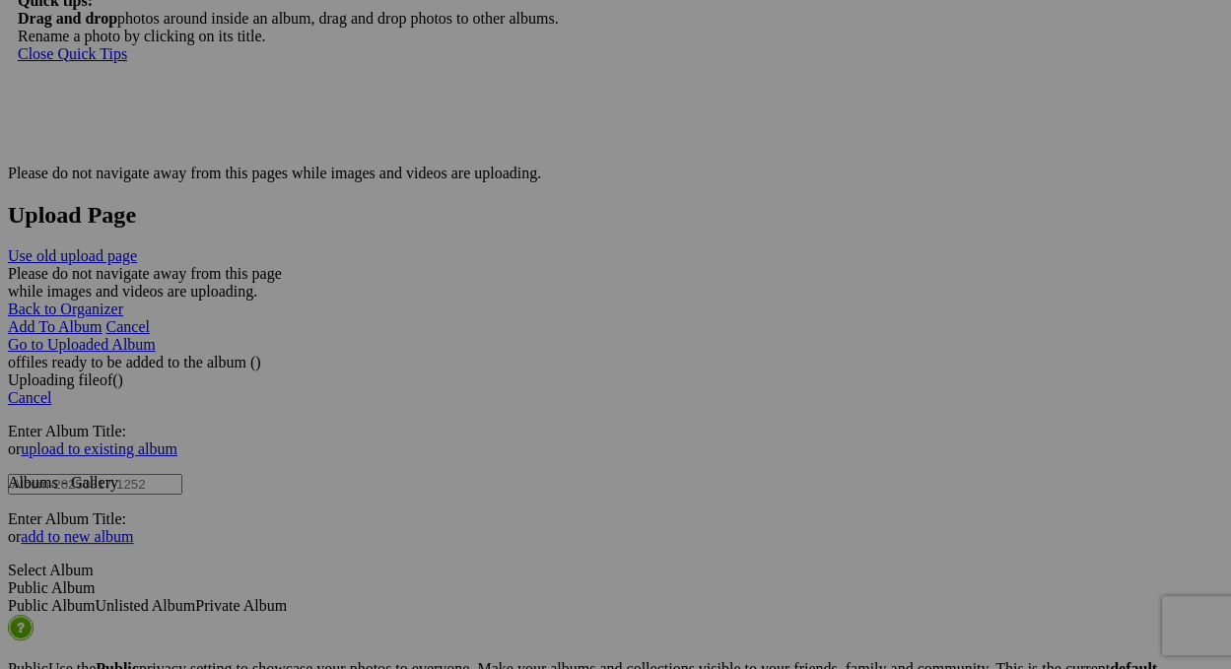
type input "Porcelain heaven in the factory outlet shops in Limoges,"
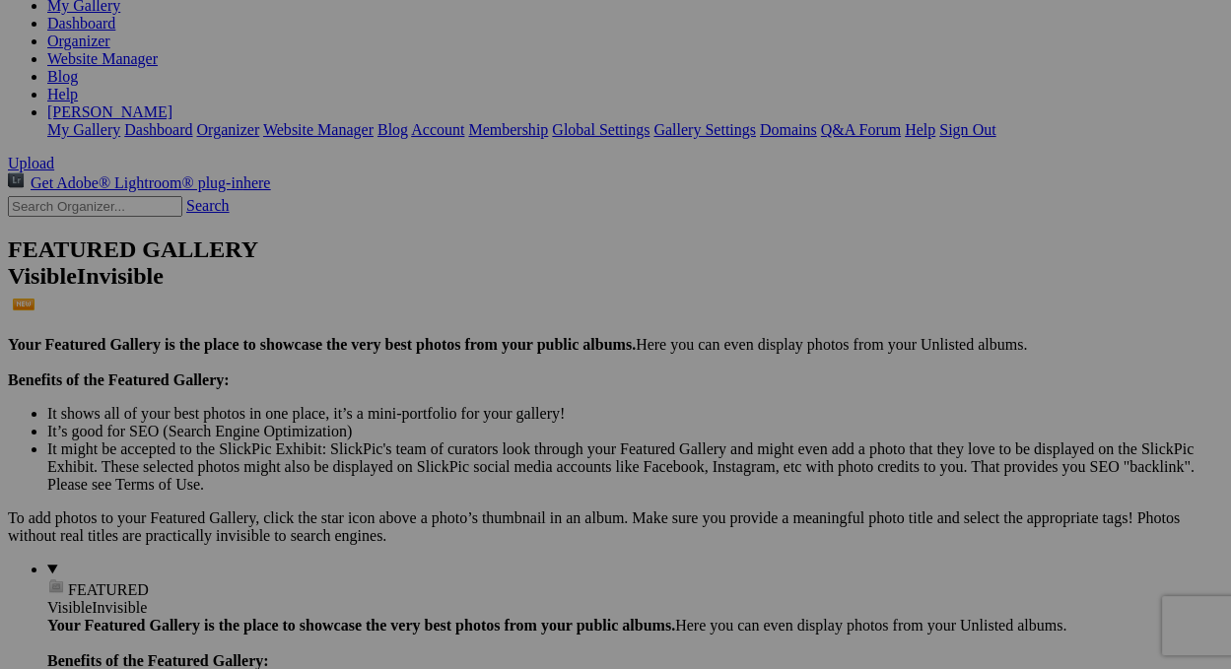
scroll to position [0, 0]
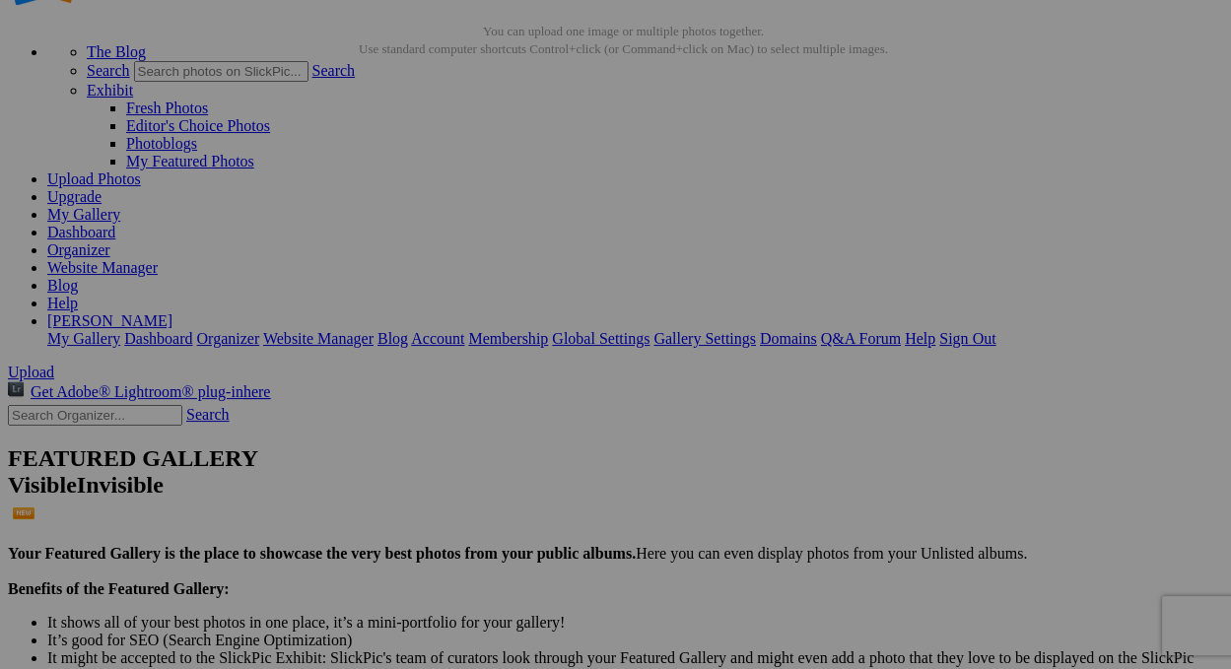
scroll to position [99, 0]
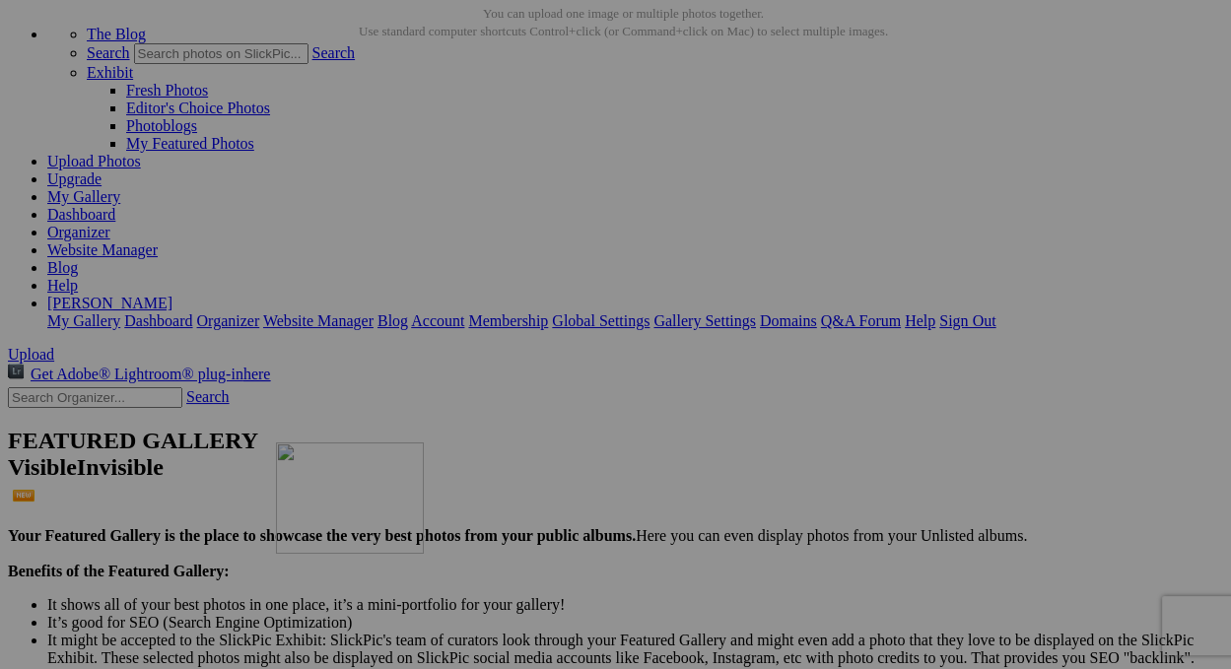
drag, startPoint x: 569, startPoint y: 214, endPoint x: 586, endPoint y: 565, distance: 351.3
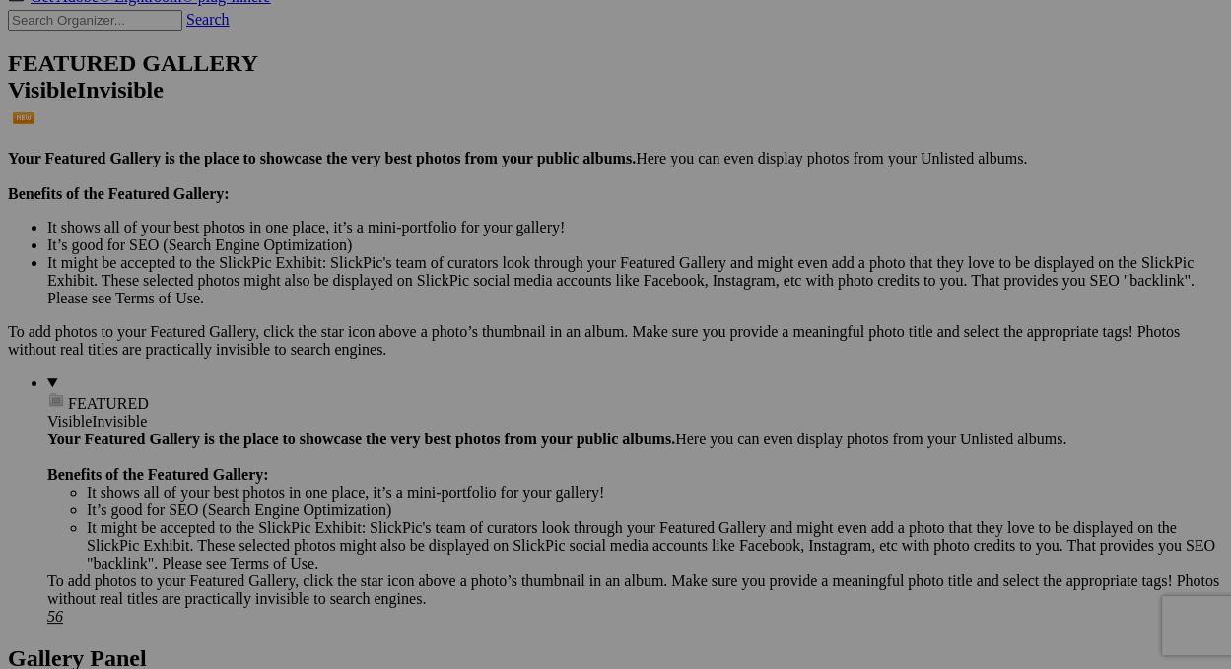
scroll to position [493, 0]
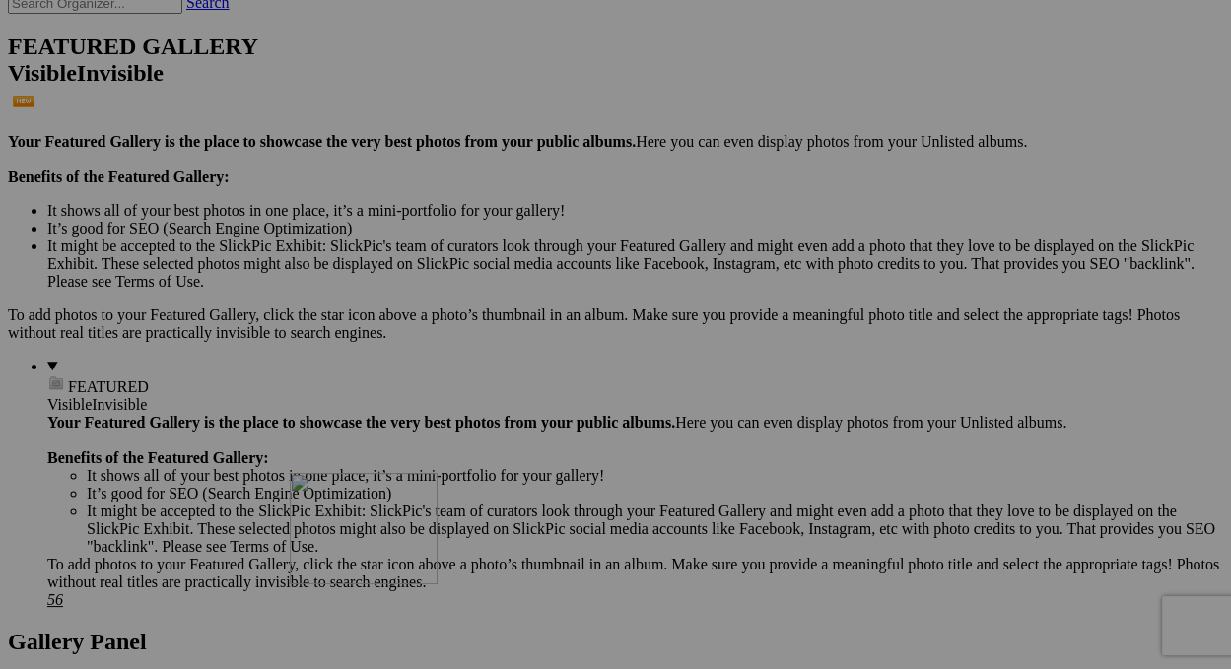
drag, startPoint x: 591, startPoint y: 101, endPoint x: 574, endPoint y: 635, distance: 534.6
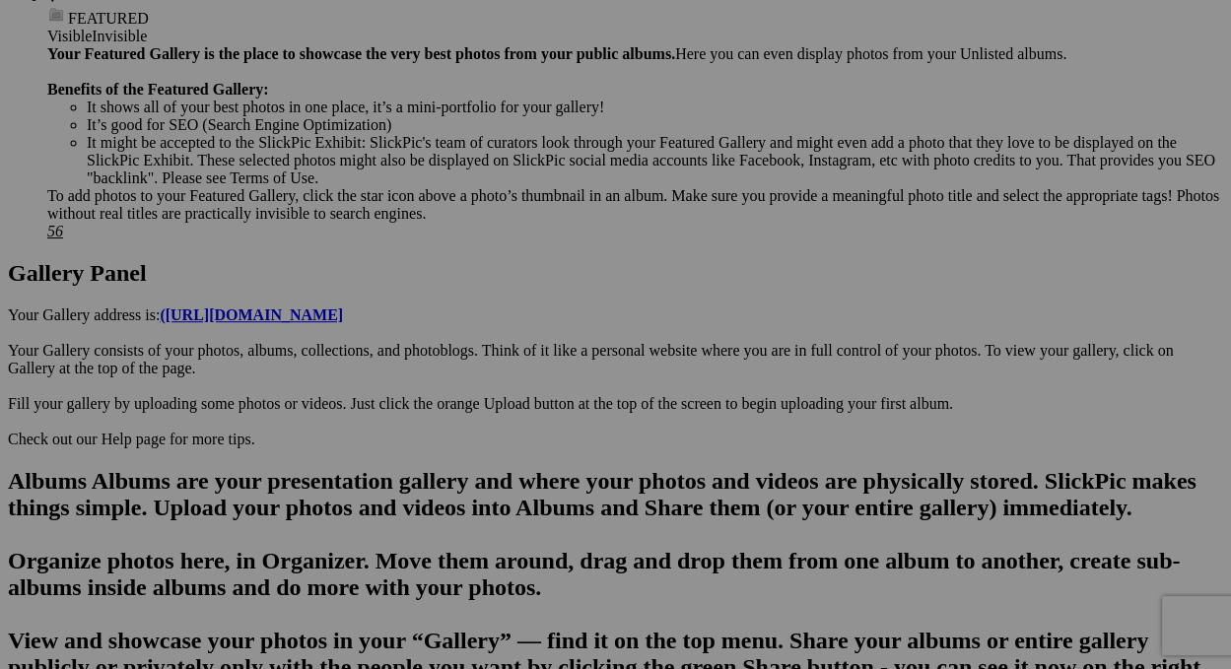
scroll to position [887, 0]
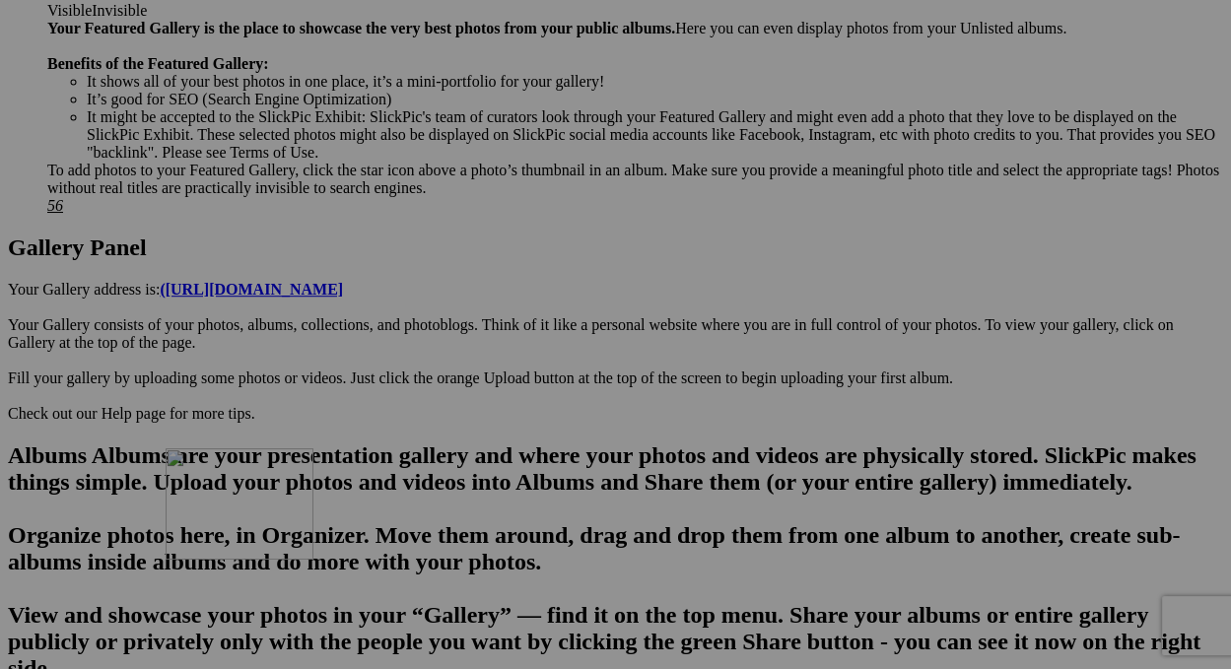
drag, startPoint x: 550, startPoint y: 184, endPoint x: 461, endPoint y: 603, distance: 428.3
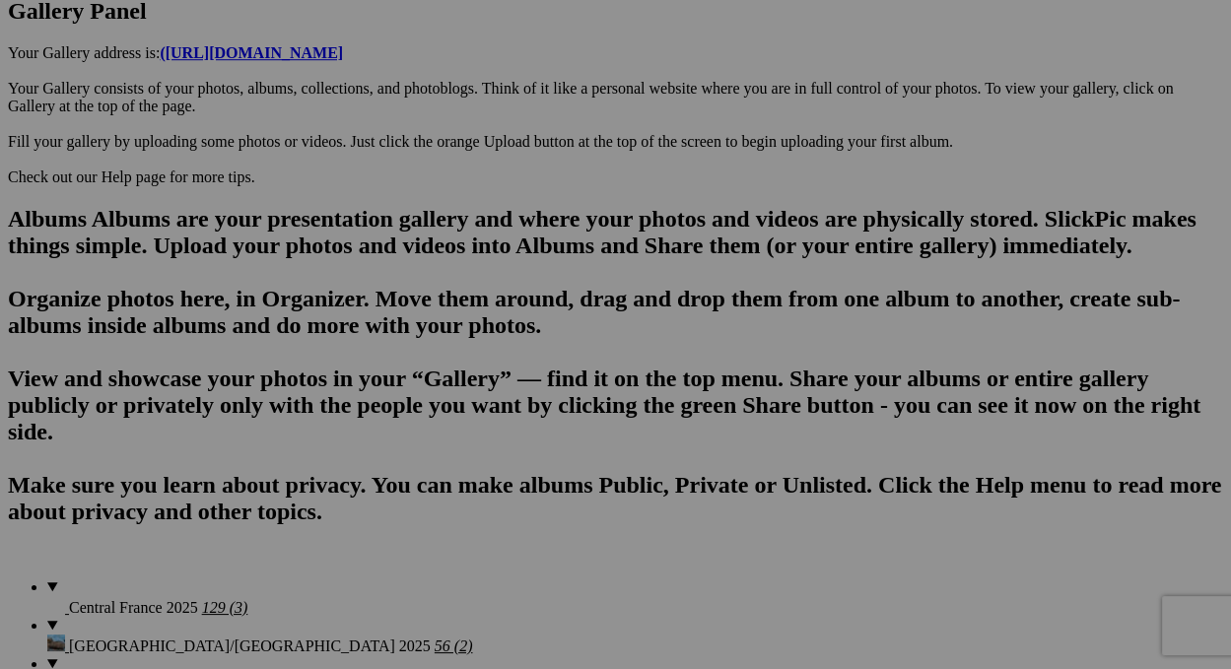
scroll to position [1183, 0]
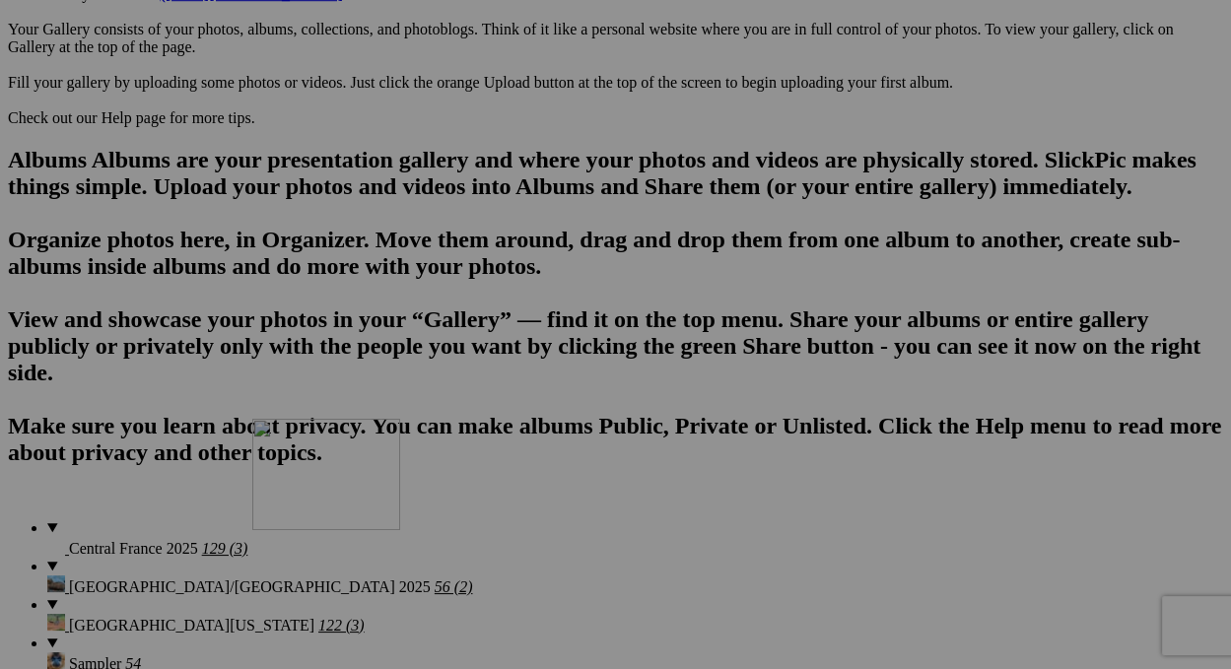
drag, startPoint x: 1093, startPoint y: 149, endPoint x: 553, endPoint y: 560, distance: 678.8
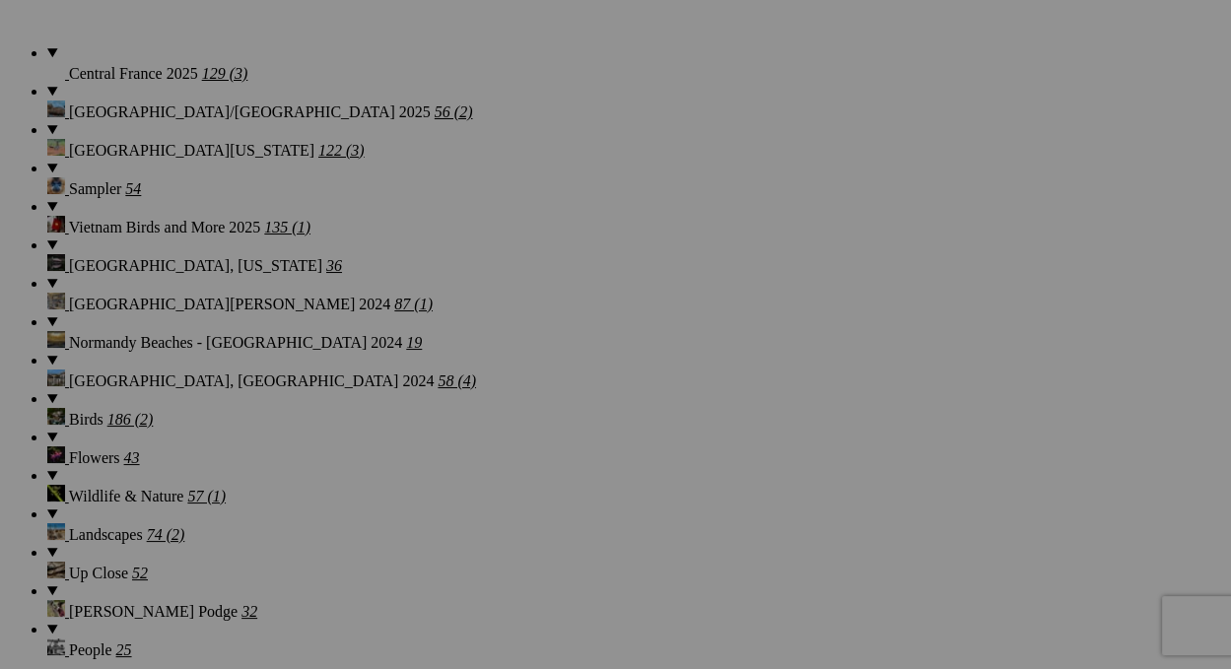
scroll to position [1676, 0]
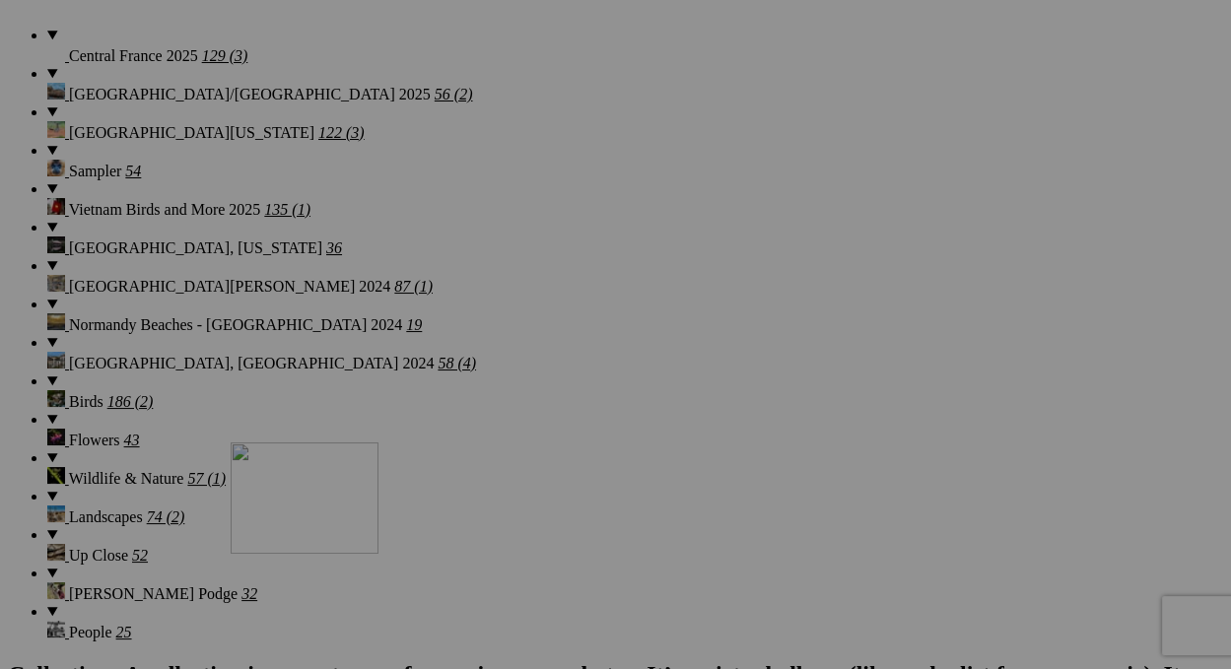
drag, startPoint x: 593, startPoint y: 152, endPoint x: 523, endPoint y: 593, distance: 447.1
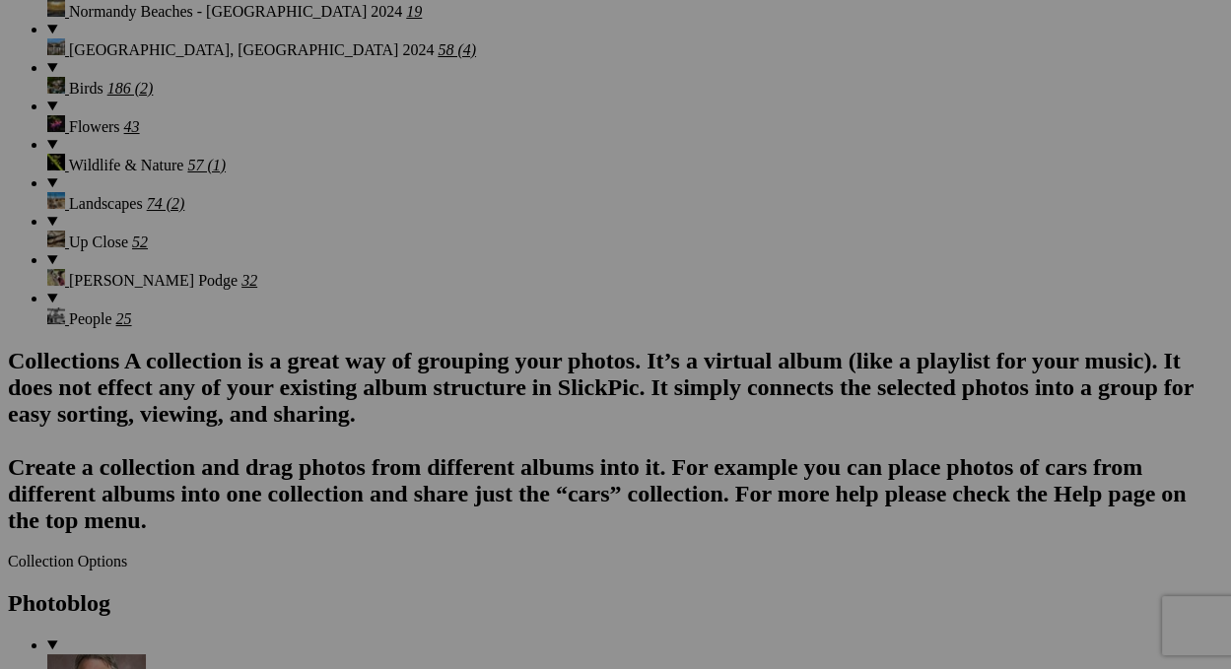
scroll to position [2169, 0]
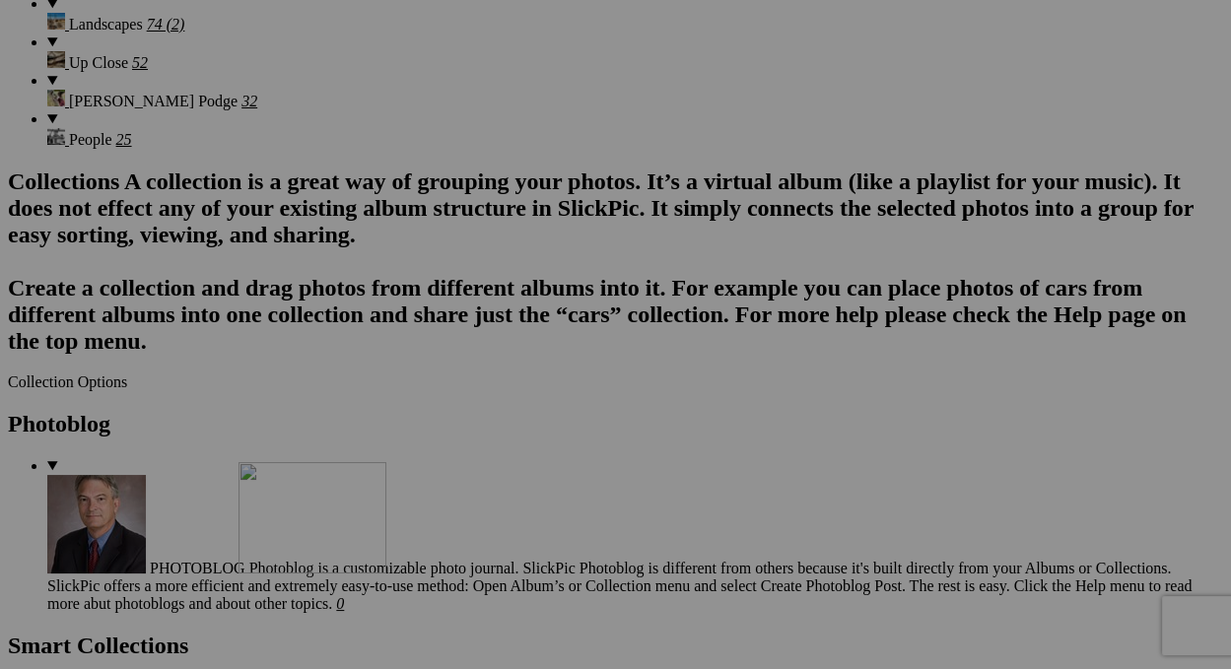
drag, startPoint x: 569, startPoint y: 187, endPoint x: 507, endPoint y: 579, distance: 396.3
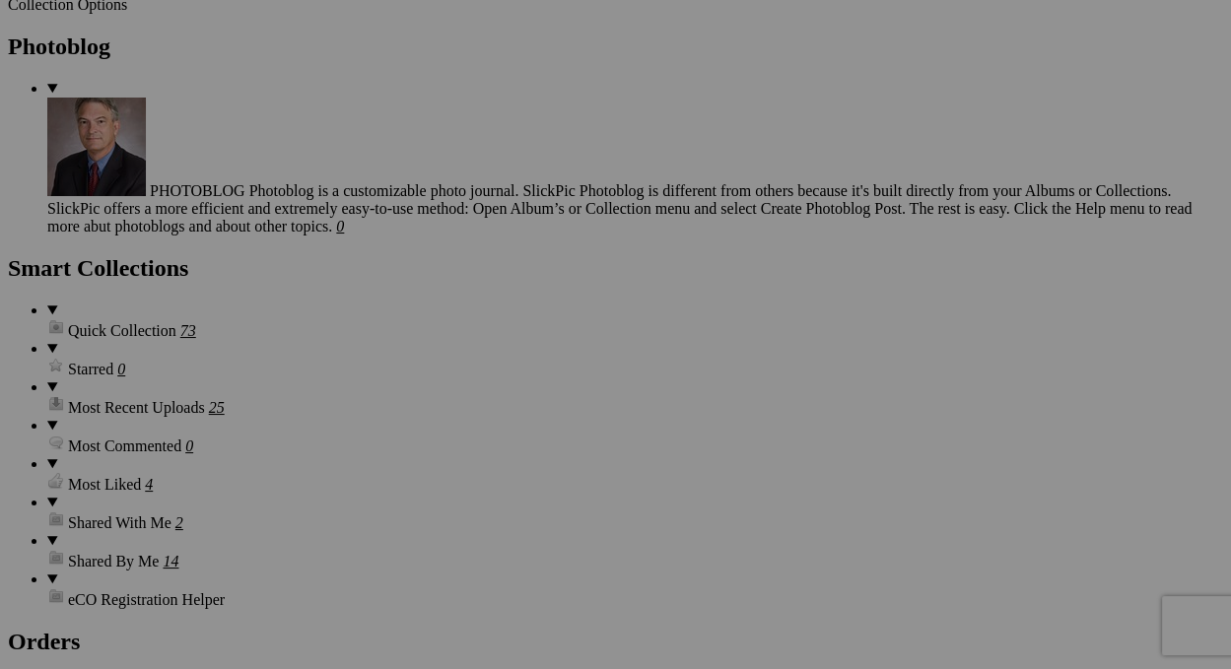
scroll to position [2563, 0]
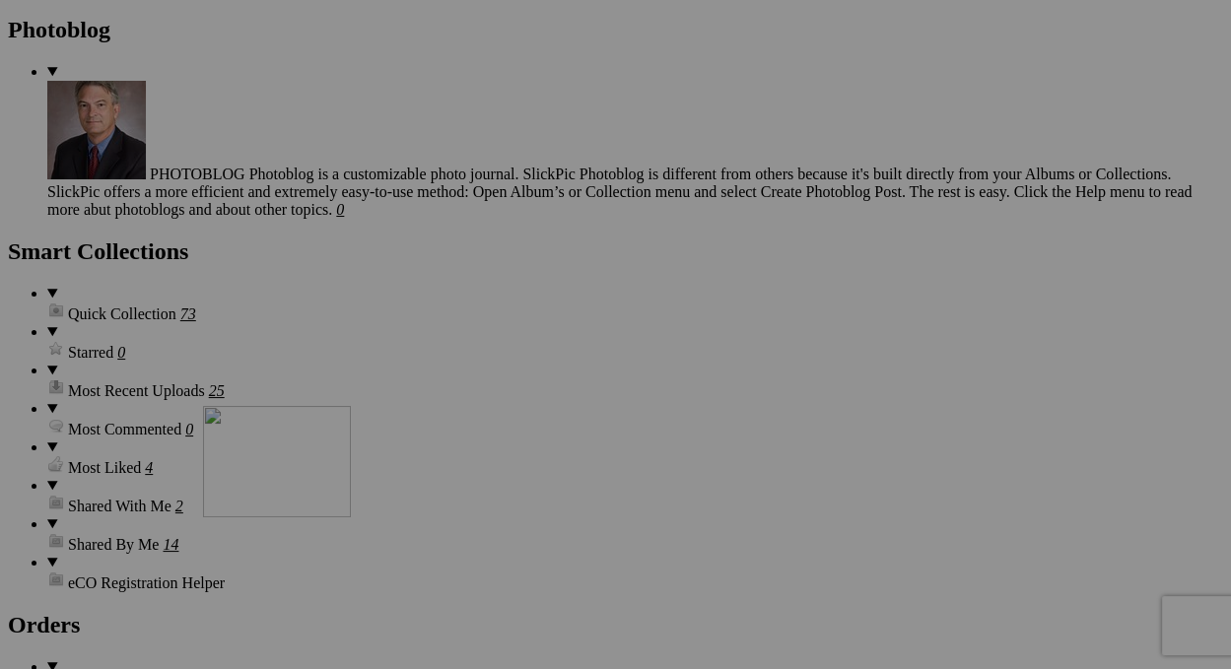
drag, startPoint x: 528, startPoint y: 345, endPoint x: 493, endPoint y: 563, distance: 220.7
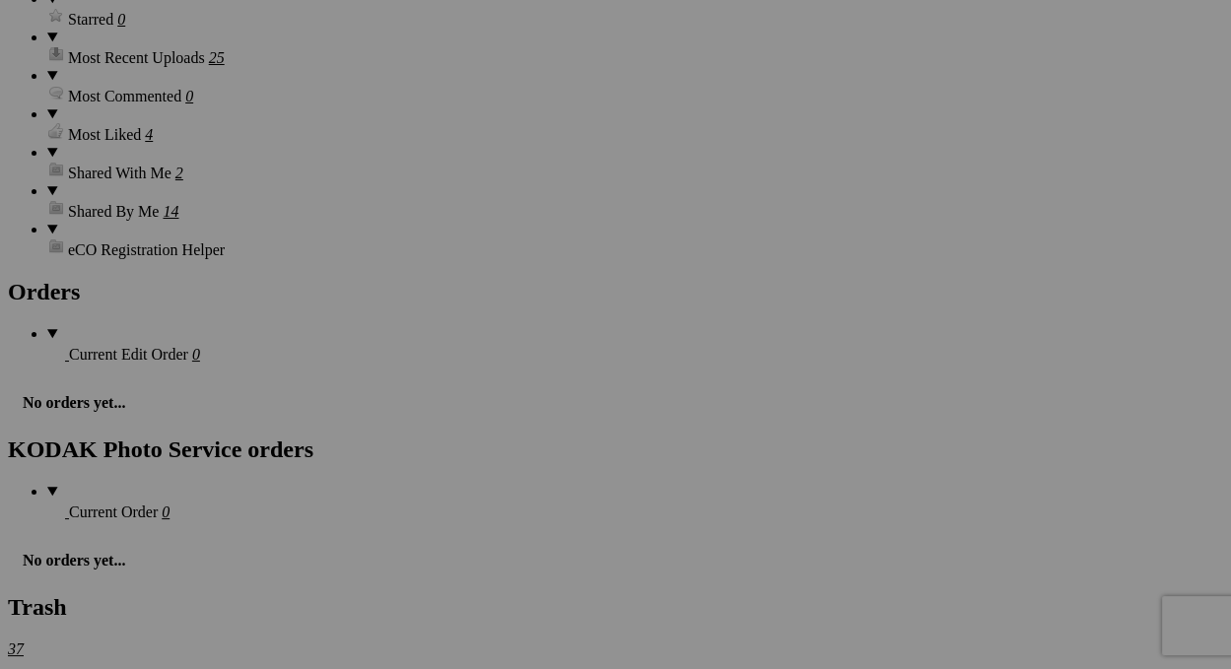
scroll to position [2957, 0]
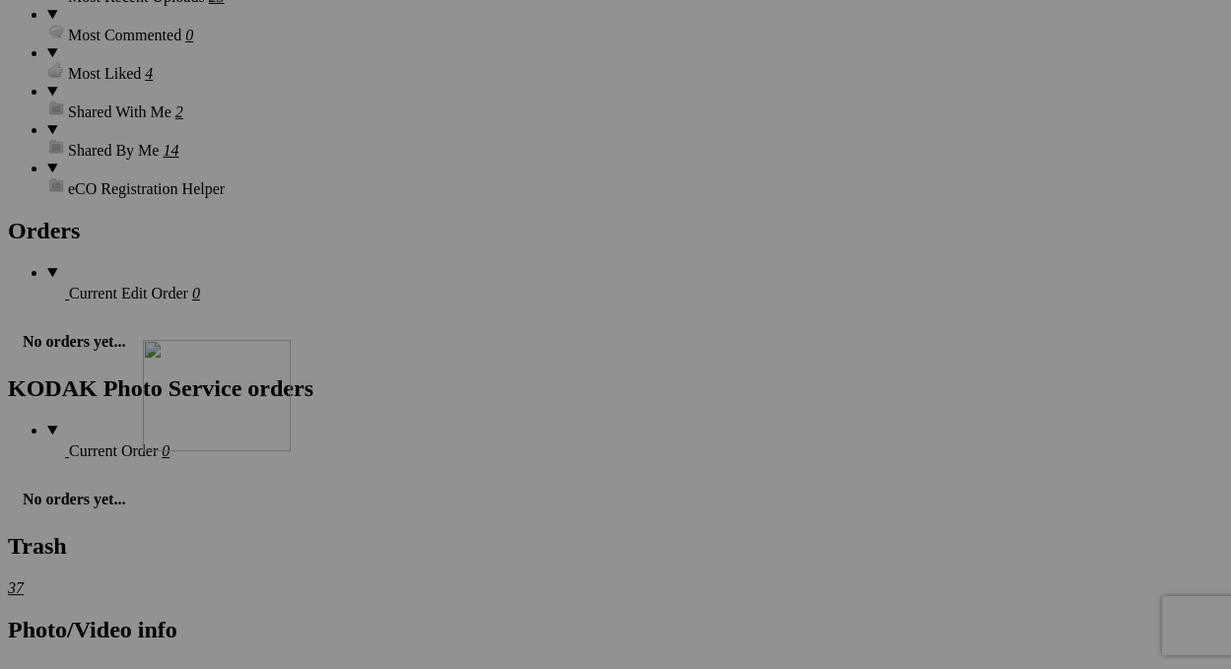
drag, startPoint x: 517, startPoint y: 125, endPoint x: 442, endPoint y: 502, distance: 384.0
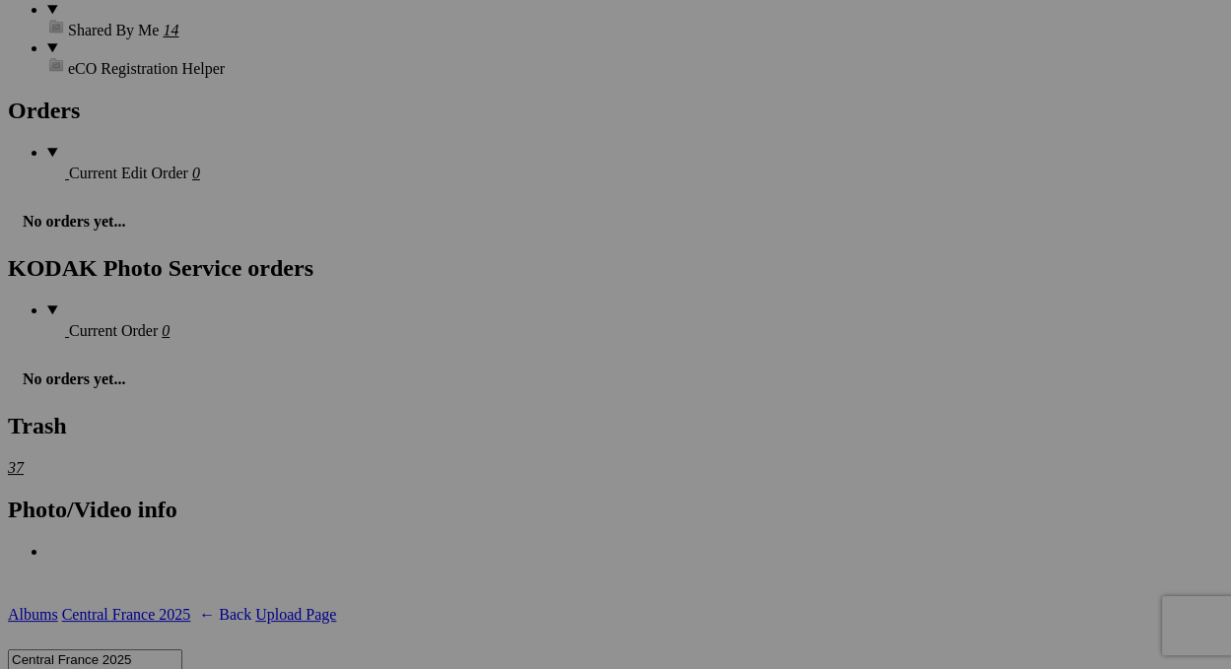
scroll to position [3155, 0]
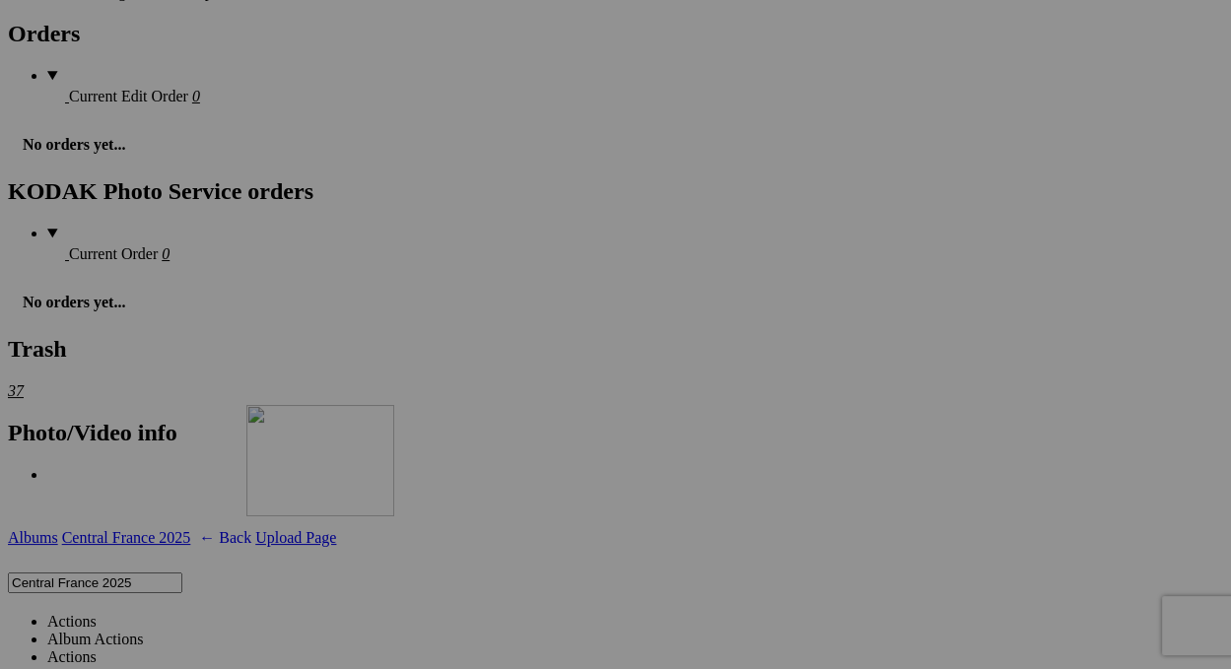
drag, startPoint x: 529, startPoint y: 204, endPoint x: 523, endPoint y: 573, distance: 368.7
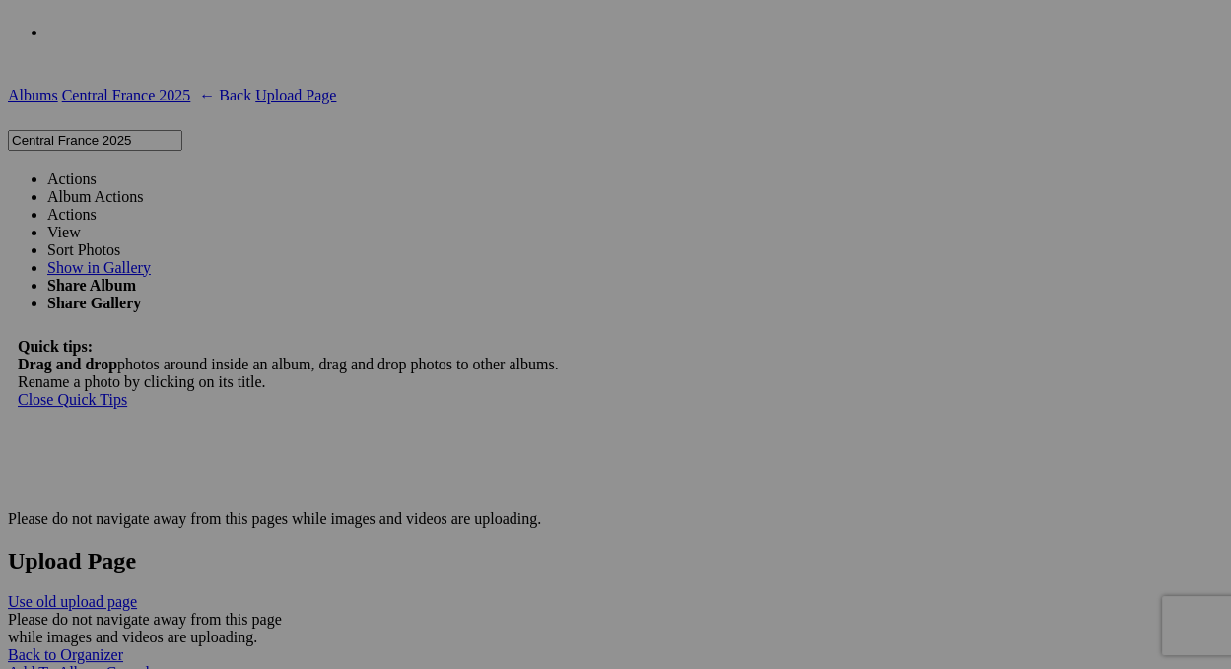
scroll to position [3647, 0]
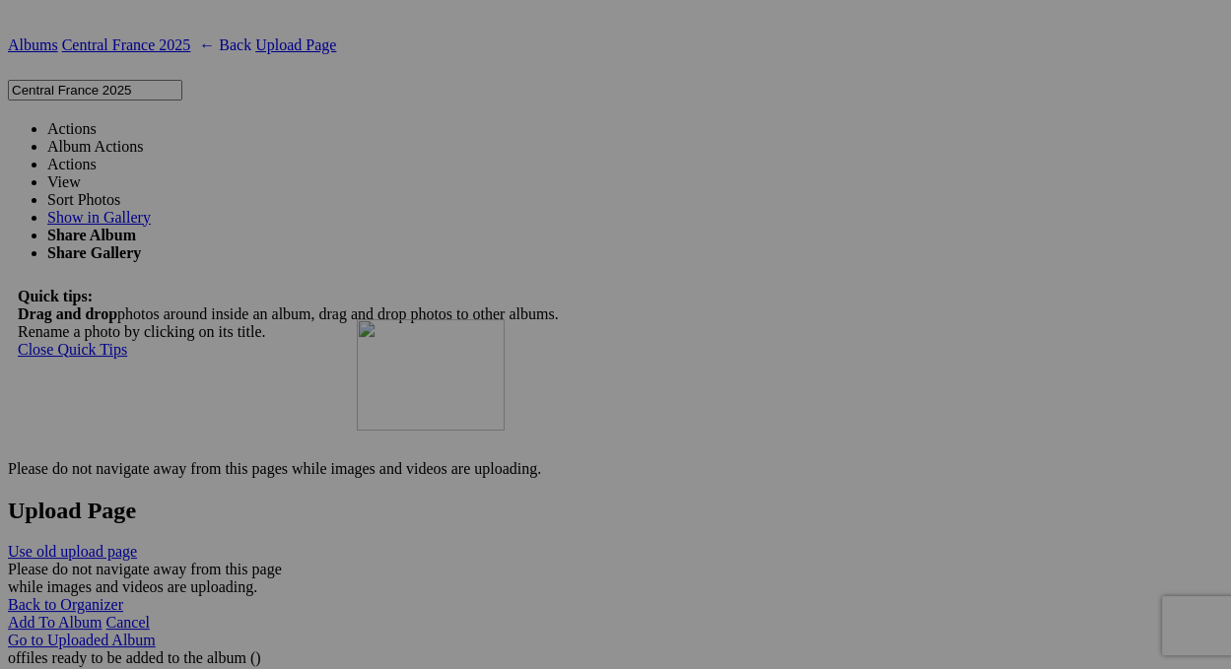
drag, startPoint x: 562, startPoint y: 200, endPoint x: 648, endPoint y: 490, distance: 302.2
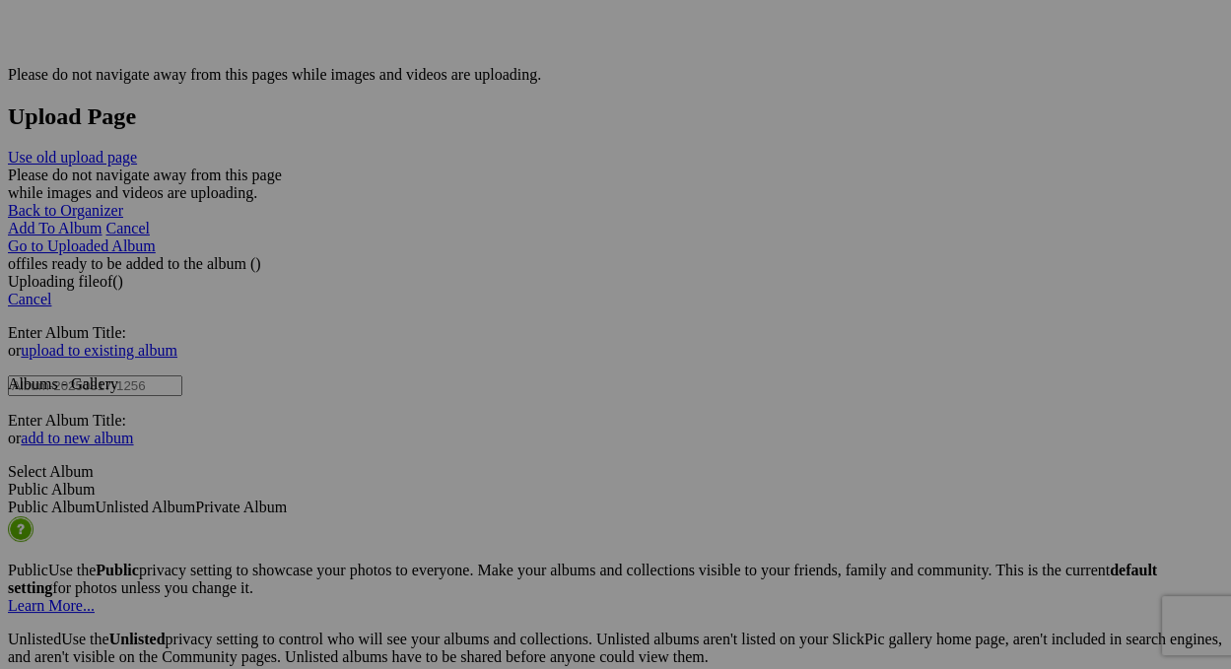
scroll to position [3943, 0]
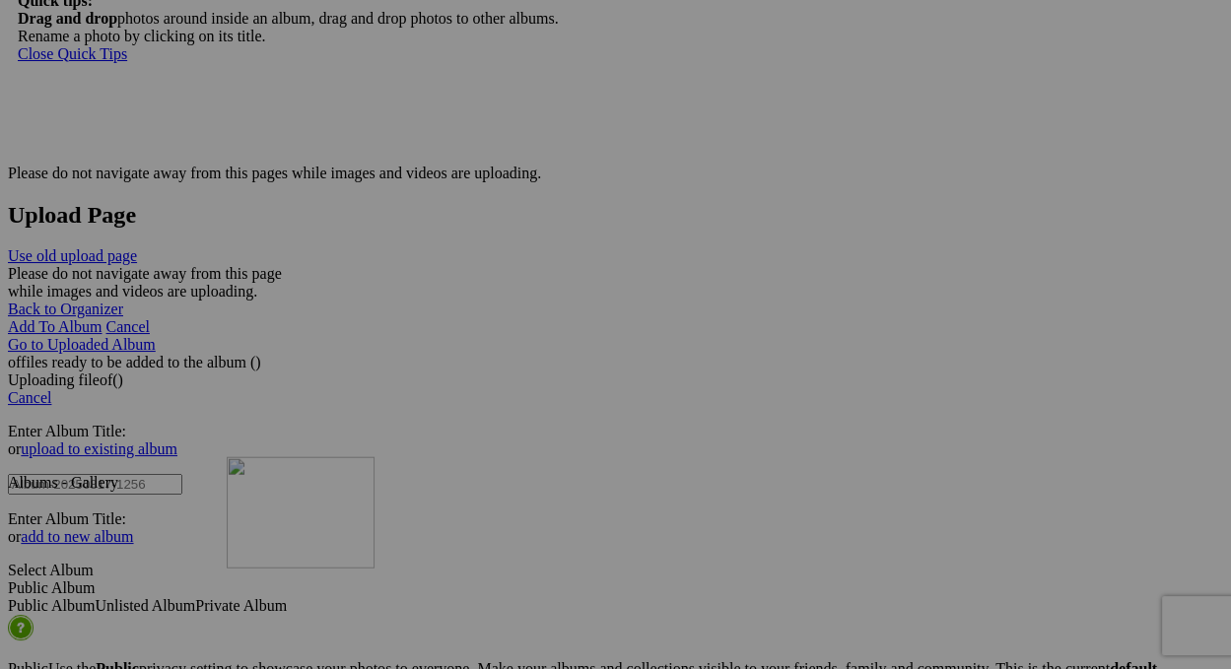
drag, startPoint x: 692, startPoint y: 312, endPoint x: 511, endPoint y: 625, distance: 361.3
drag, startPoint x: 511, startPoint y: 625, endPoint x: 697, endPoint y: 335, distance: 344.5
drag, startPoint x: 729, startPoint y: 458, endPoint x: 828, endPoint y: 458, distance: 99.6
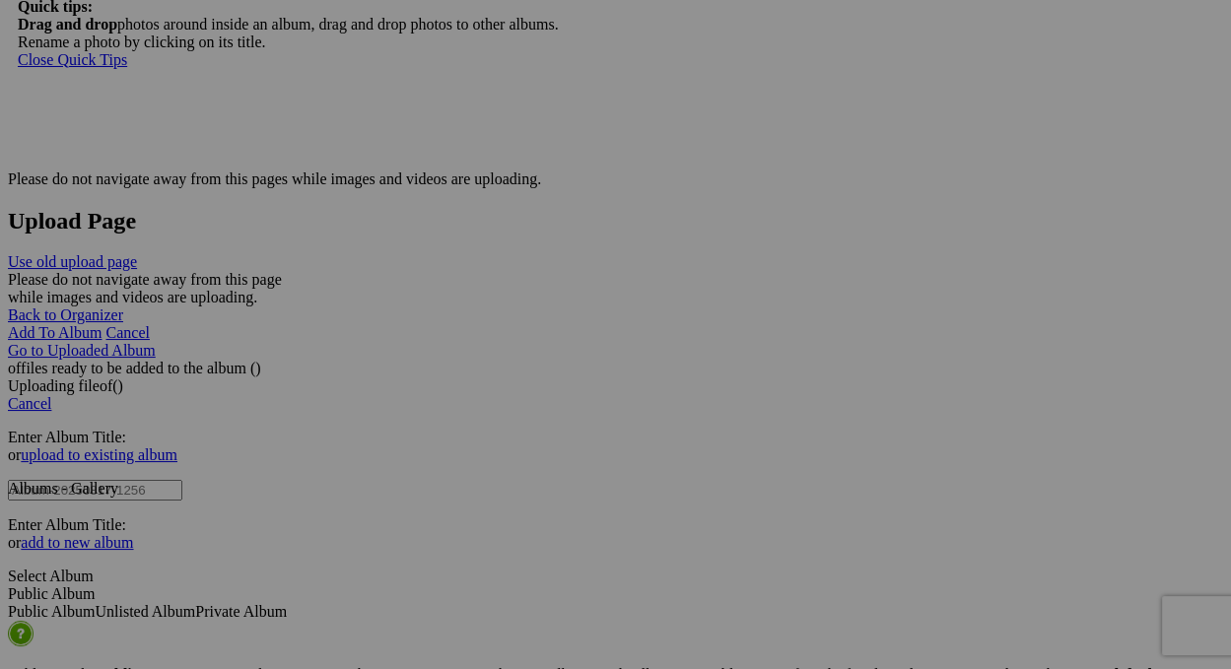
scroll to position [3943, 0]
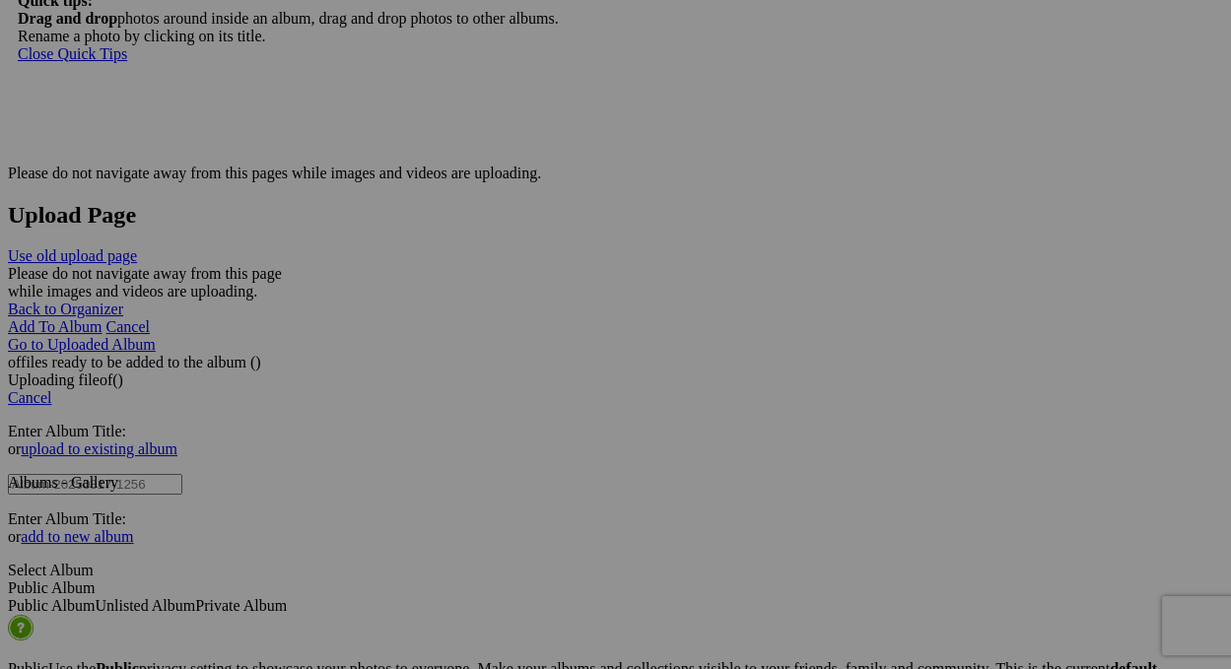
type input "Porcelain shopping in [GEOGRAPHIC_DATA]"
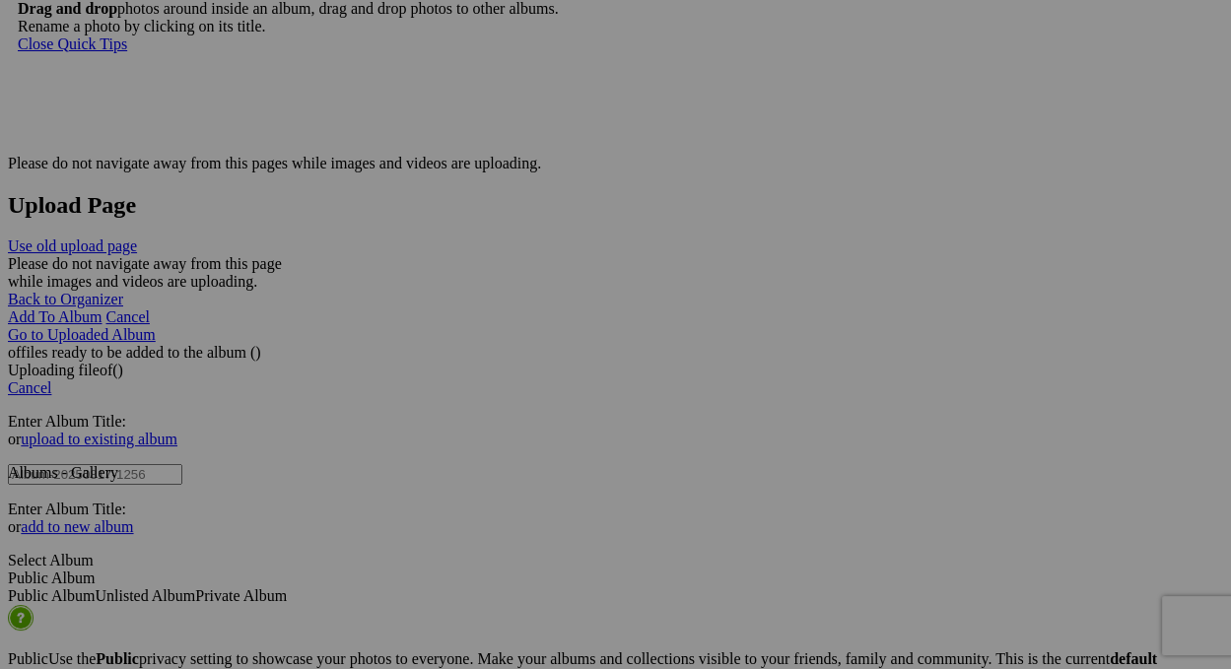
scroll to position [4042, 0]
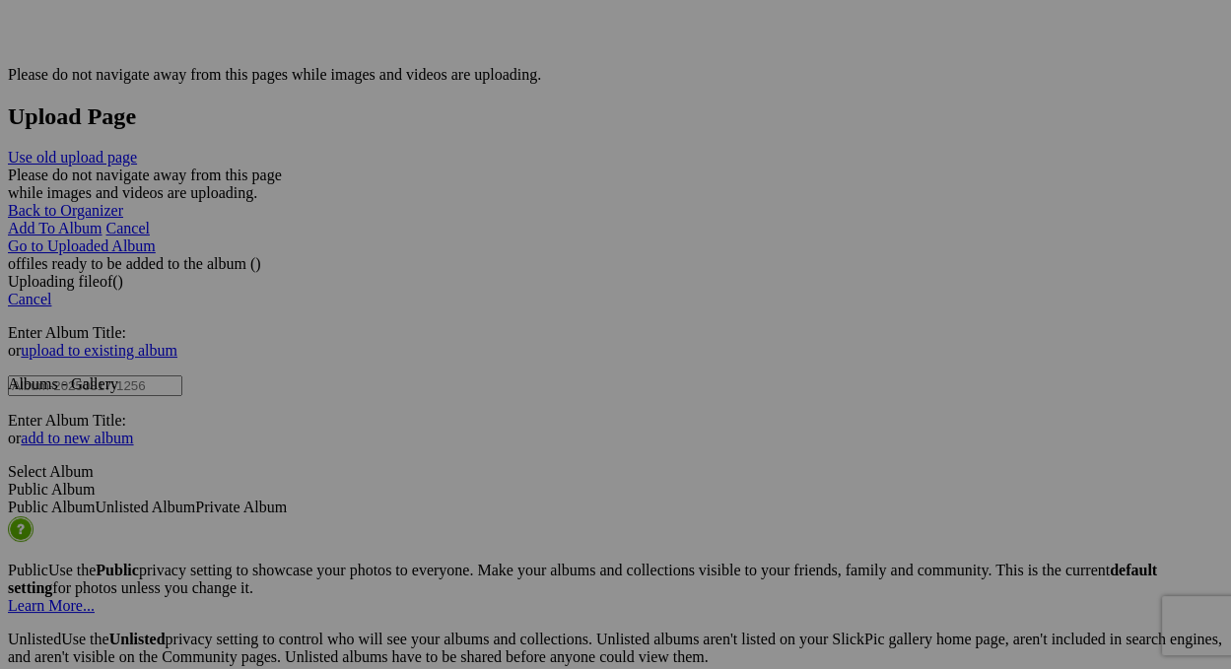
drag, startPoint x: 917, startPoint y: 362, endPoint x: 984, endPoint y: 359, distance: 67.1
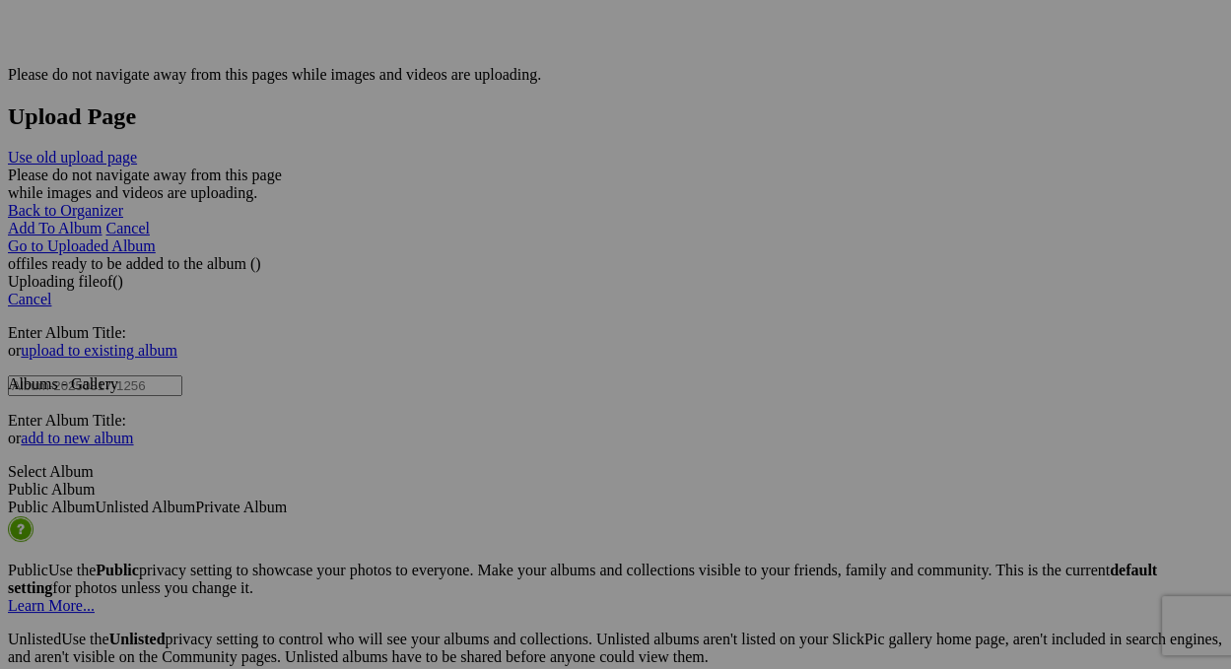
drag, startPoint x: 1007, startPoint y: 357, endPoint x: 954, endPoint y: 368, distance: 54.3
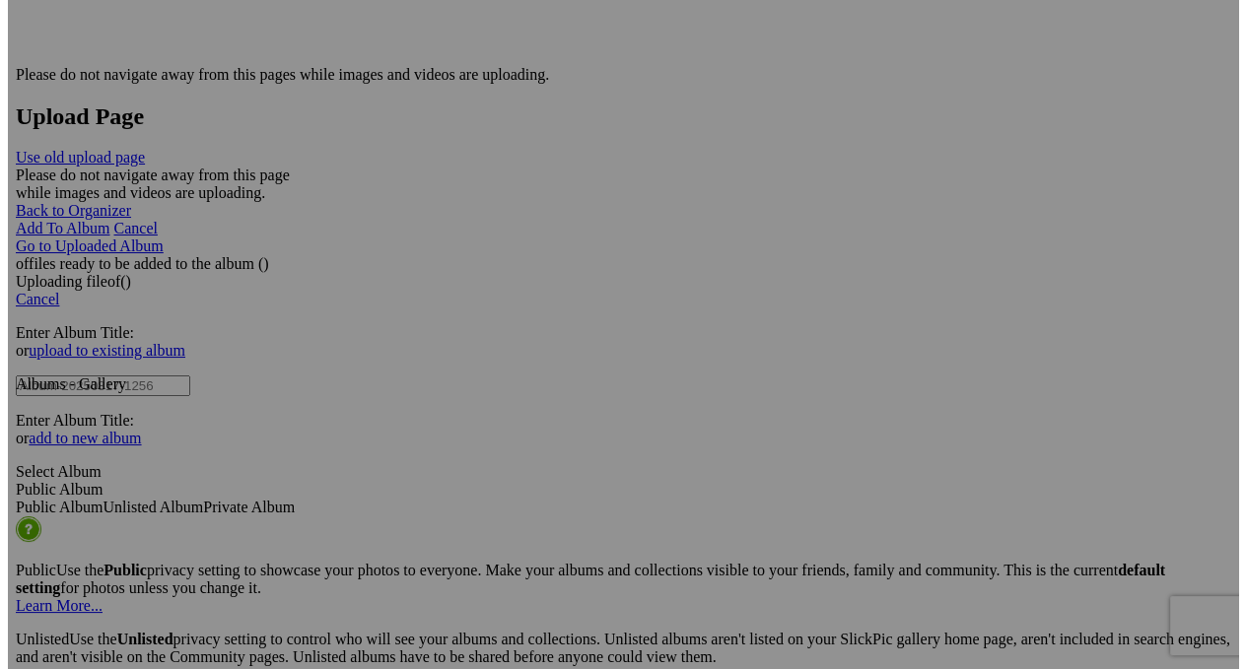
scroll to position [0, 53]
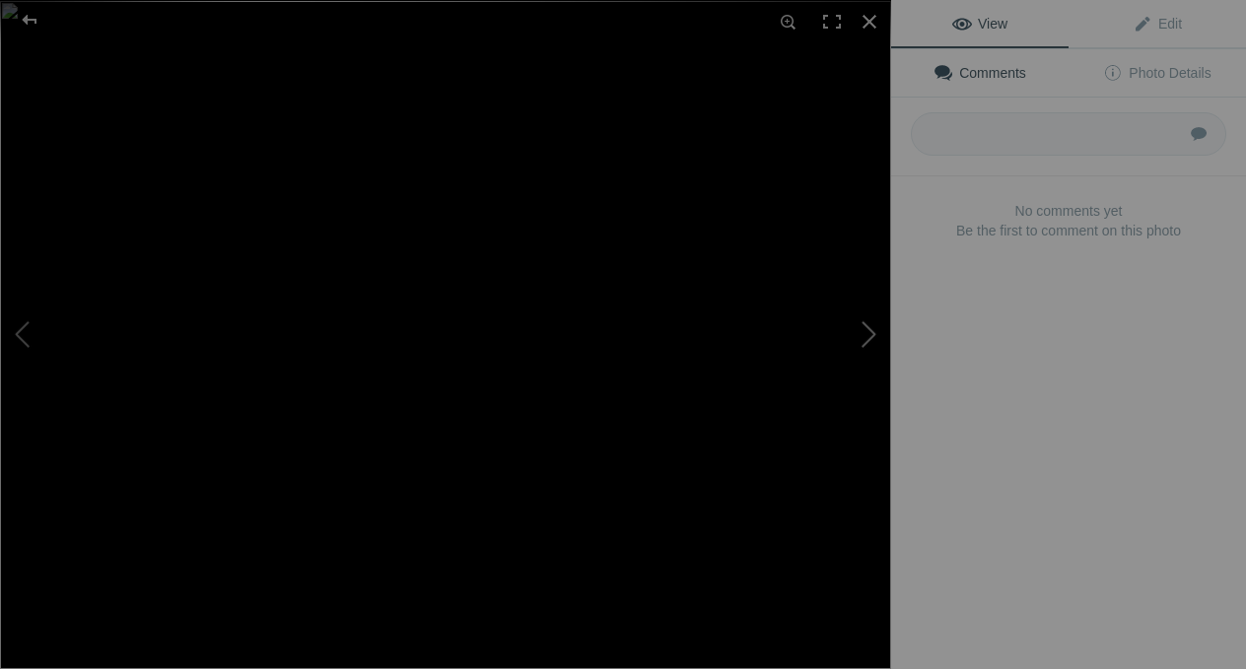
type input "Porcelain factory outlet shop in Limoges,"
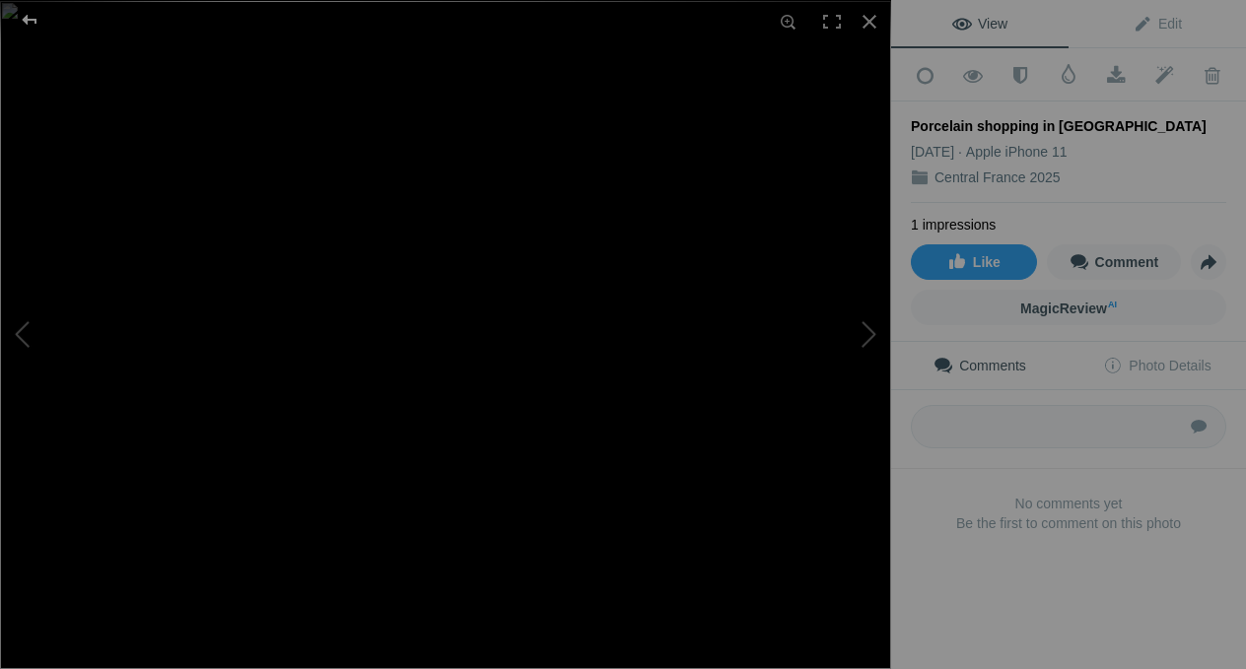
click at [34, 22] on div at bounding box center [29, 19] width 71 height 39
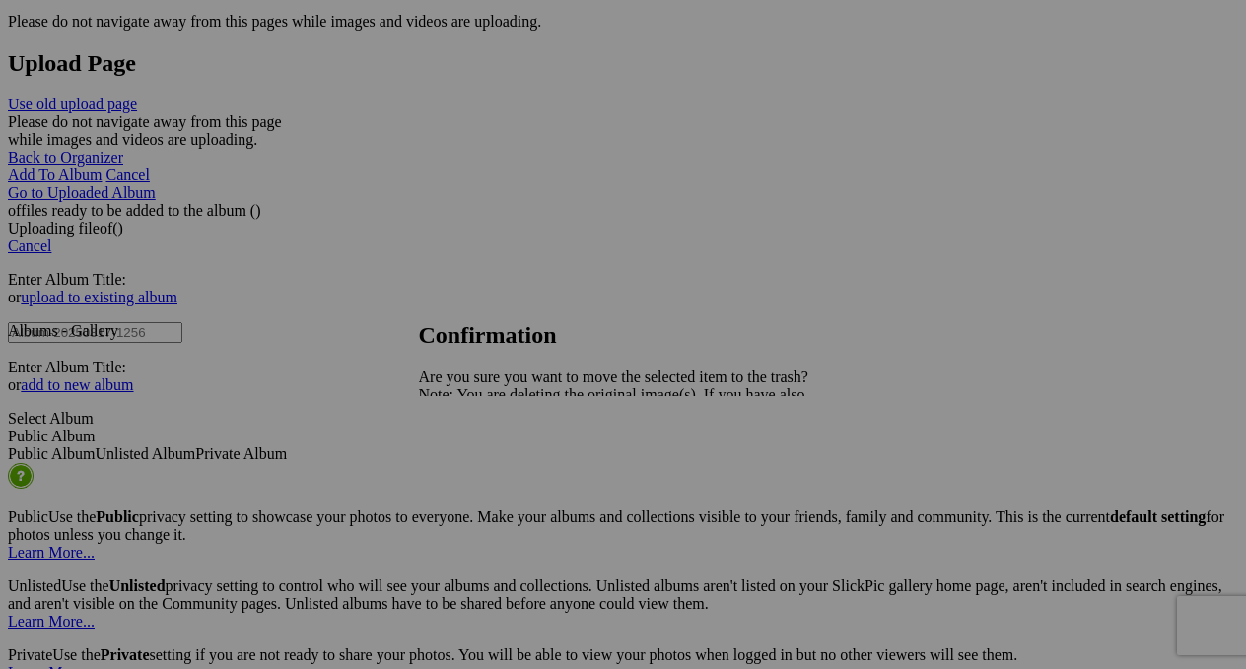
click at [485, 465] on link "Yes" at bounding box center [473, 463] width 23 height 17
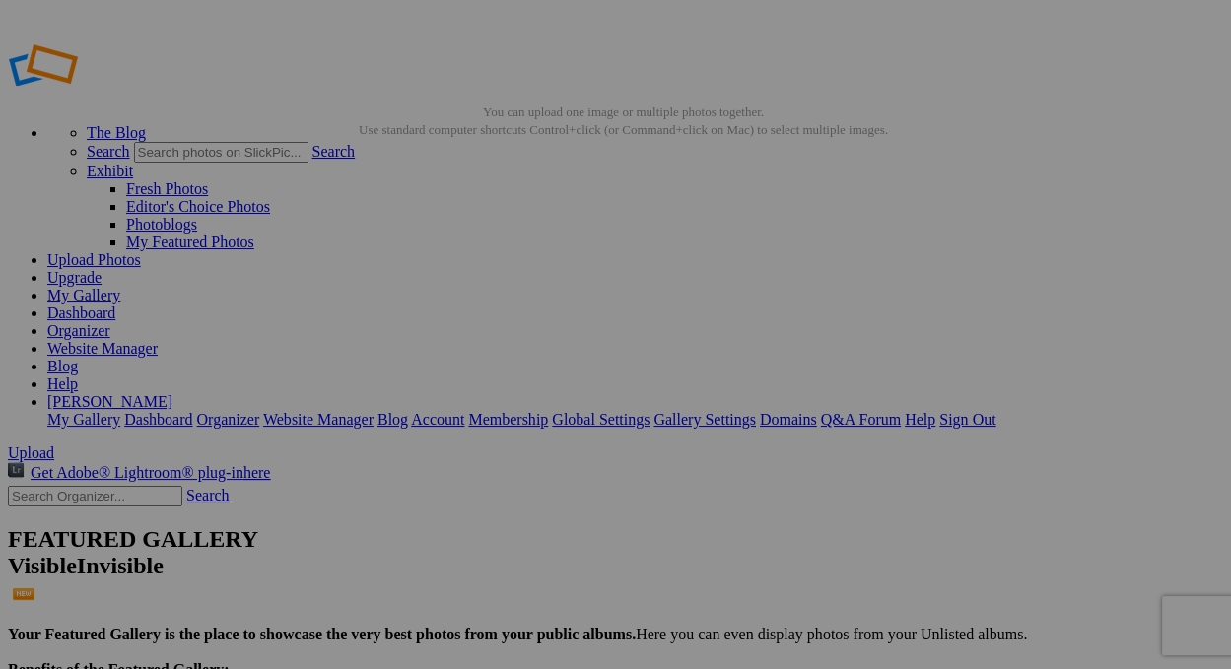
click at [120, 287] on link "My Gallery" at bounding box center [83, 295] width 73 height 17
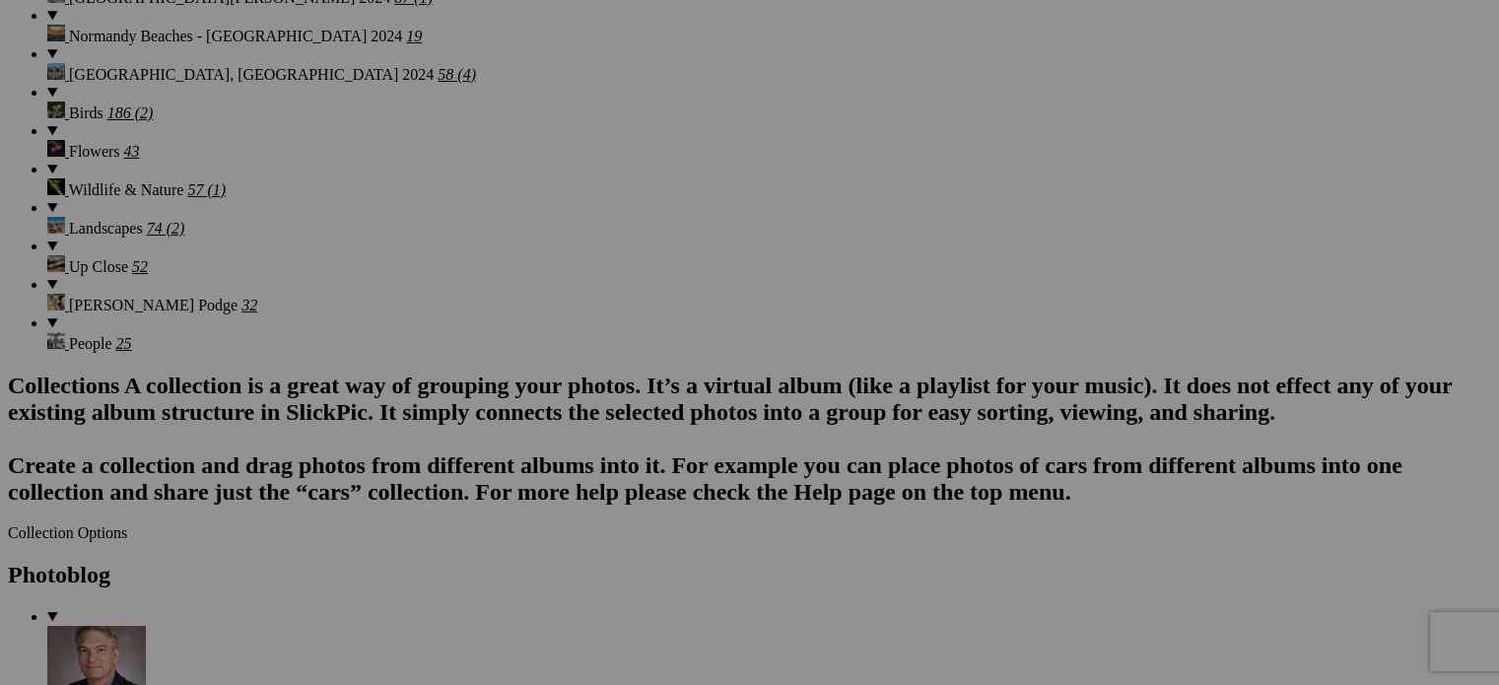
scroll to position [1873, 0]
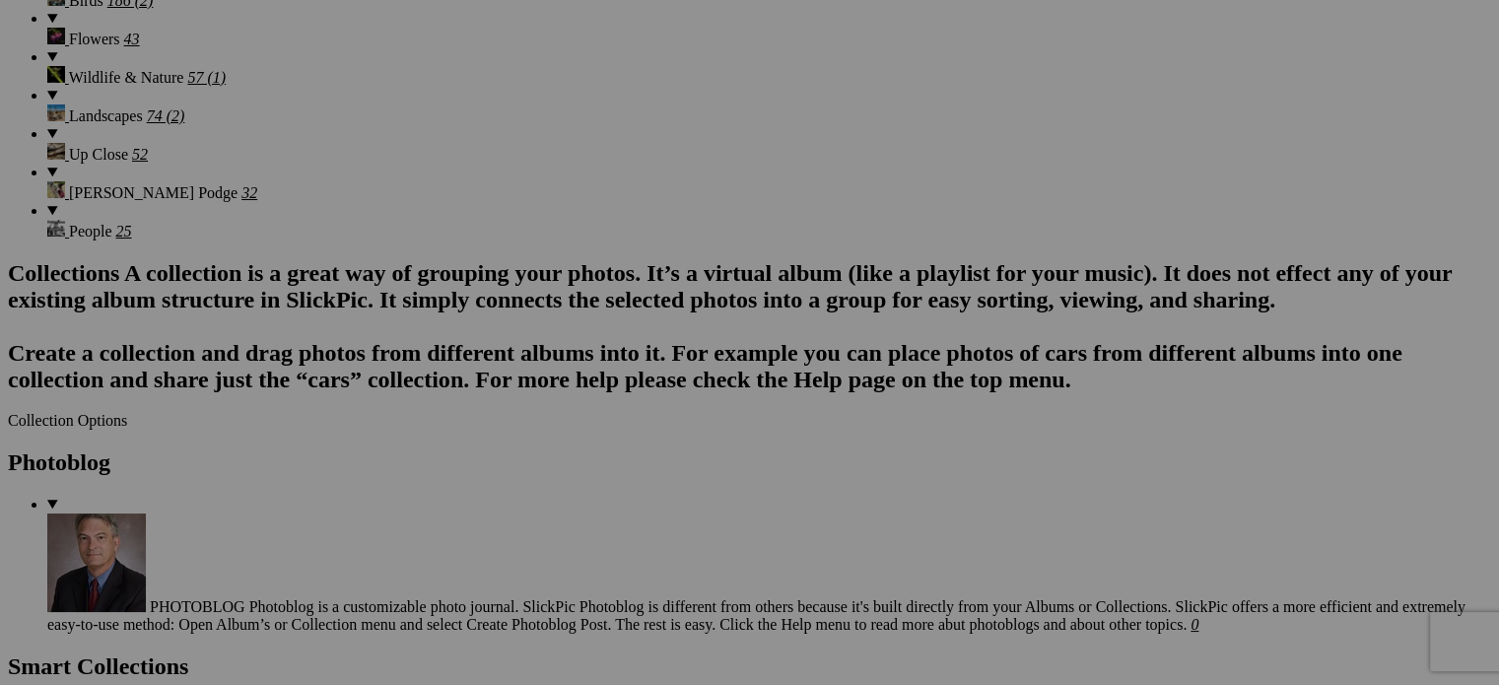
scroll to position [2070, 0]
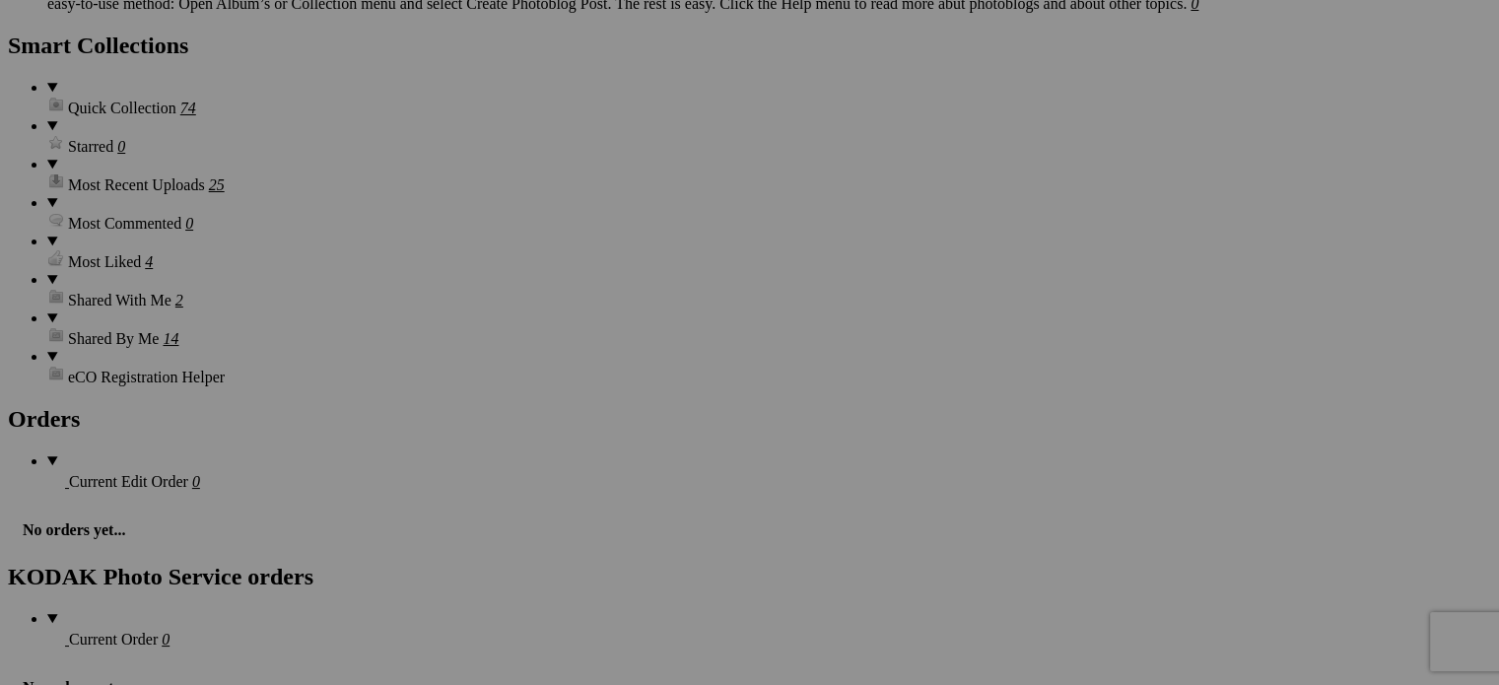
scroll to position [2662, 0]
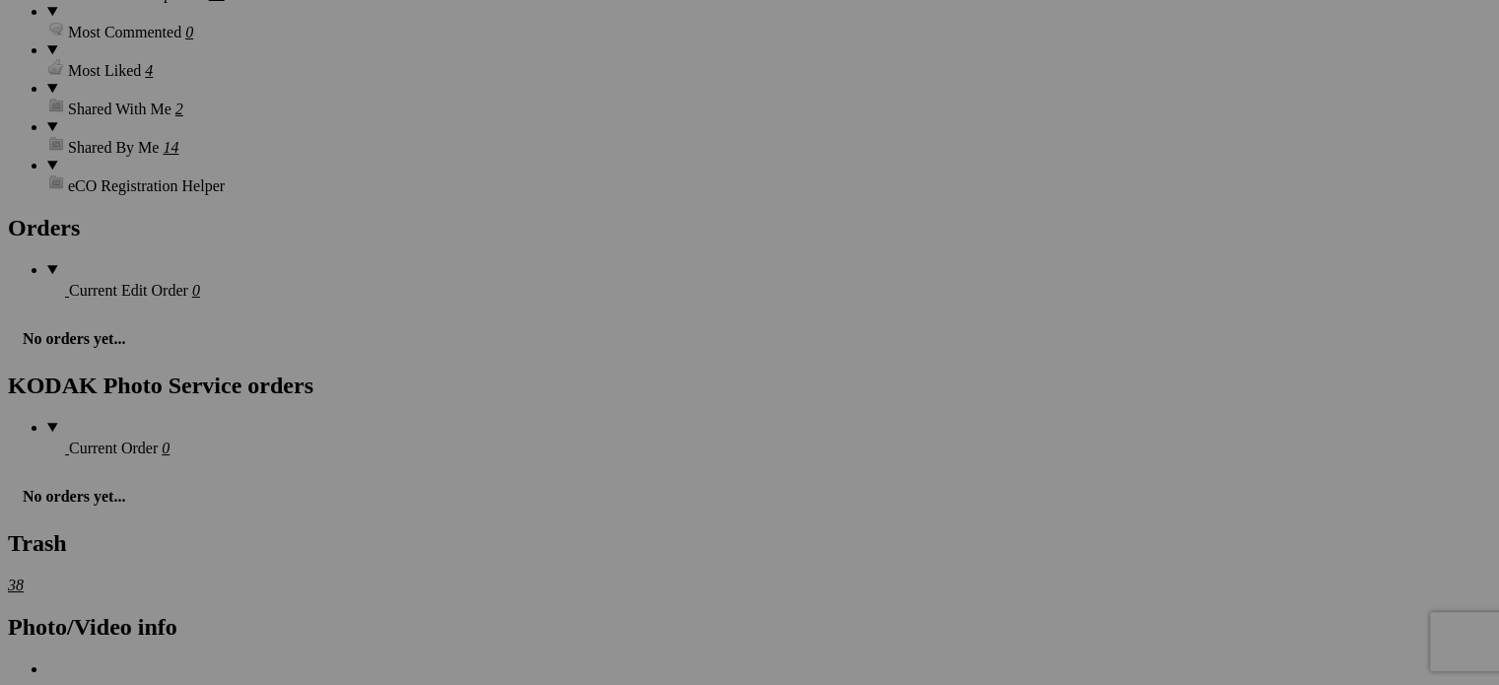
scroll to position [2957, 0]
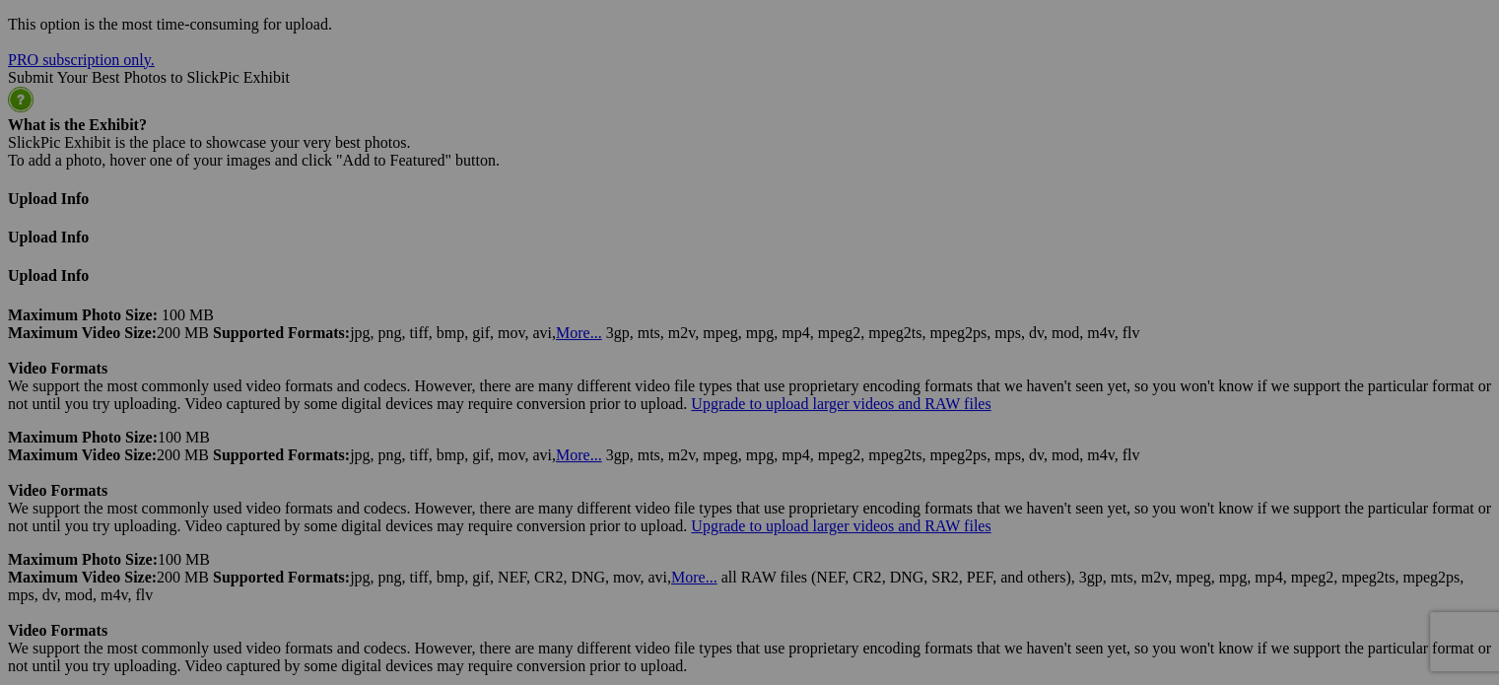
scroll to position [5122, 0]
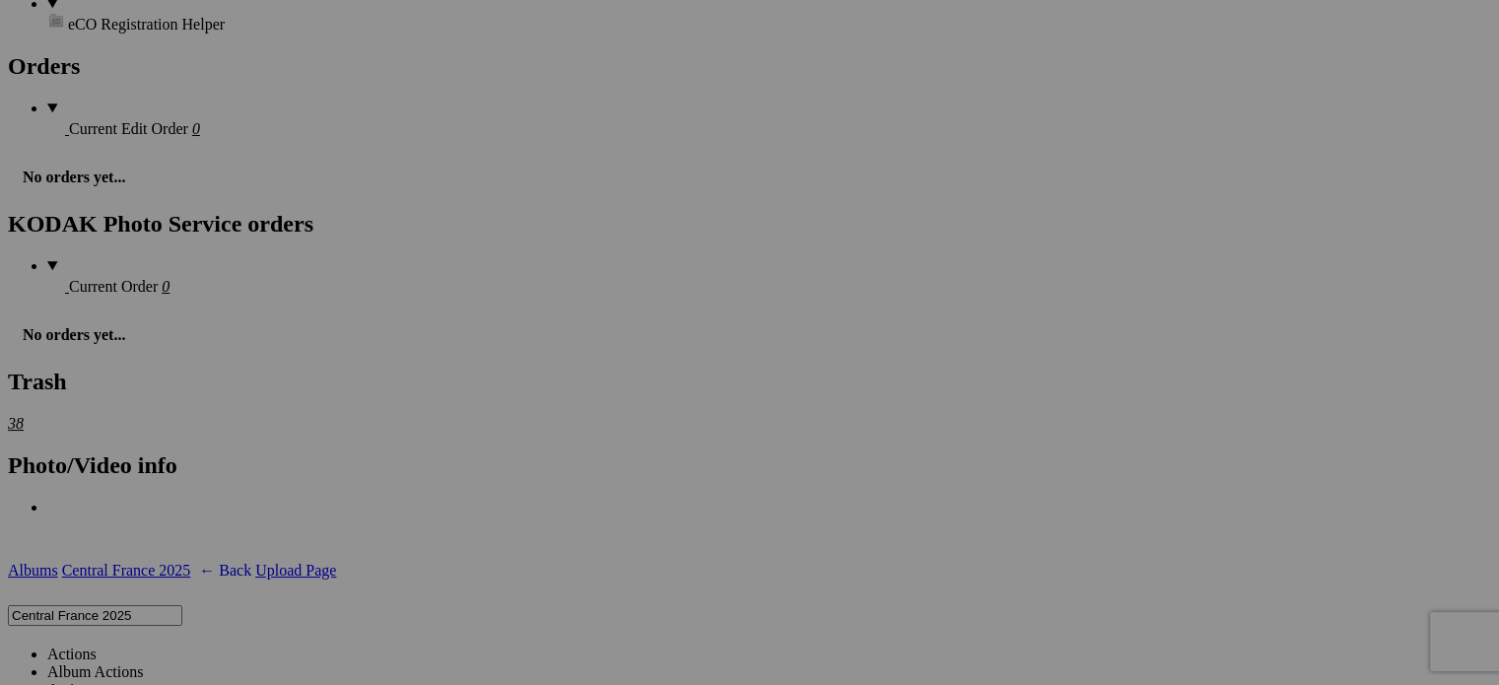
scroll to position [2658, 0]
